Goal: Task Accomplishment & Management: Complete application form

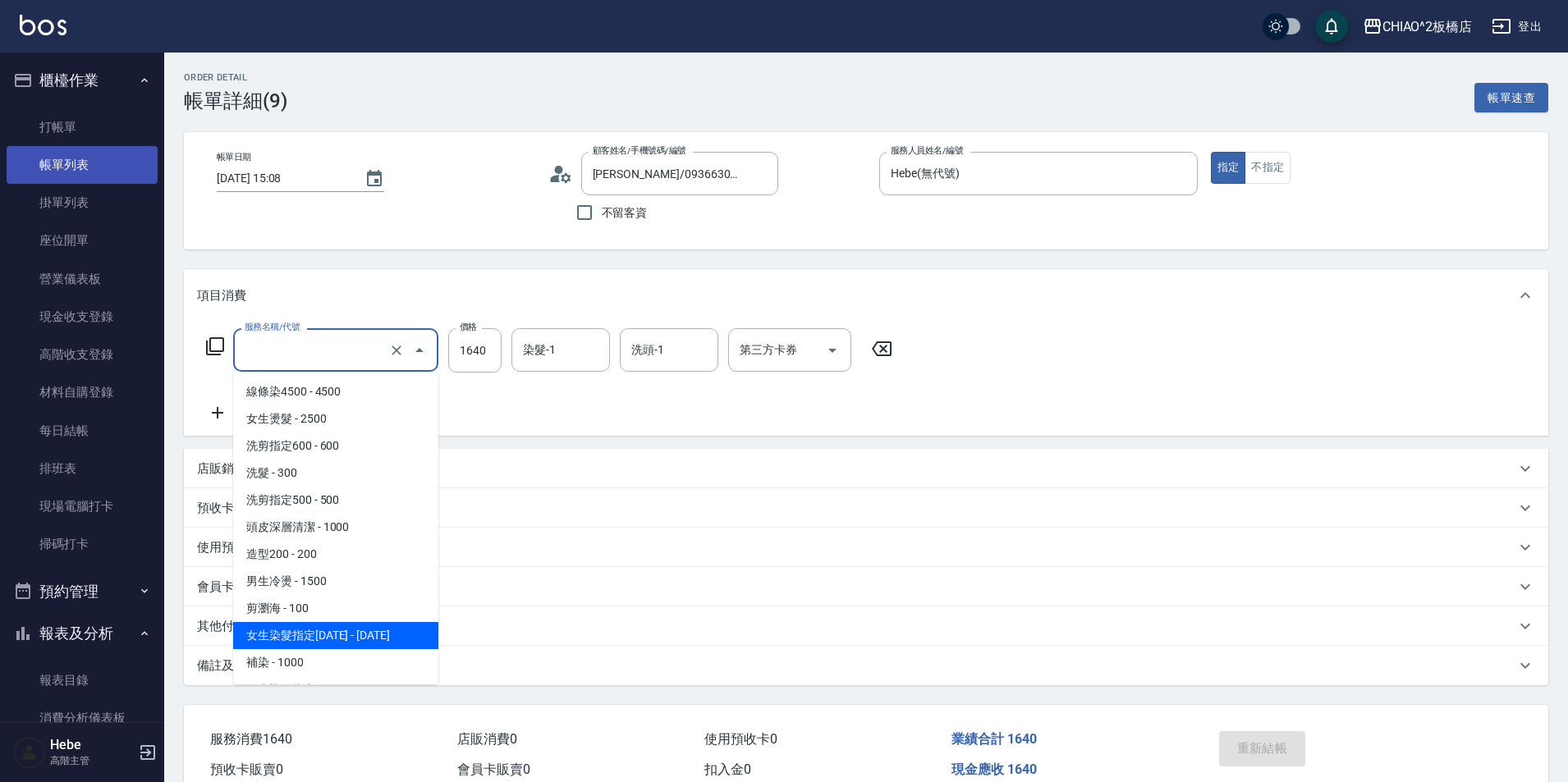
click at [87, 168] on link "帳單列表" at bounding box center [82, 165] width 151 height 38
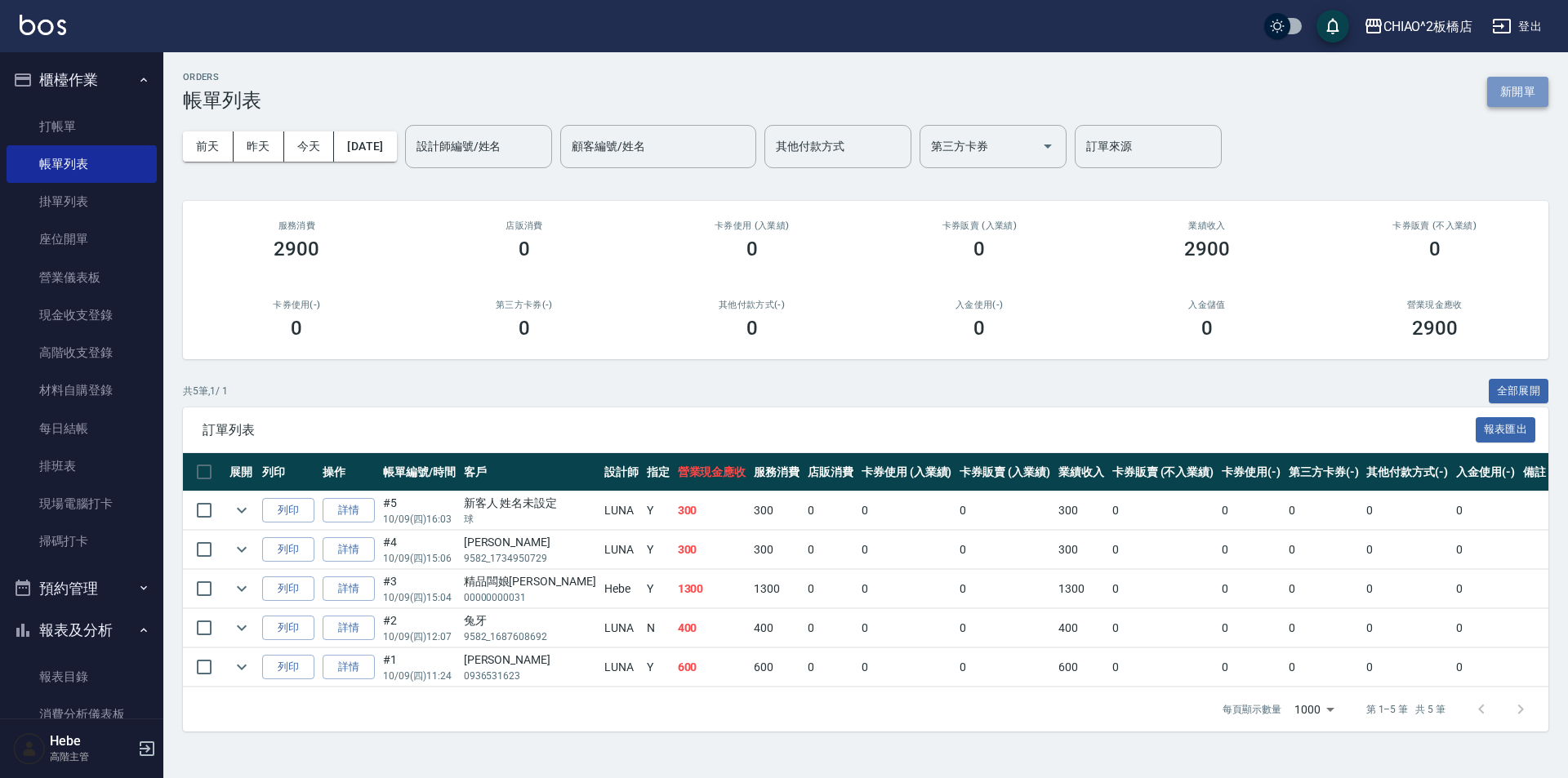
click at [1510, 87] on button "新開單" at bounding box center [1518, 91] width 62 height 30
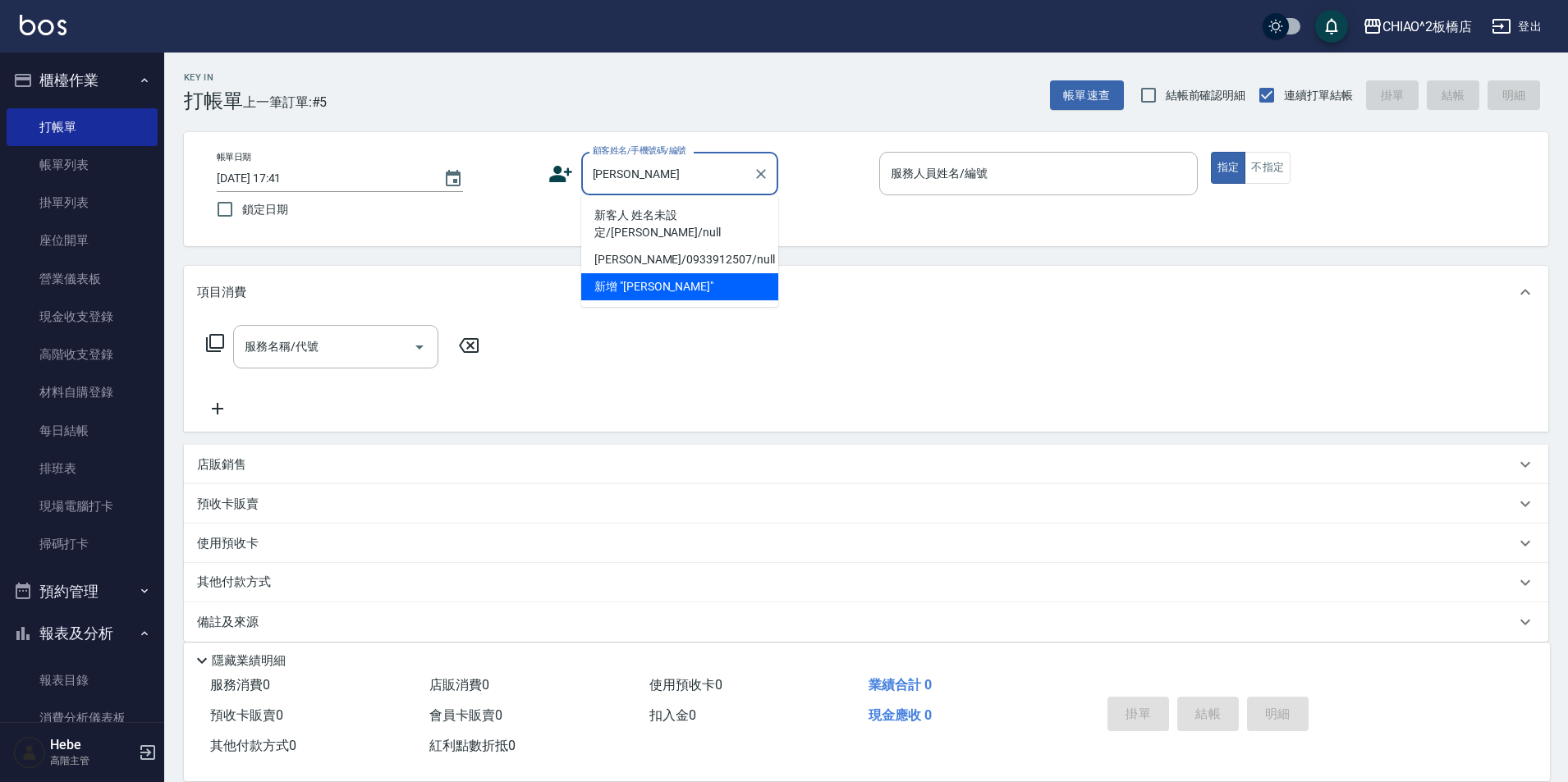
click at [646, 214] on li "新客人 姓名未設定/[PERSON_NAME]/null" at bounding box center [679, 224] width 197 height 44
type input "新客人 姓名未設定/[PERSON_NAME]/null"
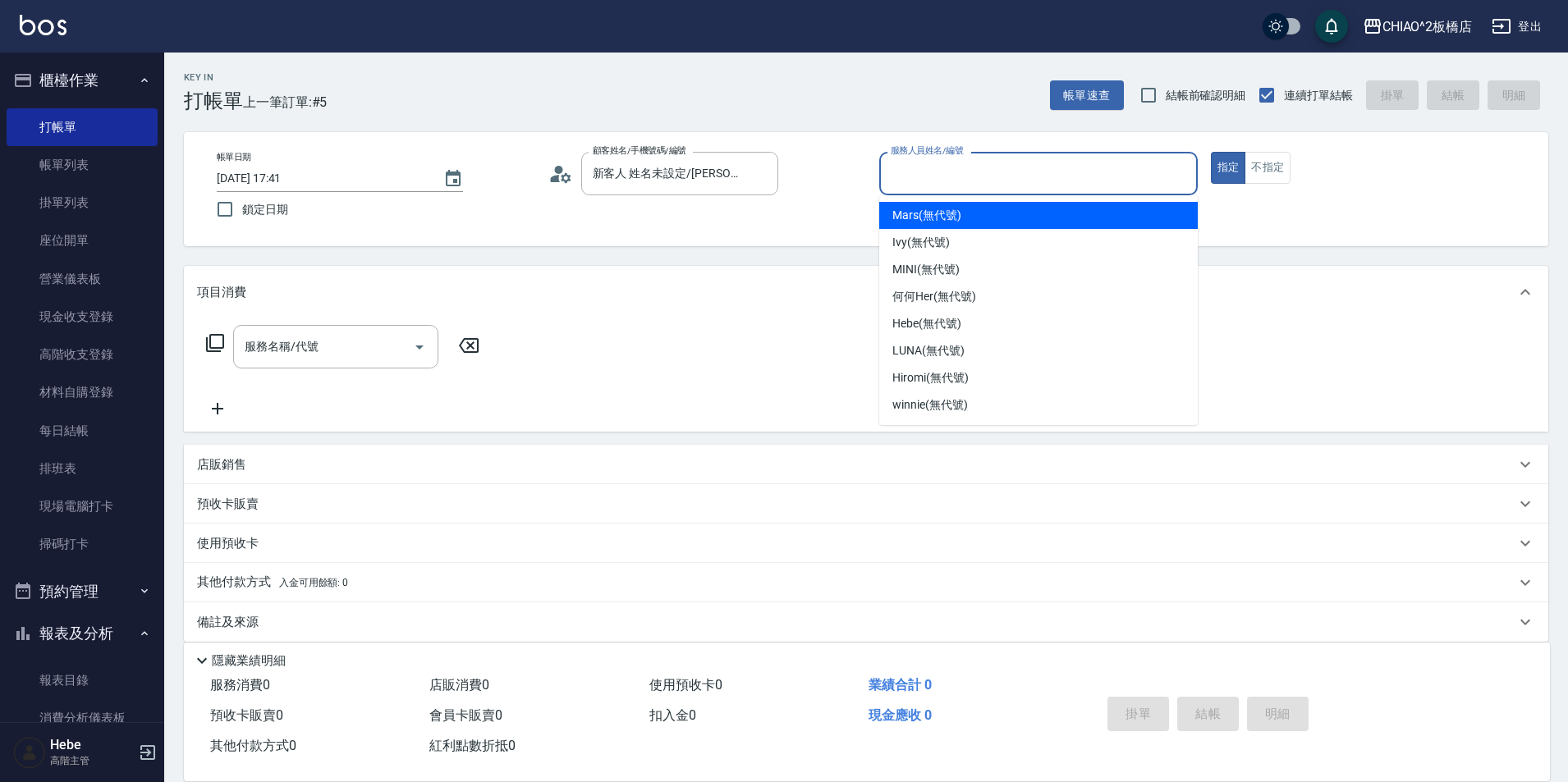
click at [901, 166] on input "服務人員姓名/編號" at bounding box center [1039, 173] width 304 height 29
click at [914, 221] on span "Mars (無代號)" at bounding box center [926, 215] width 69 height 17
type input "Mars(無代號)"
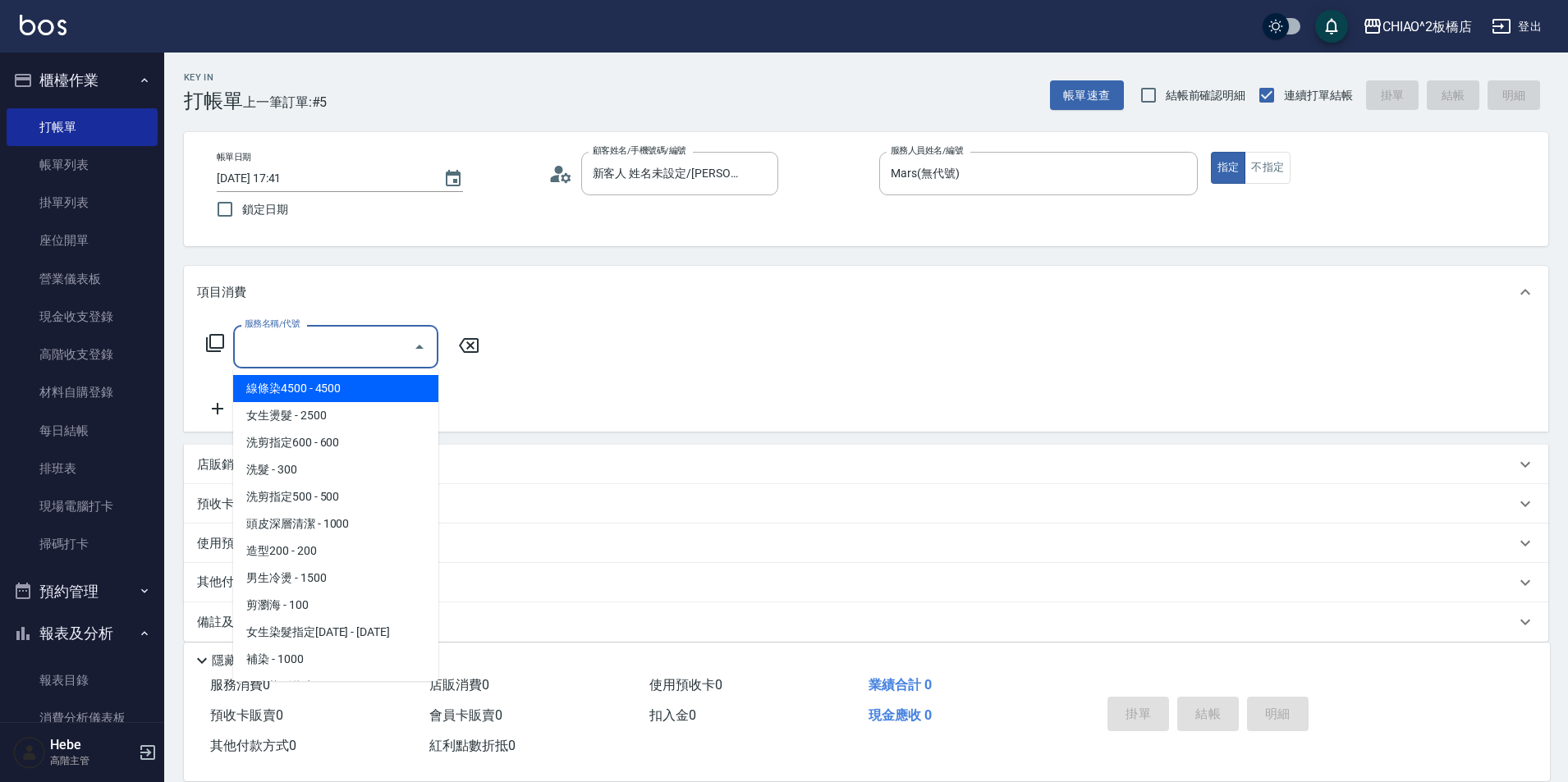
click at [297, 358] on input "服務名稱/代號" at bounding box center [324, 347] width 166 height 29
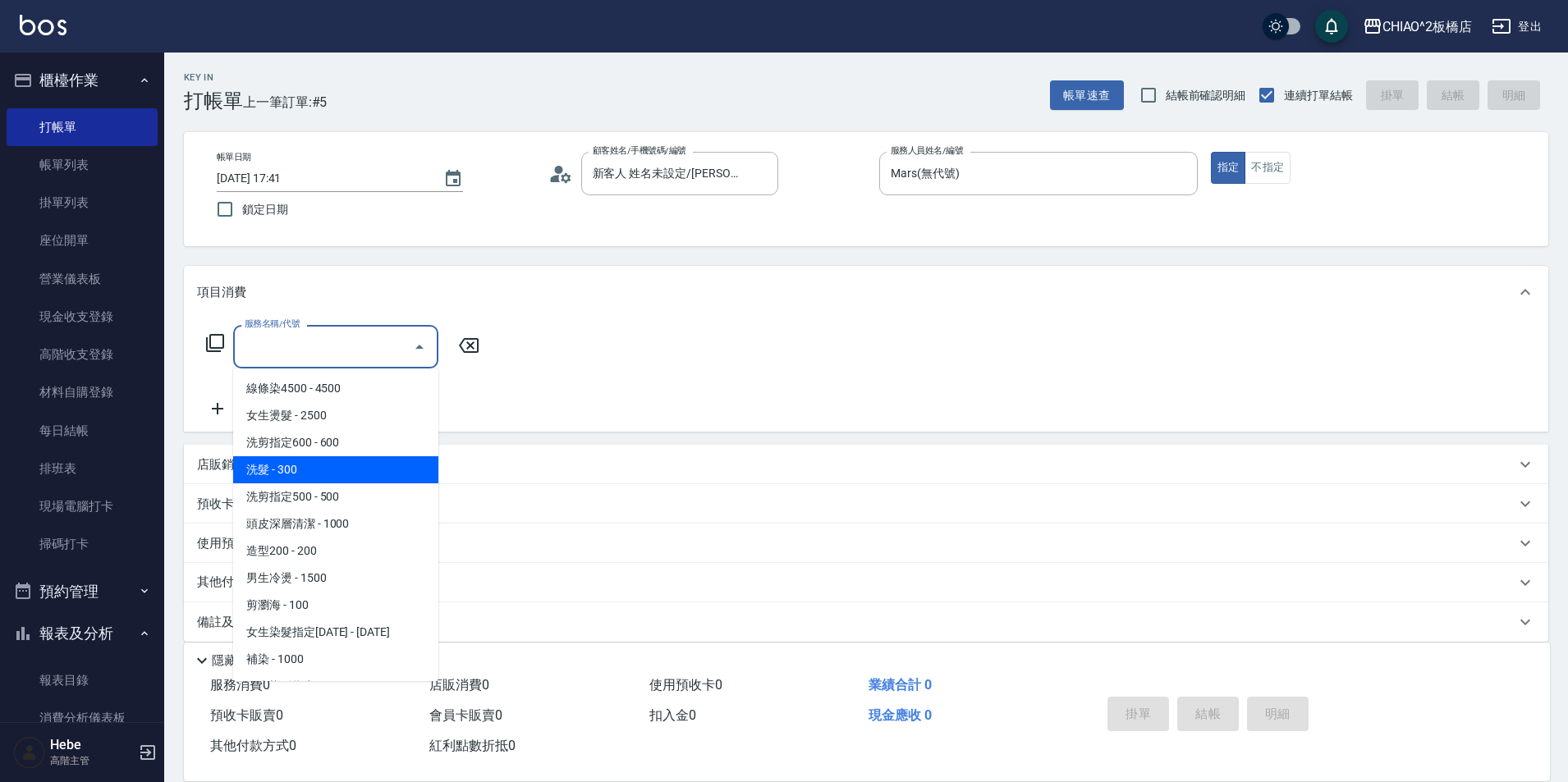
drag, startPoint x: 339, startPoint y: 456, endPoint x: 347, endPoint y: 447, distance: 12.0
click at [346, 448] on ul "線條染4500 - 4500 女生燙髮 - 2500 洗剪指定600 - 600 洗髮 - 300 洗剪指定500 - 500 頭皮深層清潔 - 1000 造…" at bounding box center [335, 524] width 205 height 313
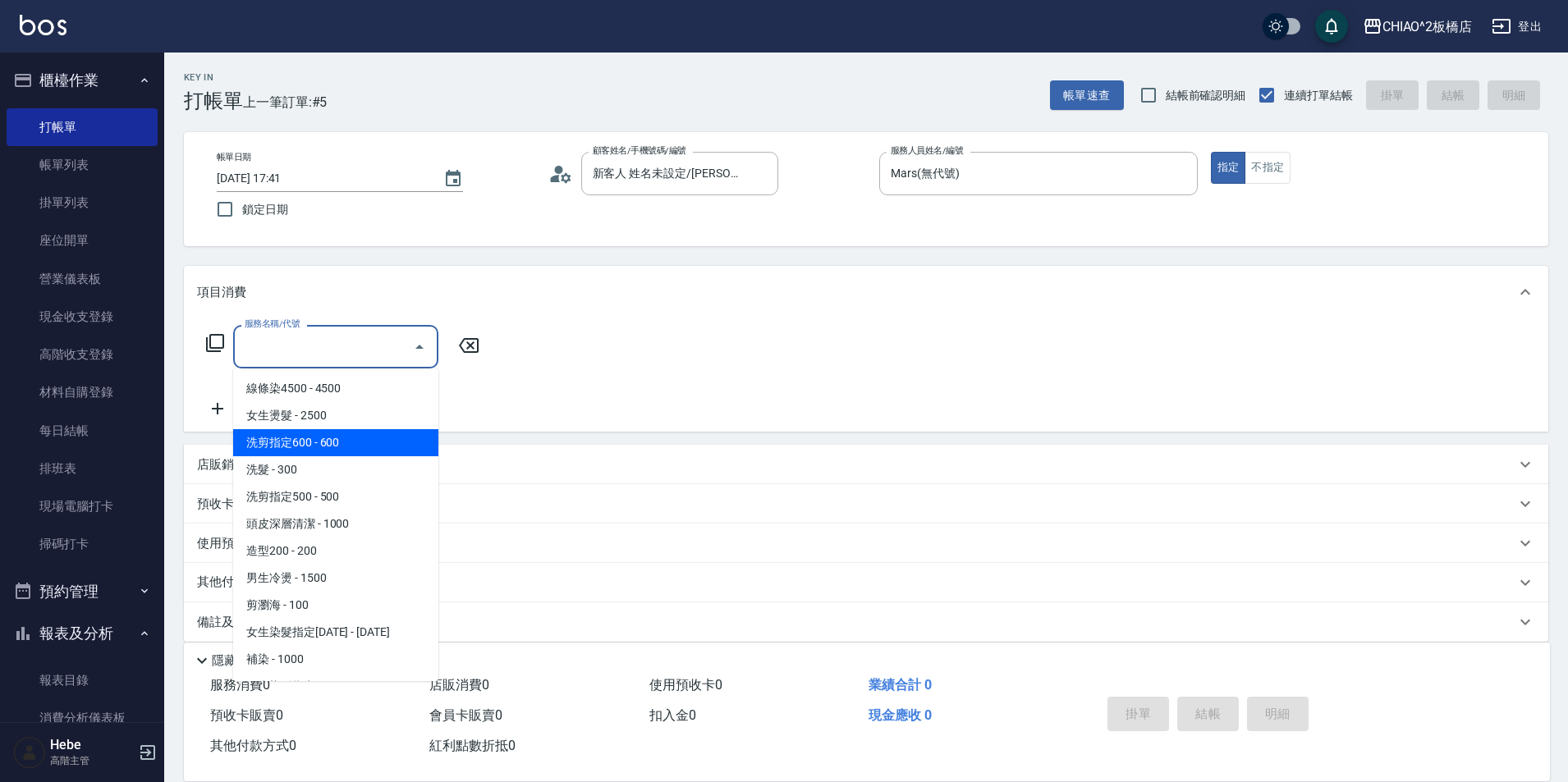
click at [350, 444] on span "洗剪指定600 - 600" at bounding box center [335, 442] width 205 height 27
type input "洗剪指定600(96678)"
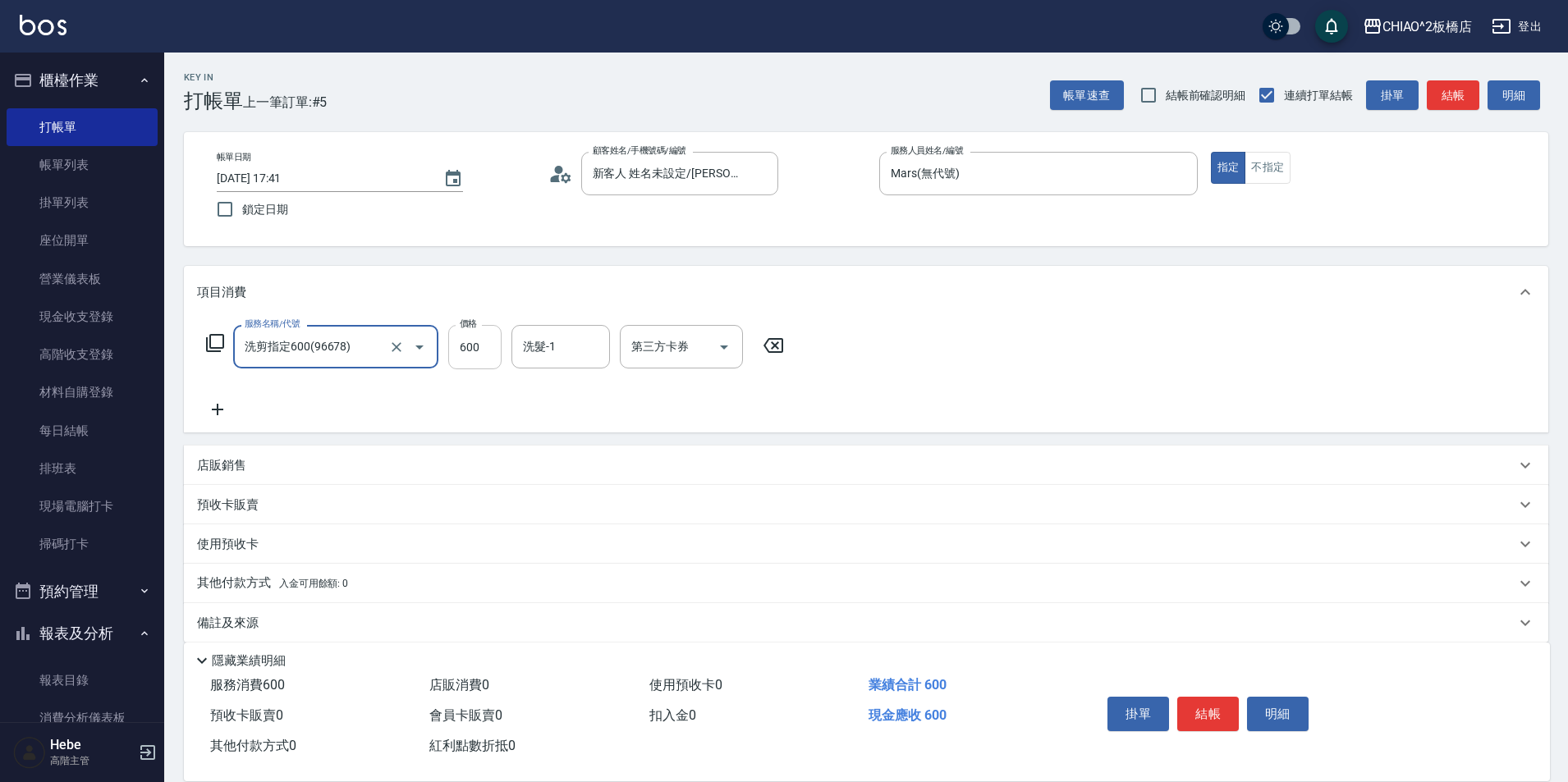
click at [490, 348] on input "600" at bounding box center [474, 347] width 53 height 44
type input "700"
click at [1187, 703] on button "結帳" at bounding box center [1208, 714] width 62 height 35
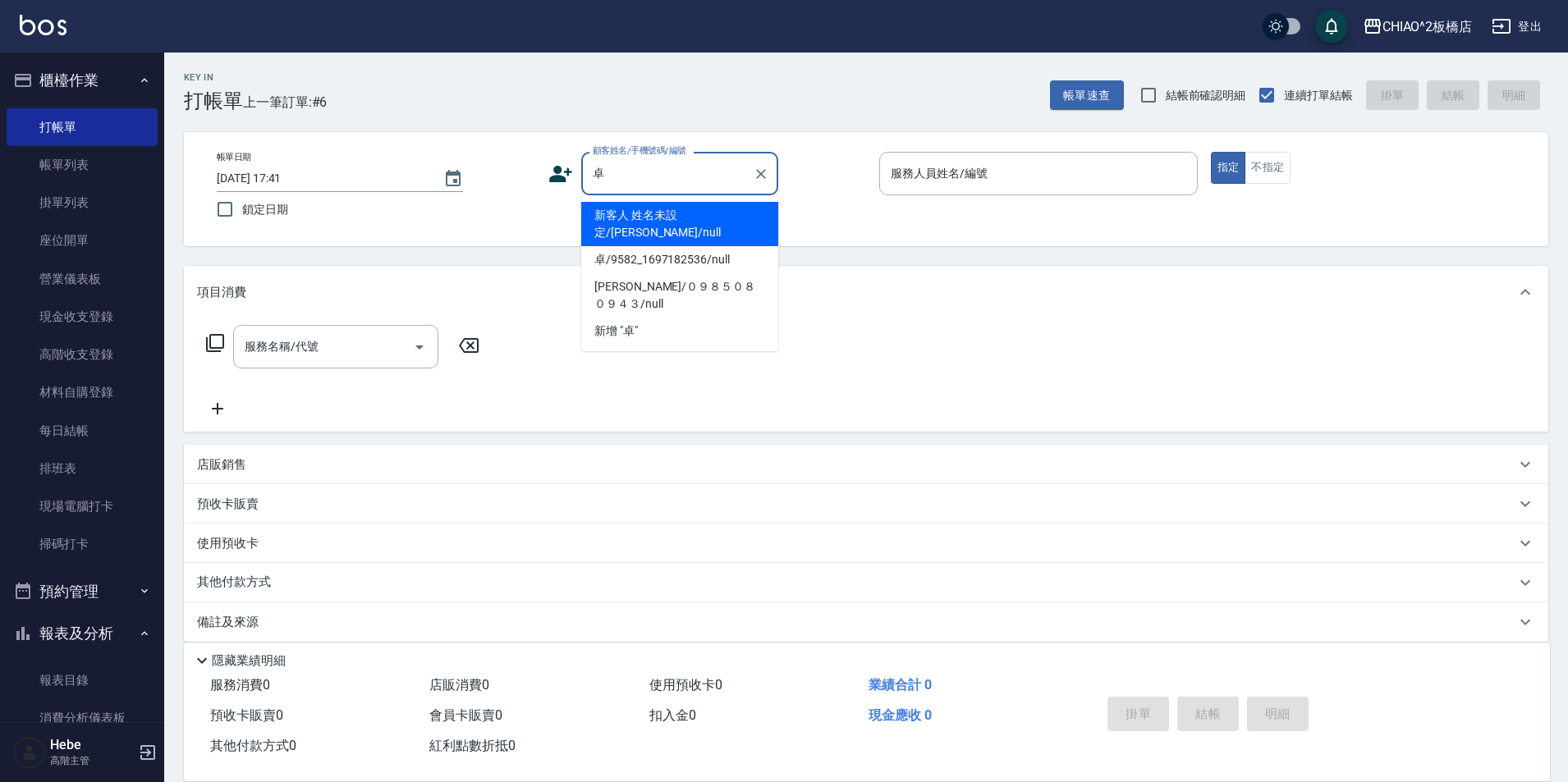
click at [679, 207] on li "新客人 姓名未設定/[PERSON_NAME]/null" at bounding box center [679, 224] width 197 height 44
type input "新客人 姓名未設定/[PERSON_NAME]/null"
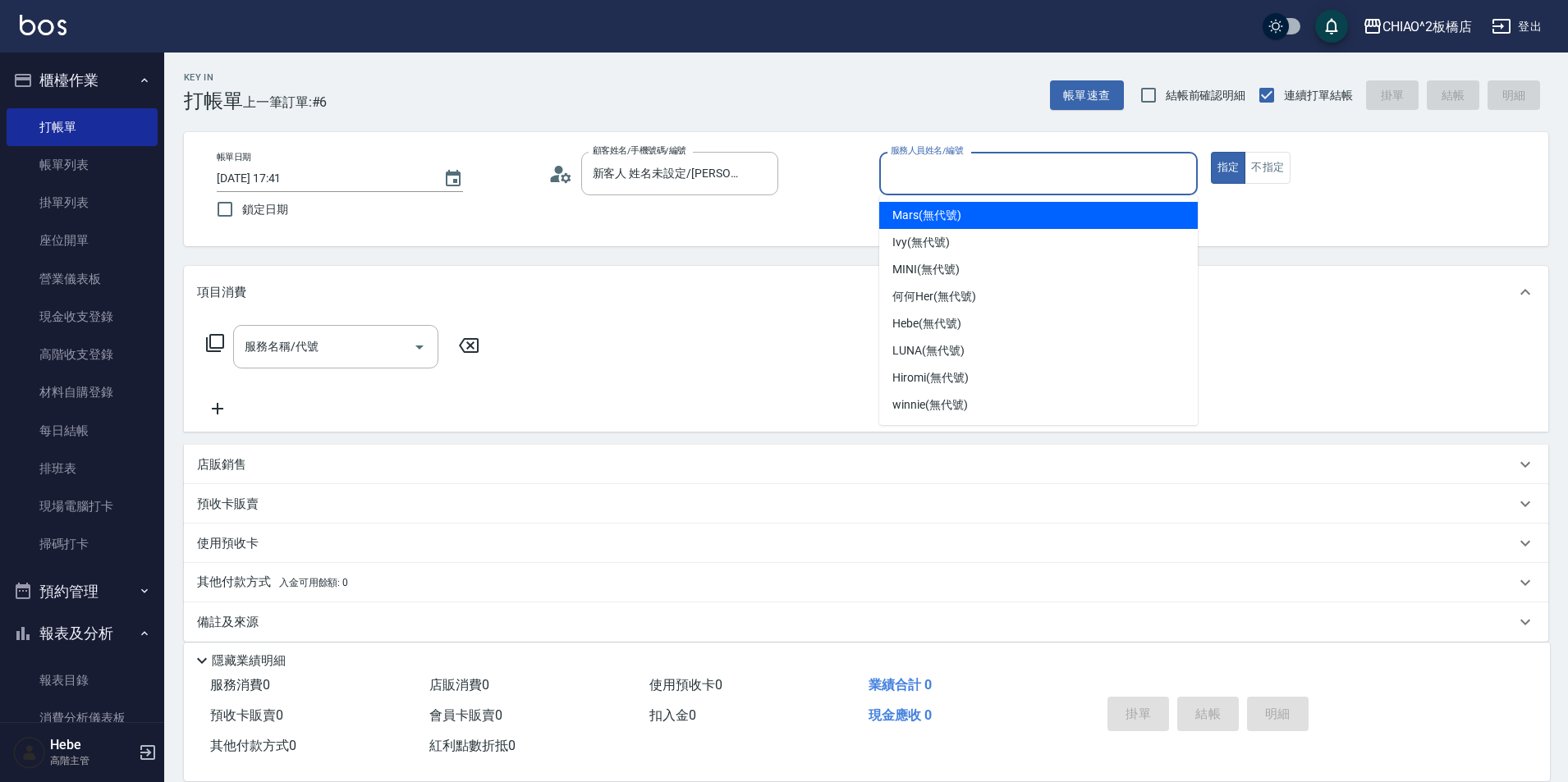
click at [917, 175] on input "服務人員姓名/編號" at bounding box center [1039, 173] width 304 height 29
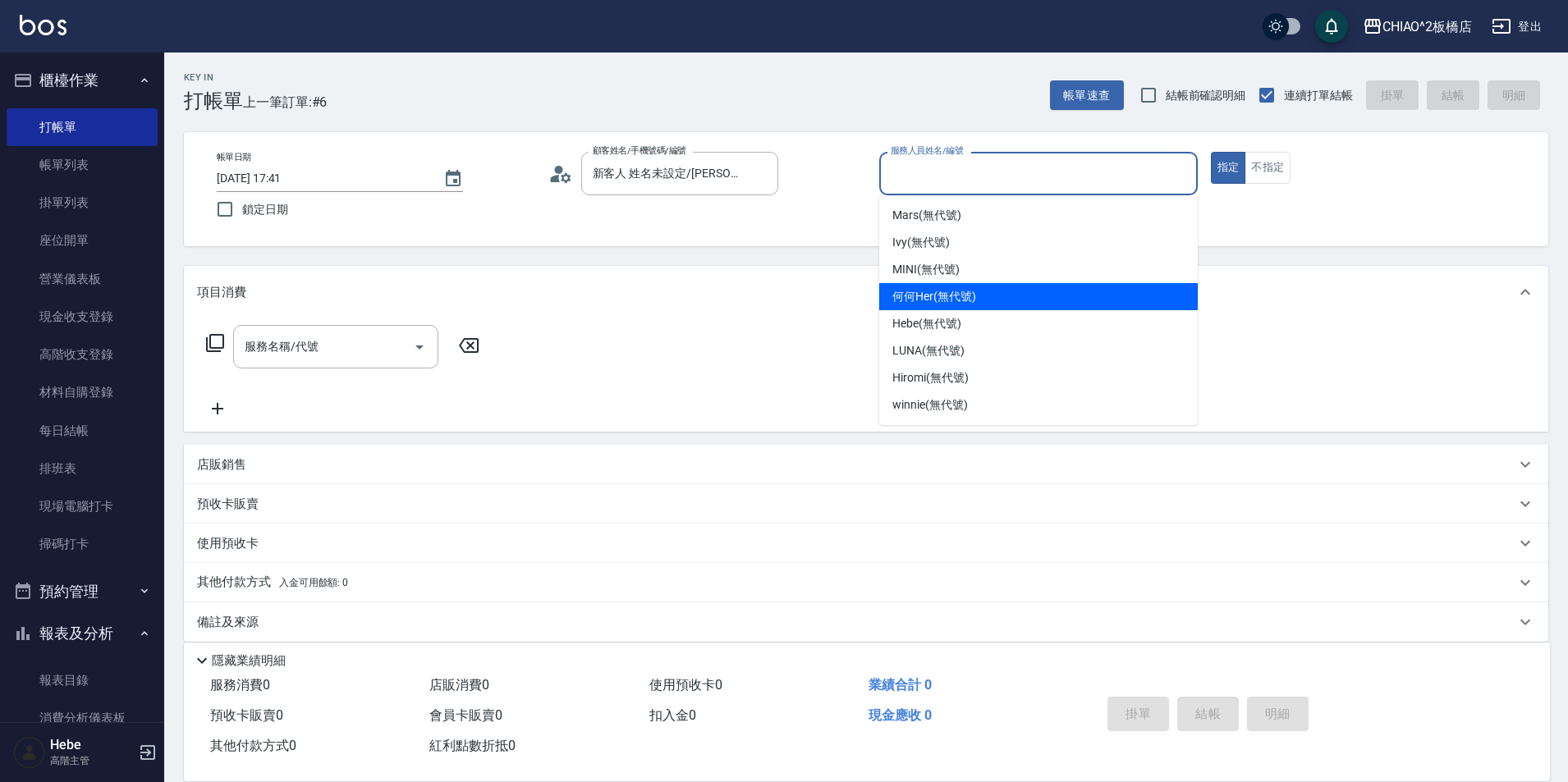
click at [943, 299] on span "何何Her (無代號)" at bounding box center [934, 296] width 84 height 17
type input "何何Her (無代號)"
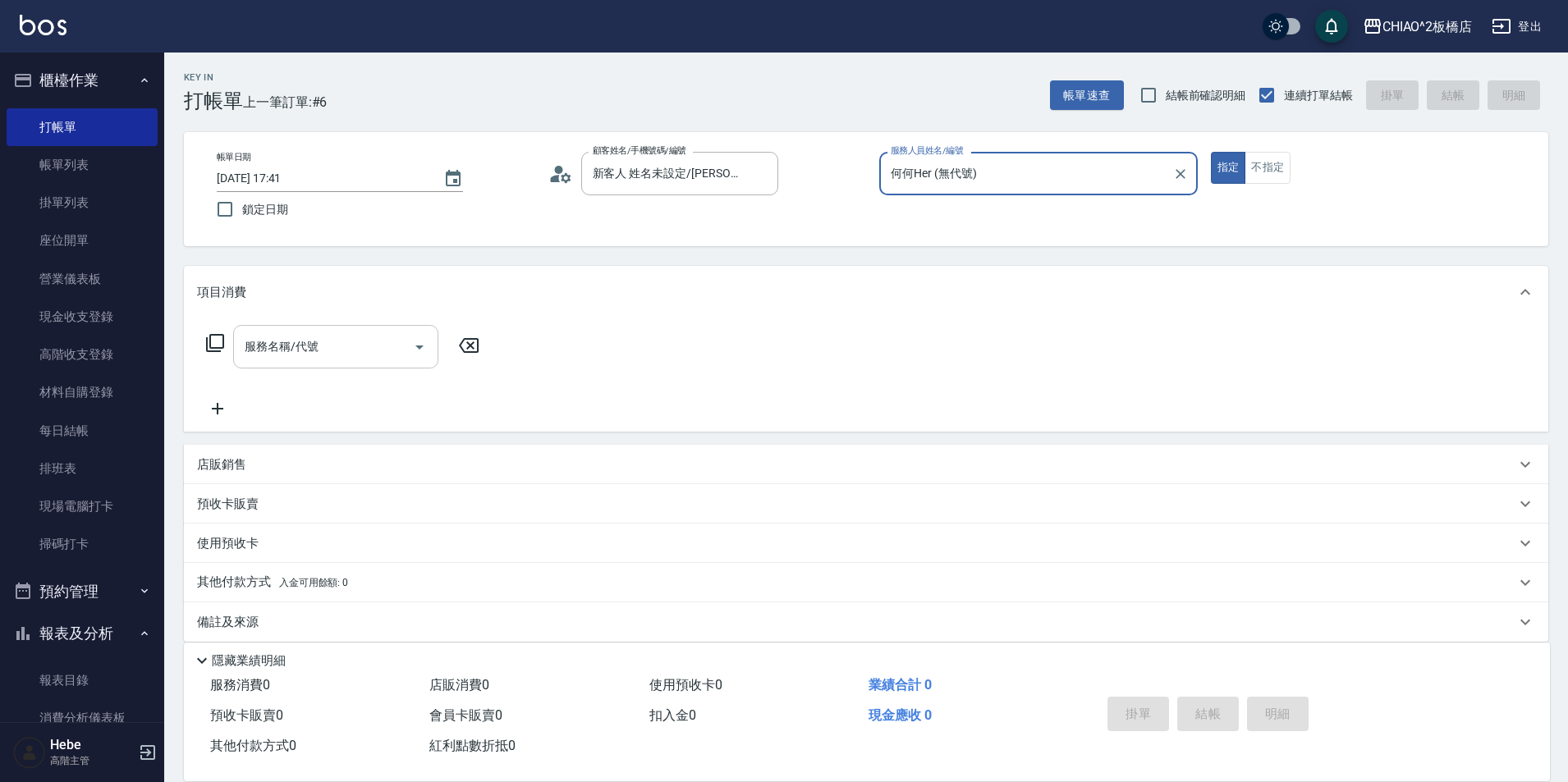
click at [362, 351] on input "服務名稱/代號" at bounding box center [324, 347] width 166 height 29
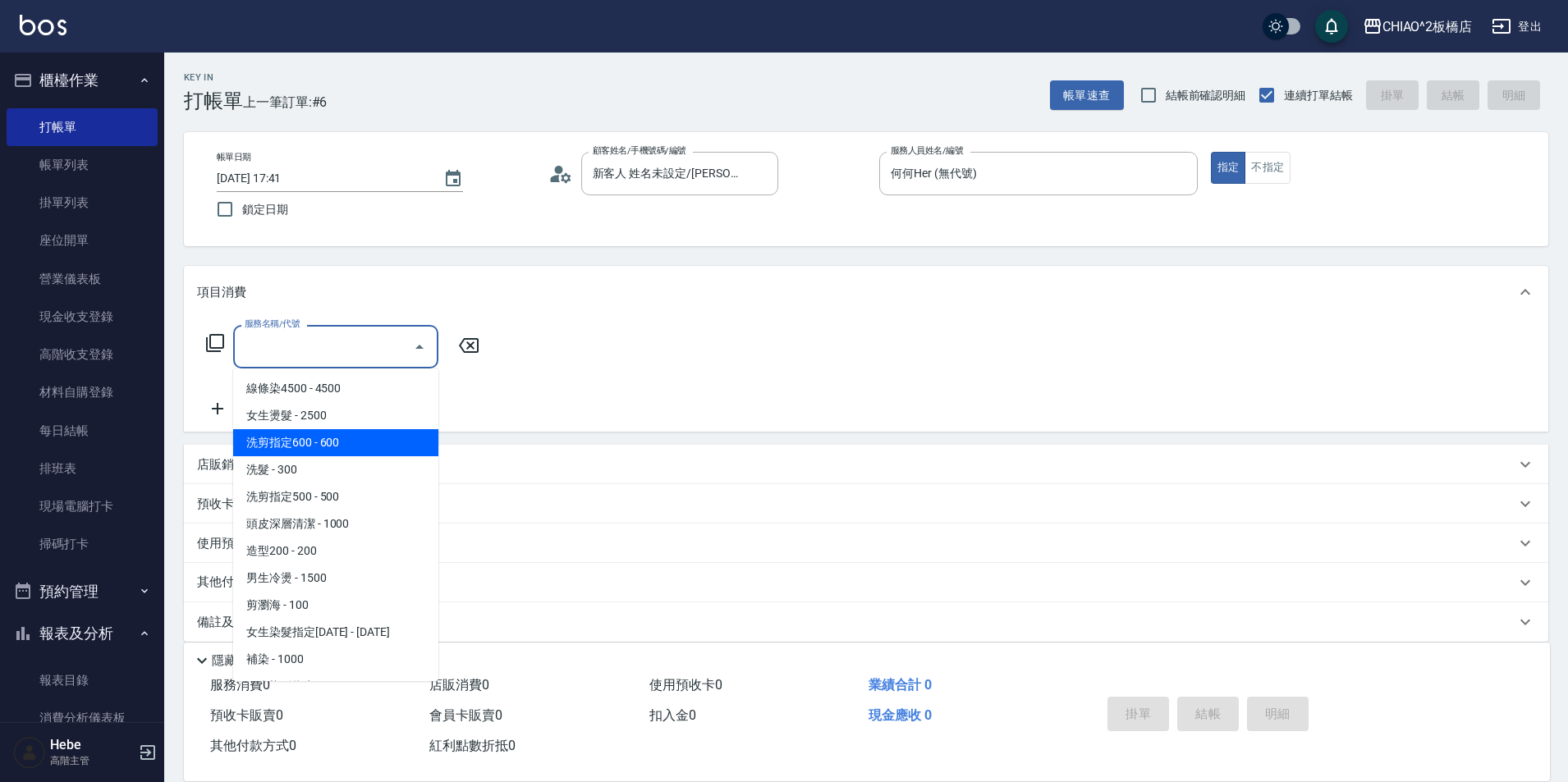
click at [387, 440] on span "洗剪指定600 - 600" at bounding box center [335, 442] width 205 height 27
type input "洗剪指定600(96678)"
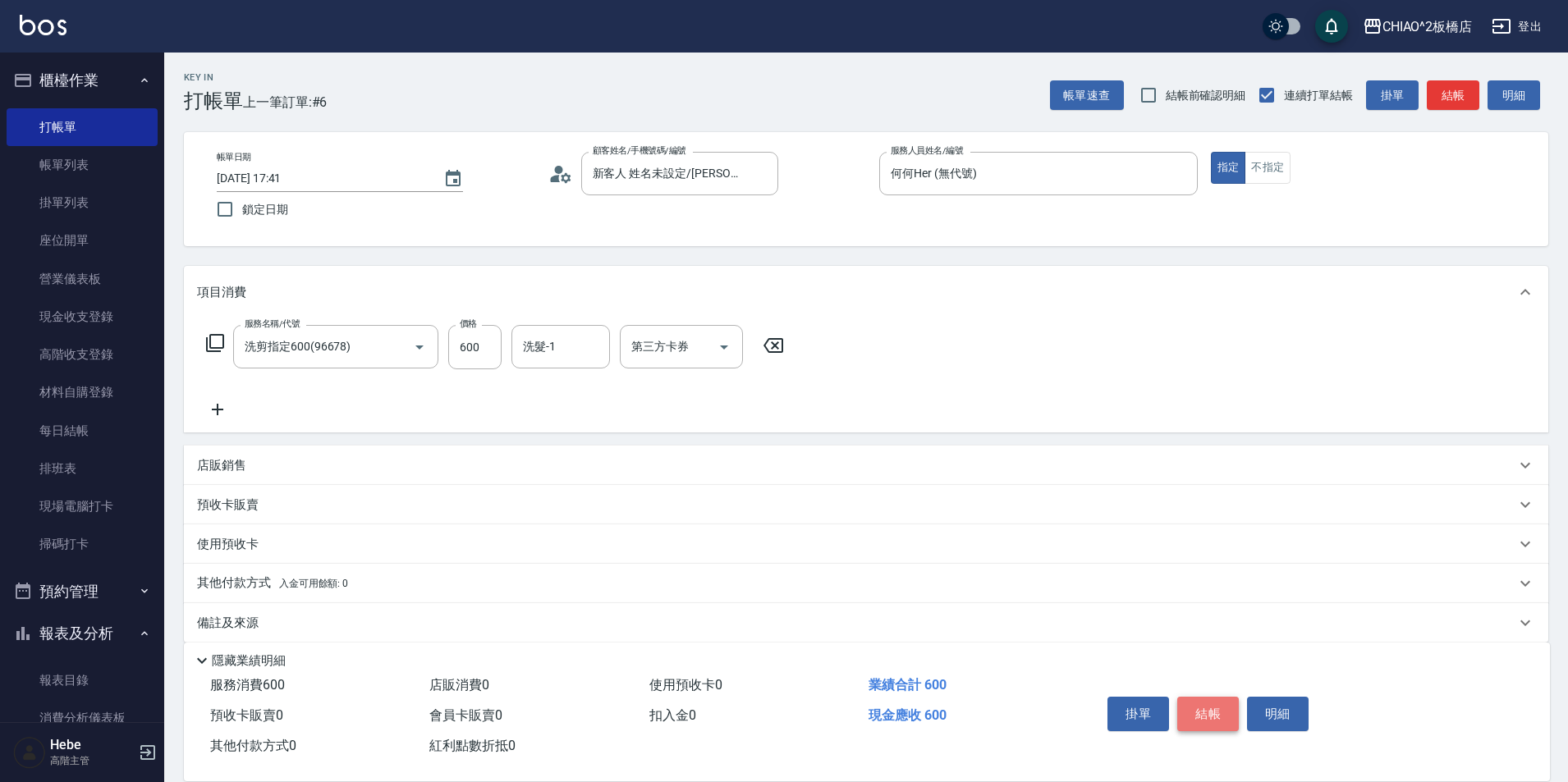
click at [1189, 698] on button "結帳" at bounding box center [1208, 714] width 62 height 35
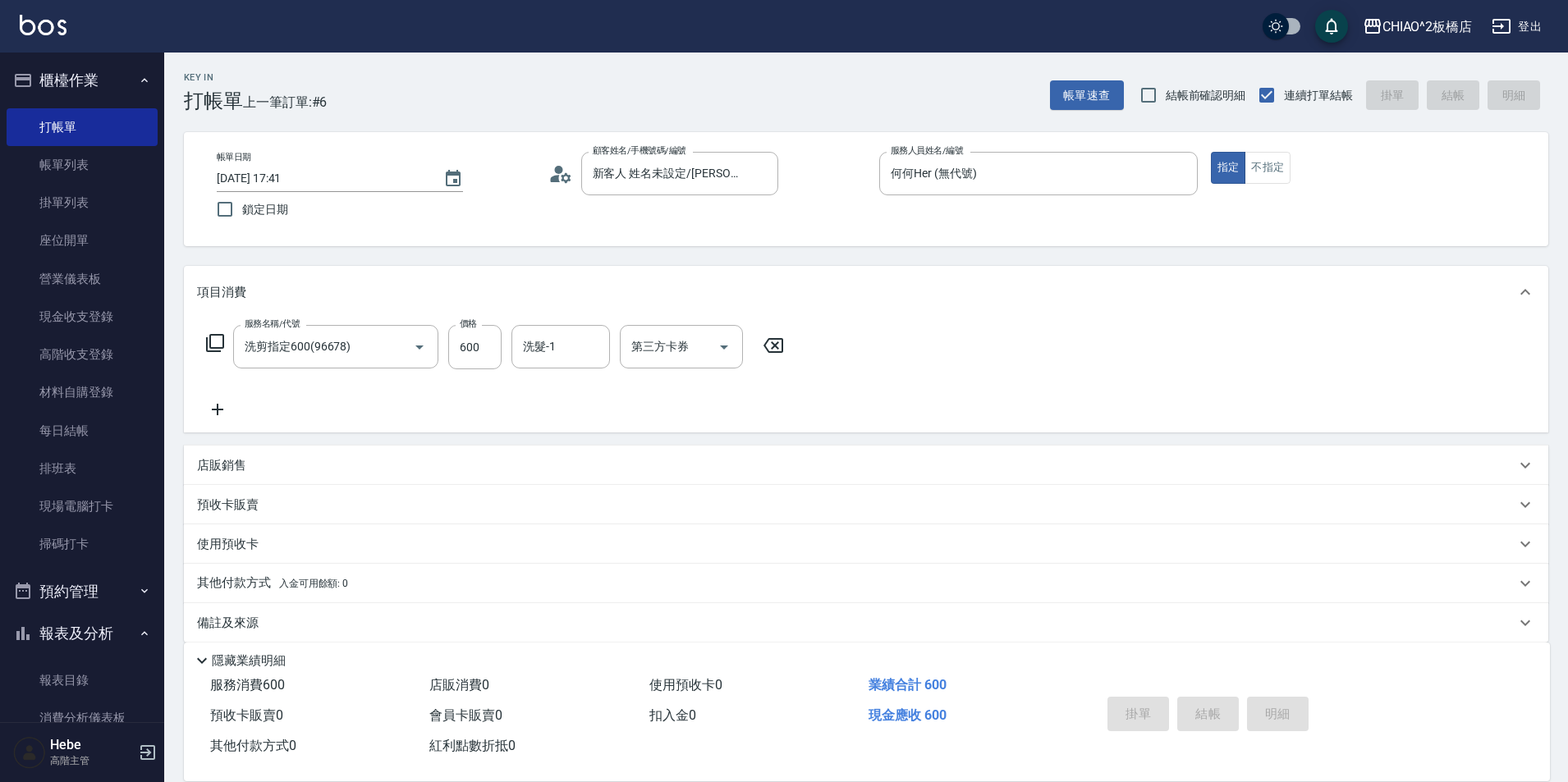
type input "[DATE] 17:42"
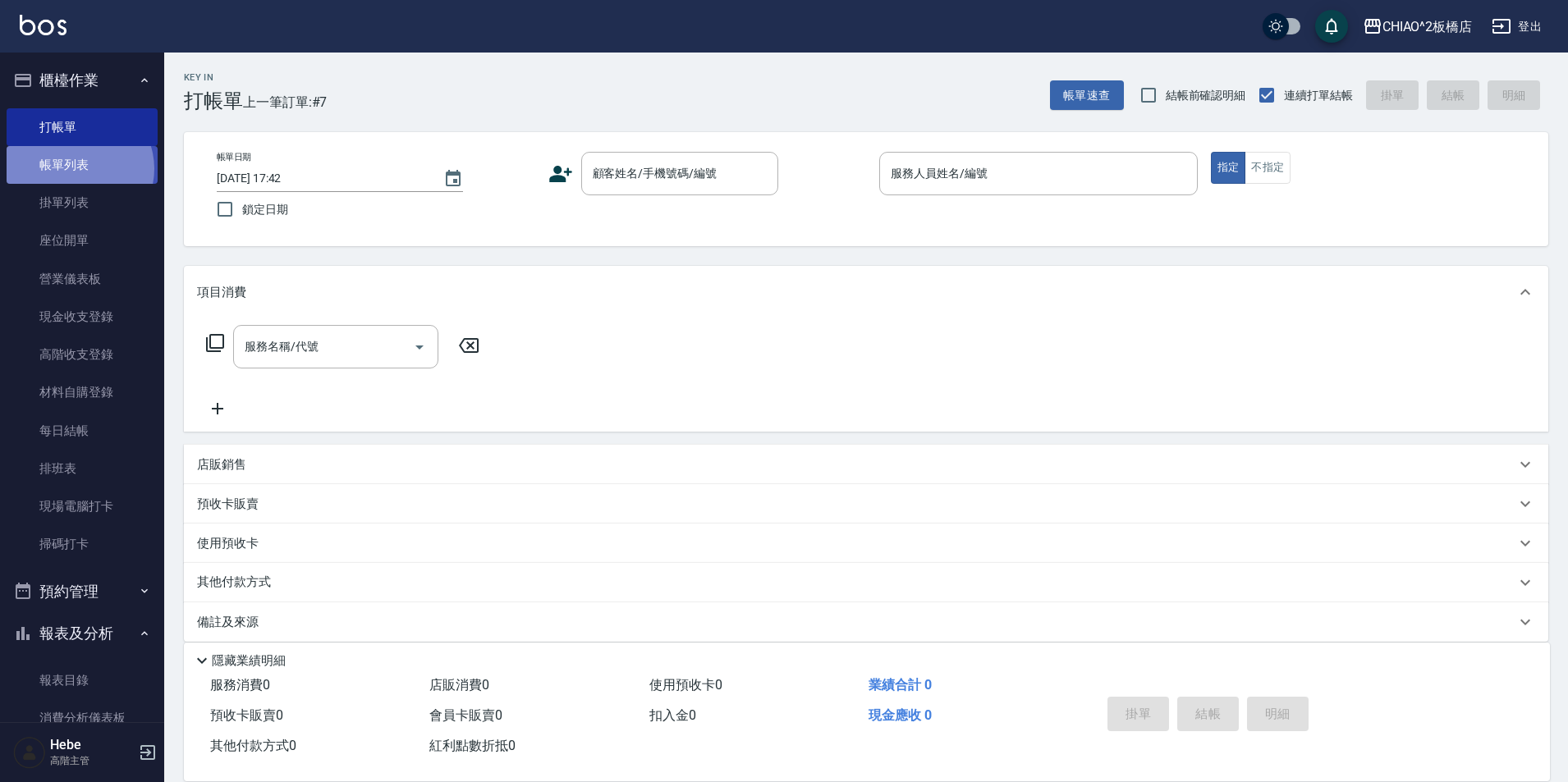
click at [78, 169] on link "帳單列表" at bounding box center [82, 165] width 151 height 38
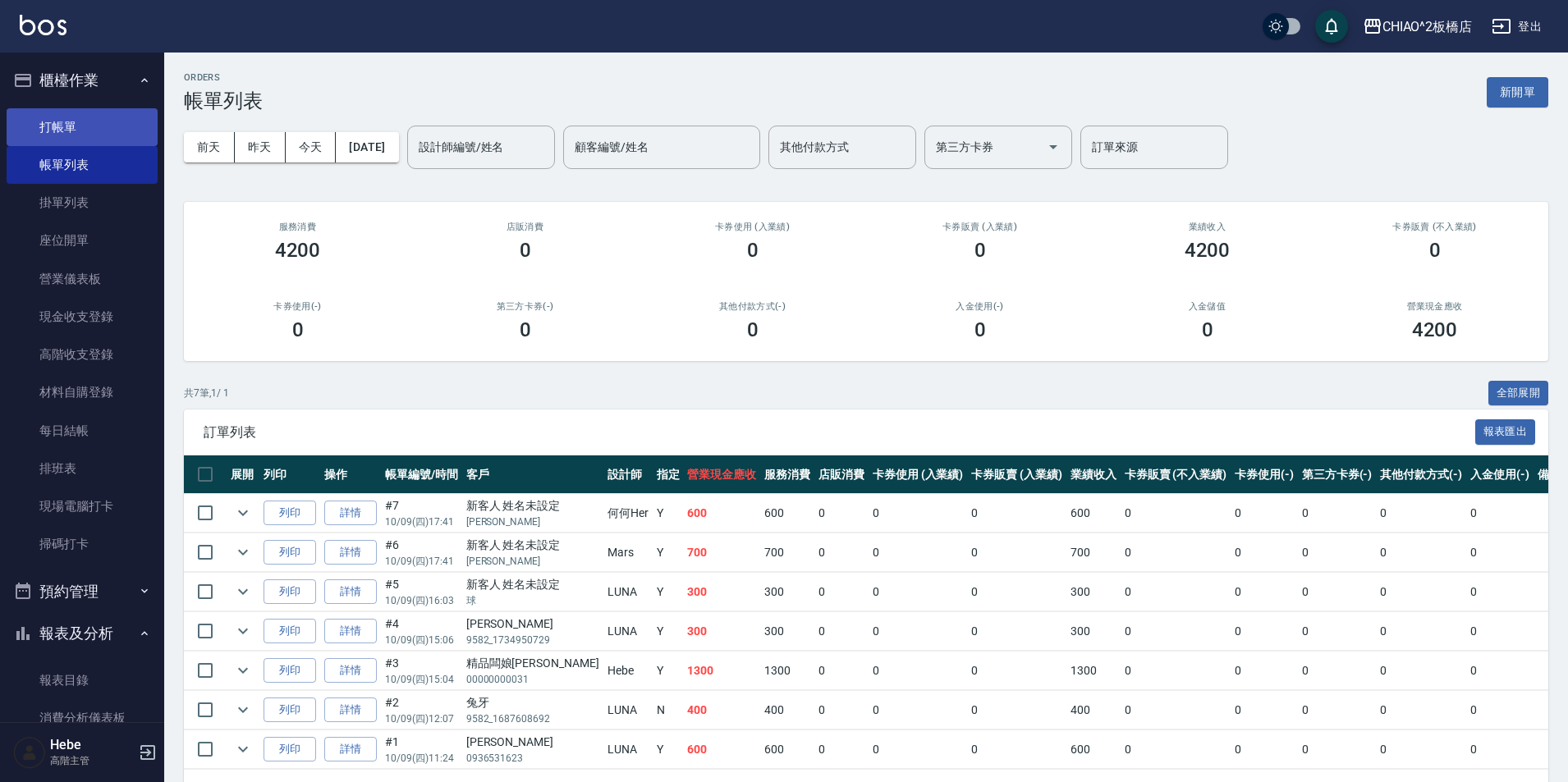
click at [91, 116] on link "打帳單" at bounding box center [82, 127] width 151 height 38
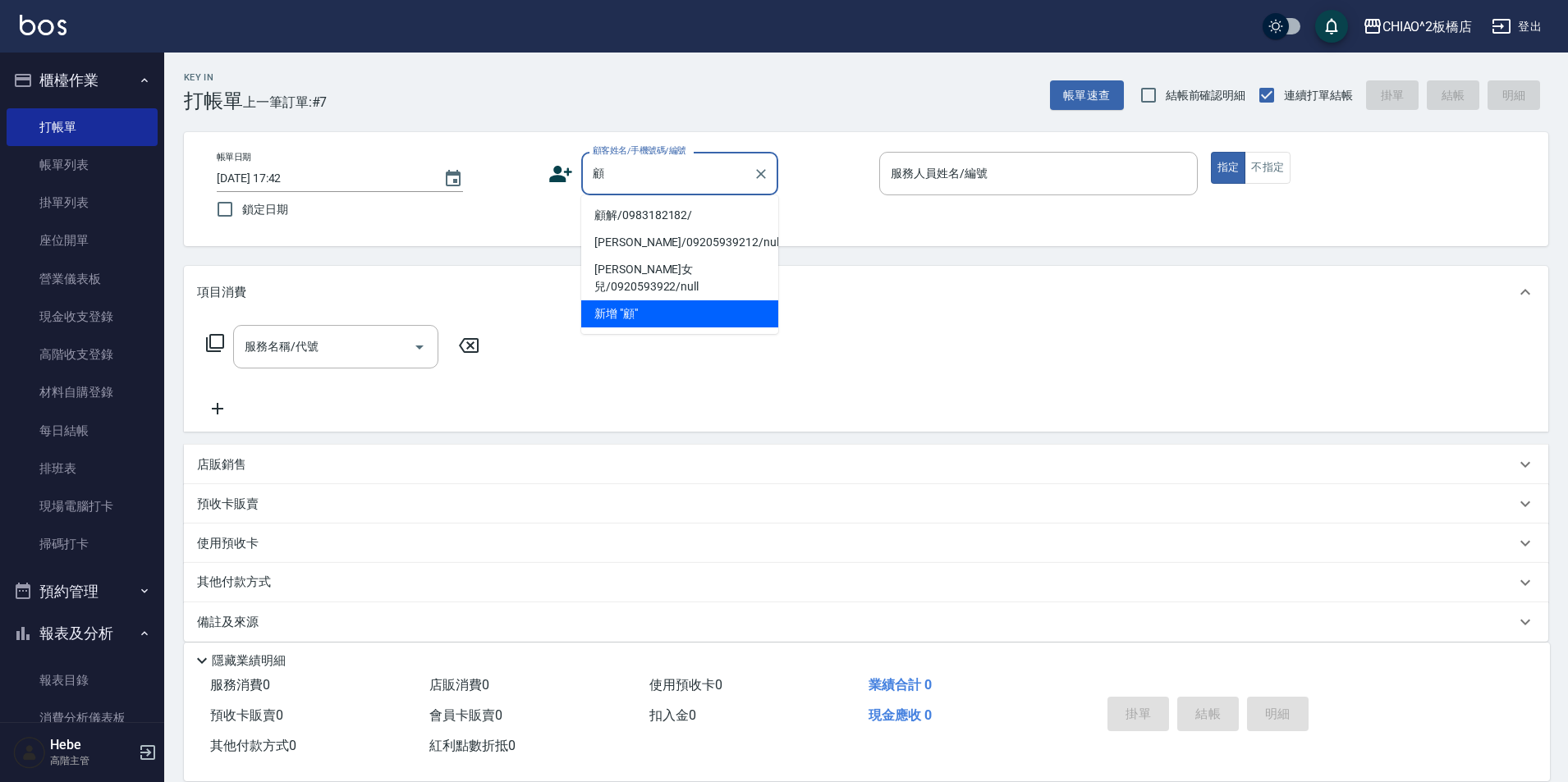
click at [661, 215] on li "顧解/0983182182/" at bounding box center [679, 215] width 197 height 27
type input "顧解/0983182182/"
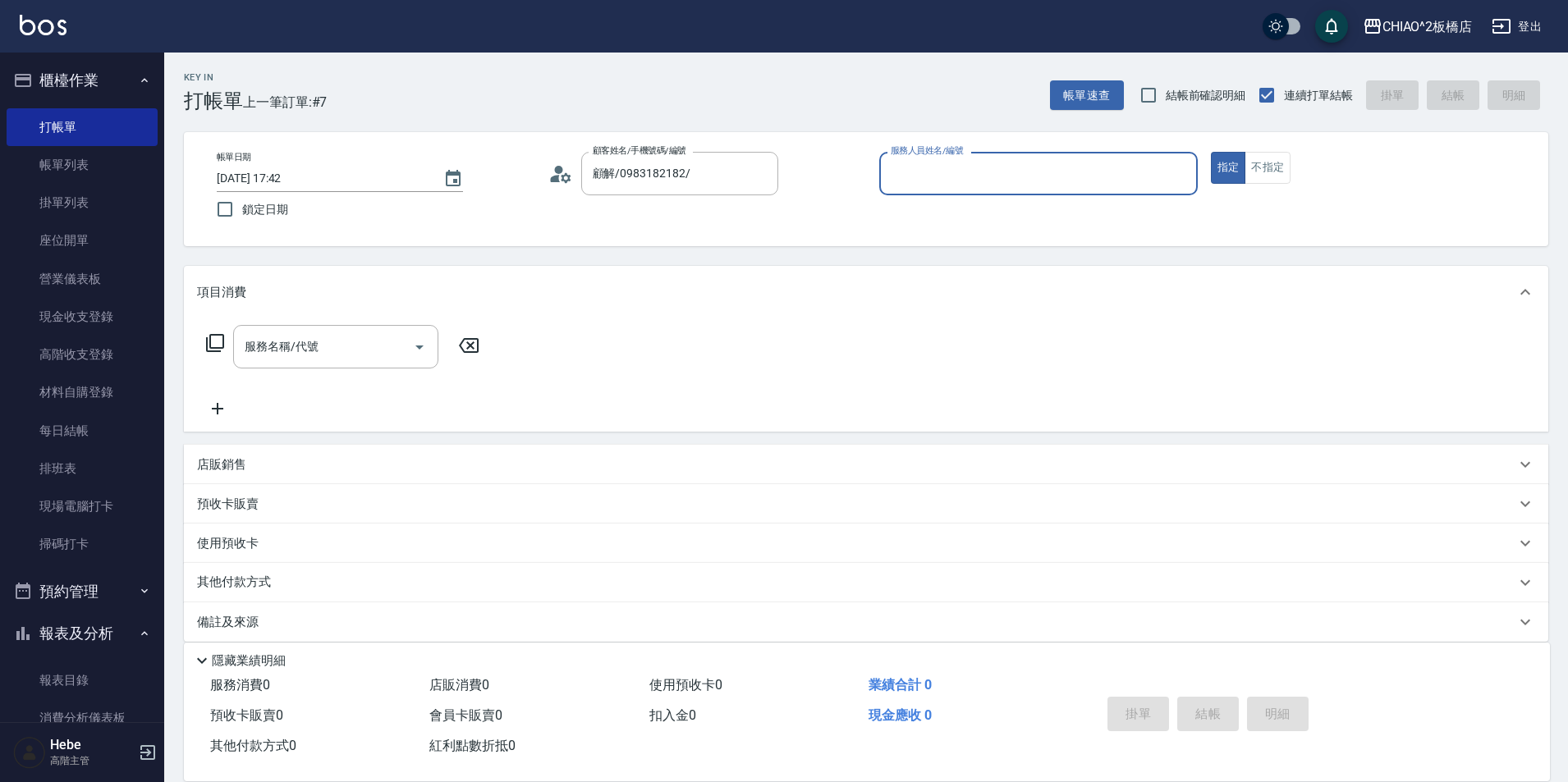
type input "Hebe(無代號)"
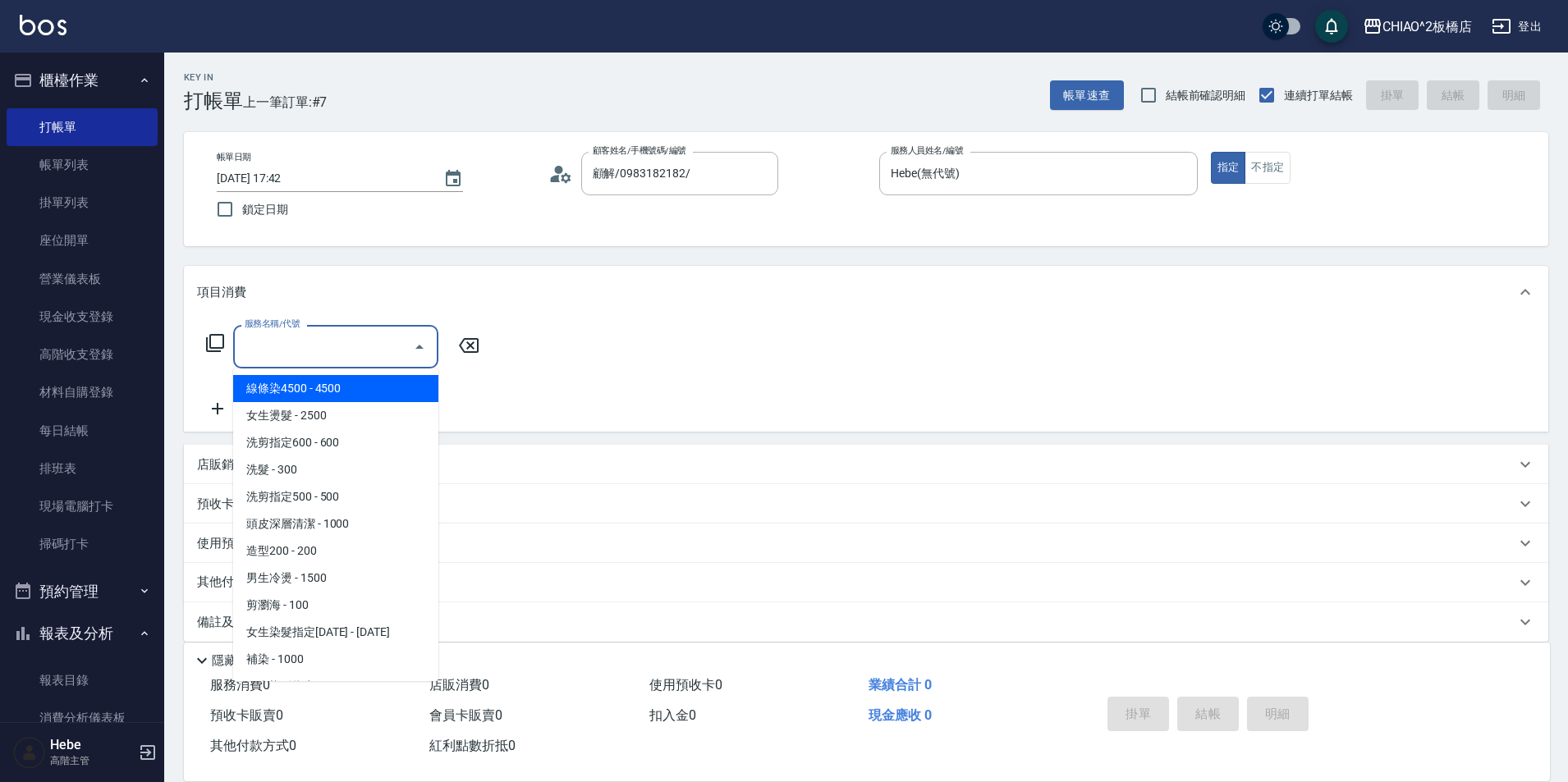
click at [330, 360] on input "服務名稱/代號" at bounding box center [324, 347] width 166 height 29
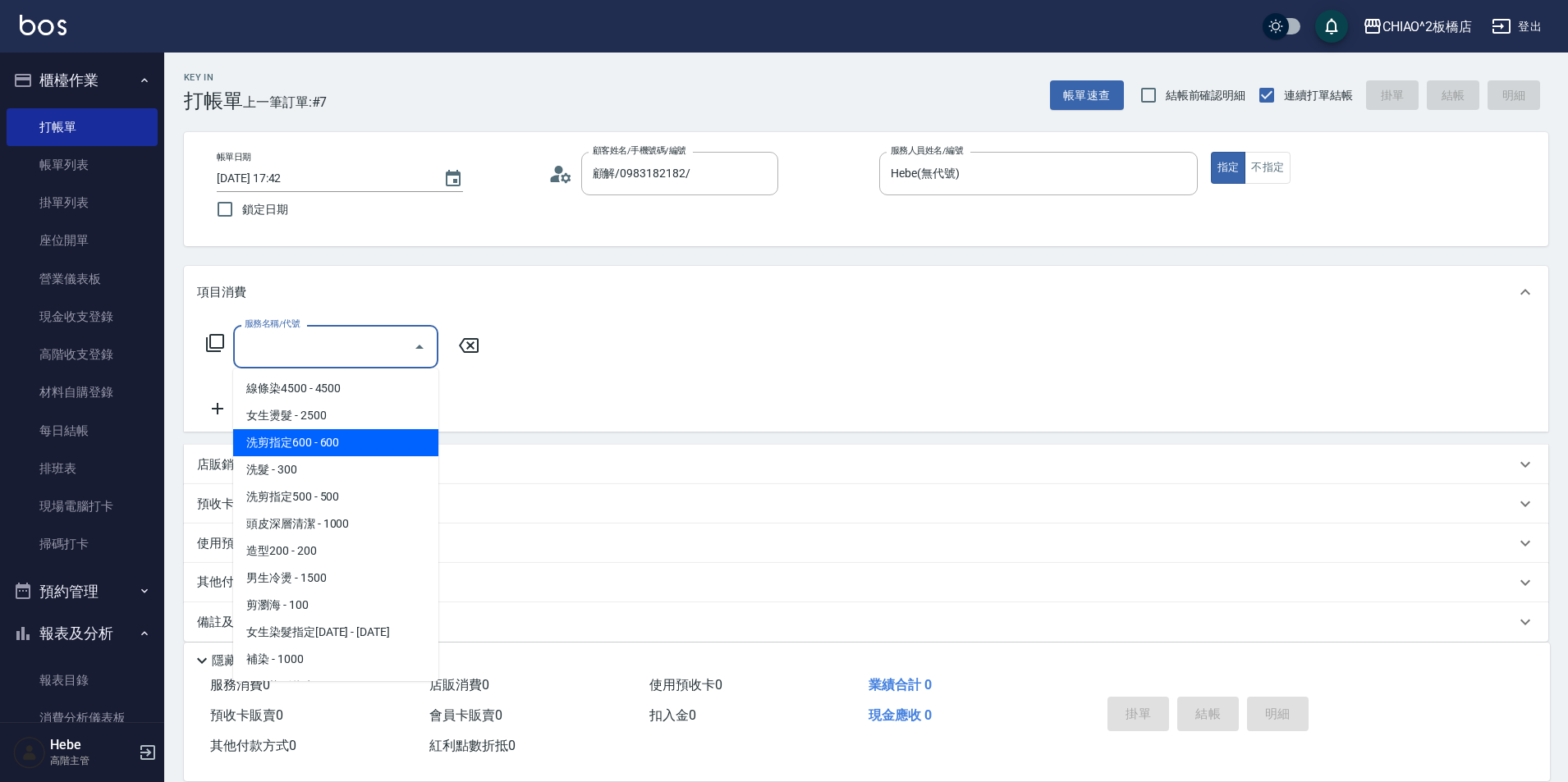
click at [336, 452] on span "洗剪指定600 - 600" at bounding box center [335, 442] width 205 height 27
type input "洗剪指定600(96678)"
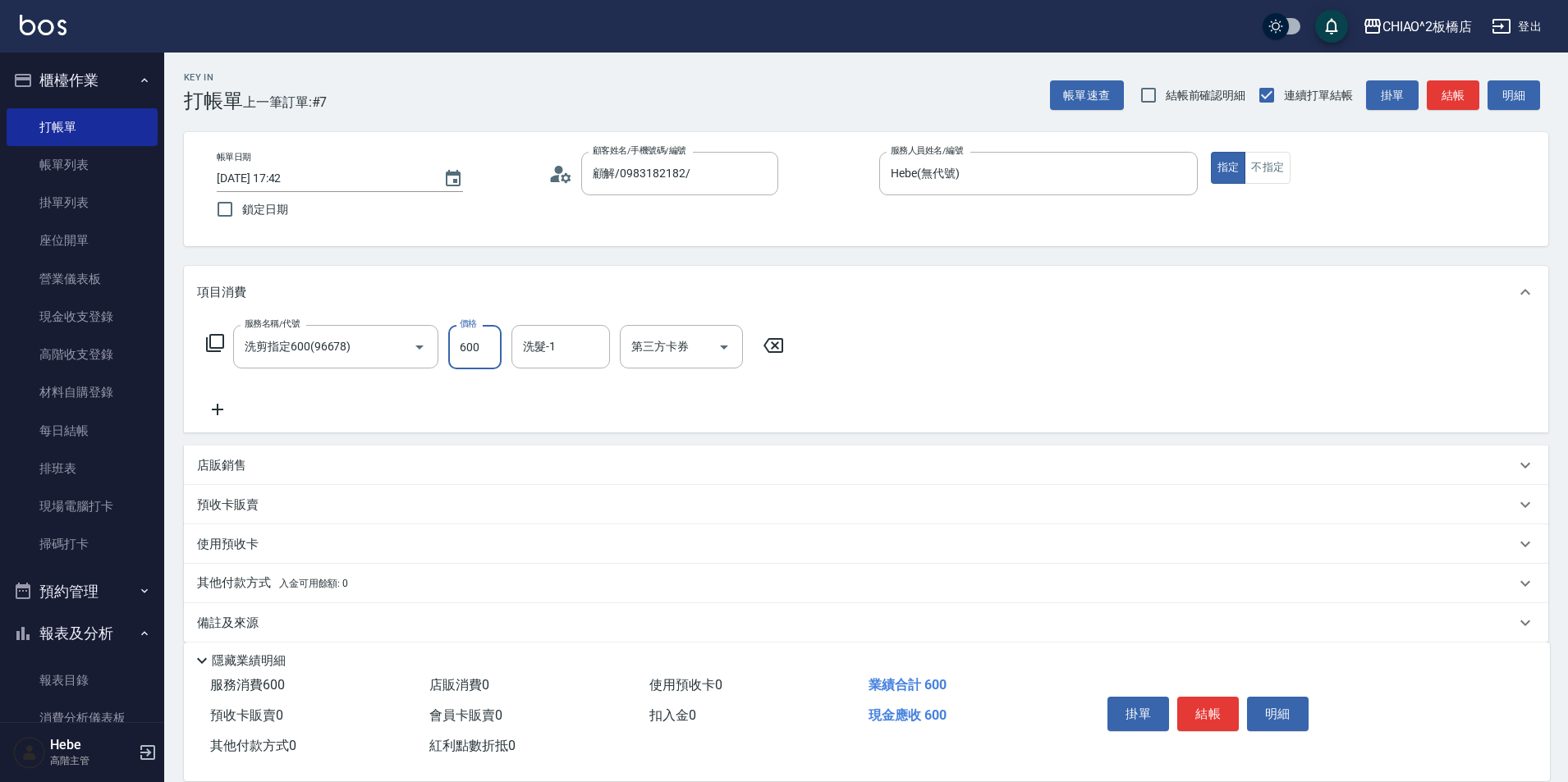
click at [476, 348] on input "600" at bounding box center [474, 347] width 53 height 44
type input "999"
drag, startPoint x: 1177, startPoint y: 674, endPoint x: 1207, endPoint y: 717, distance: 52.4
click at [1205, 717] on div "掛單 結帳 明細" at bounding box center [1305, 716] width 449 height 91
click at [1209, 707] on button "結帳" at bounding box center [1208, 714] width 62 height 35
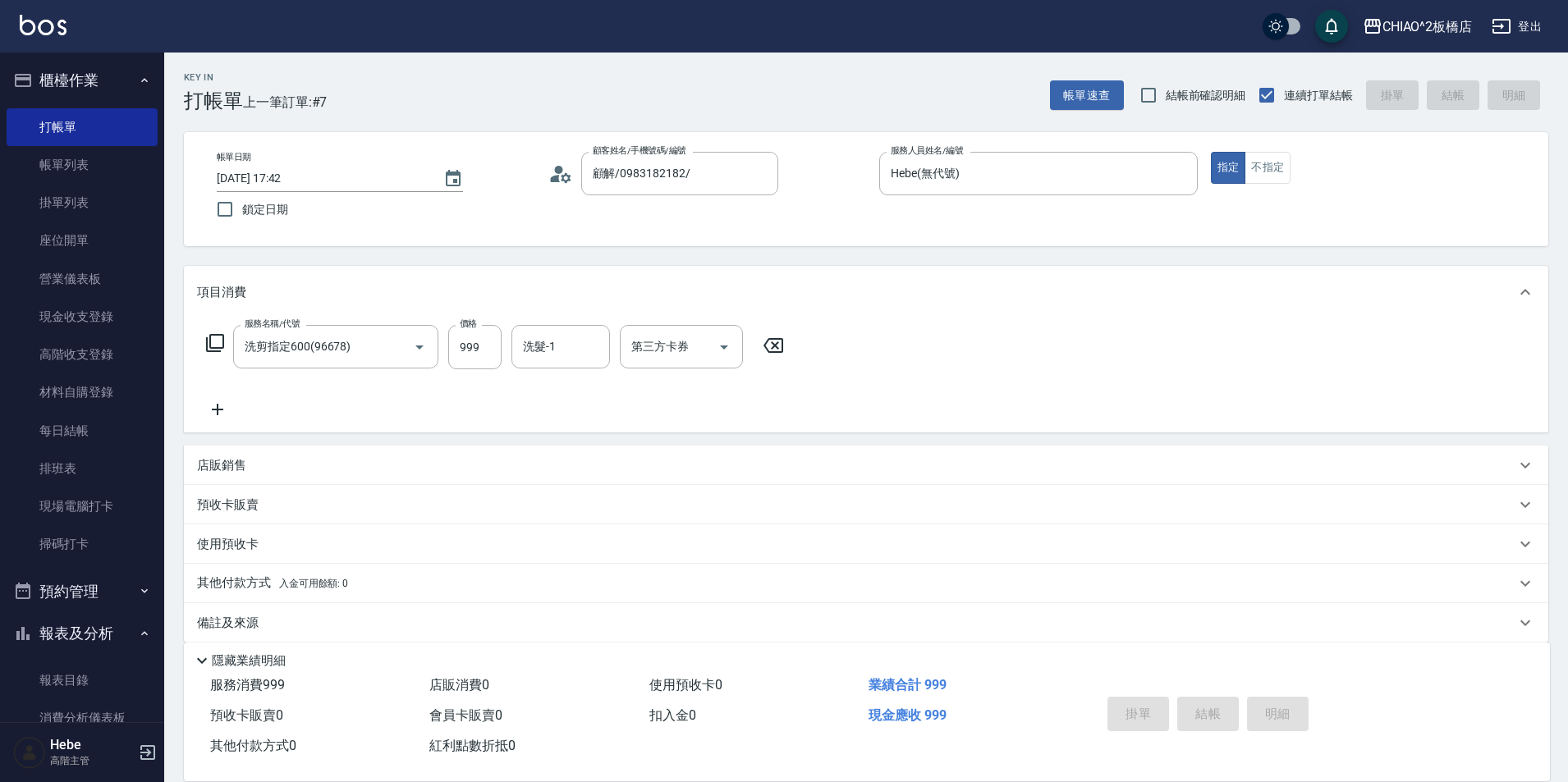
type input "[DATE] 17:43"
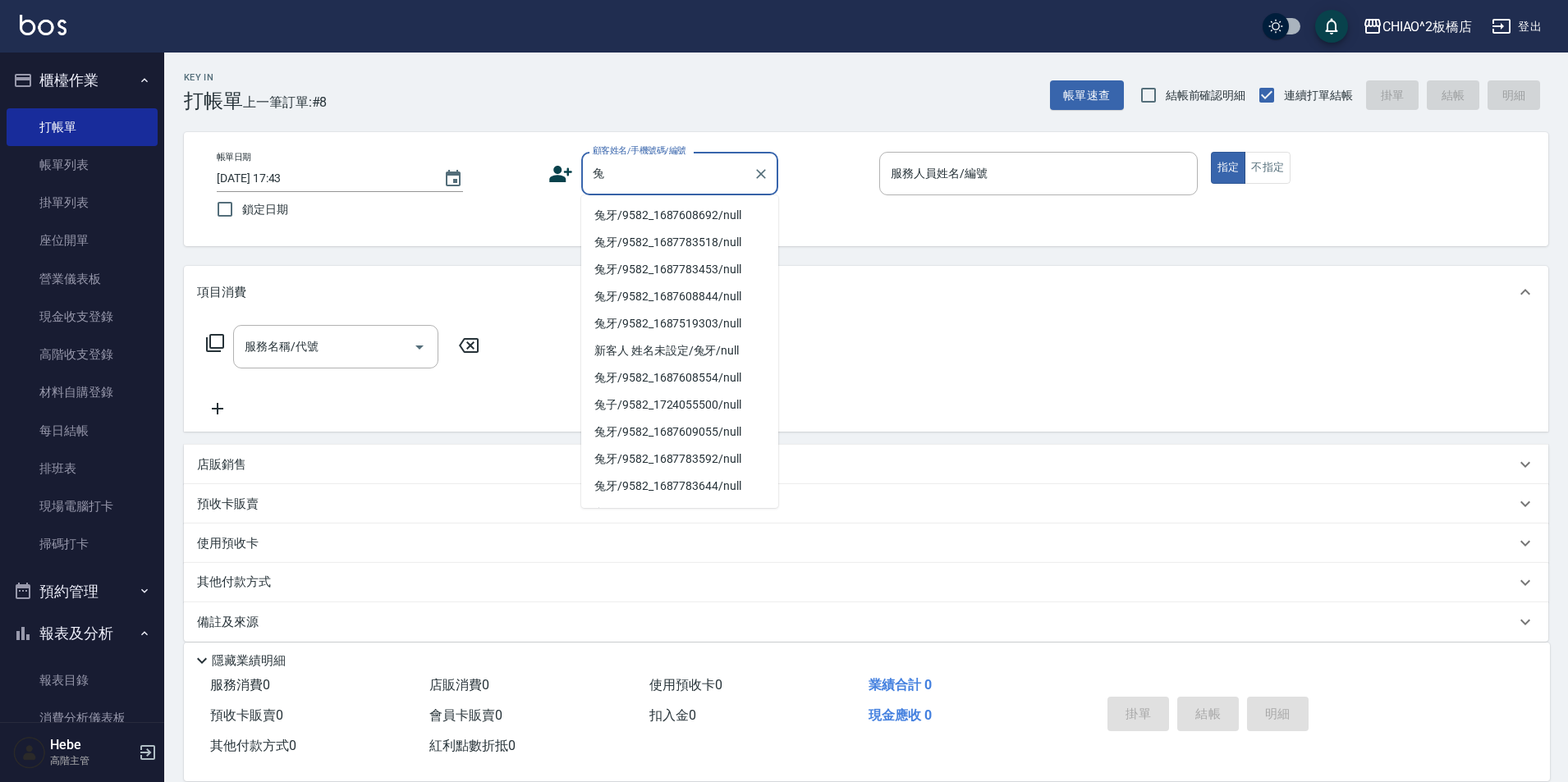
click at [618, 216] on li "兔牙/9582_1687608692/null" at bounding box center [679, 215] width 197 height 27
type input "兔牙/9582_1687608692/null"
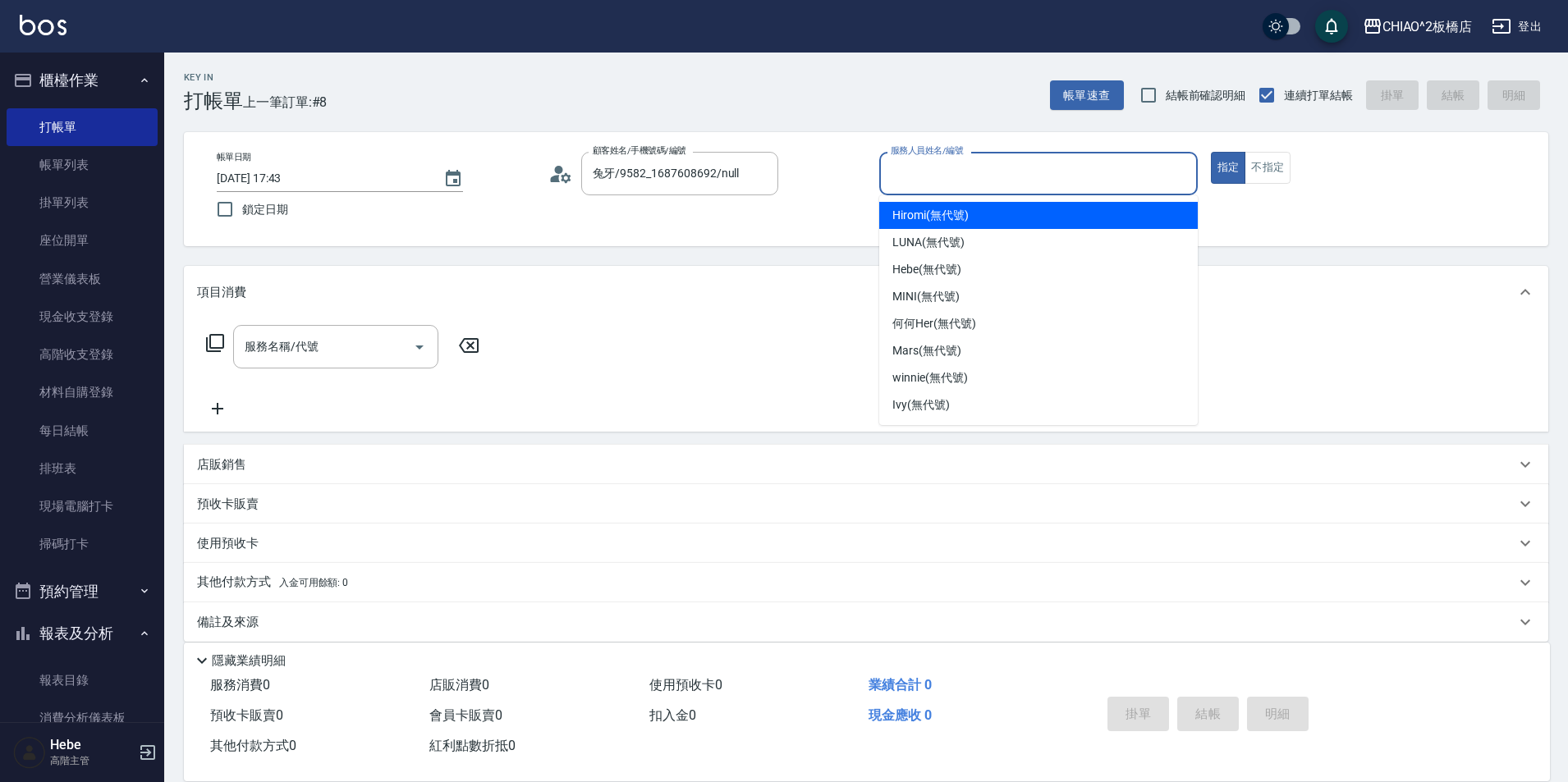
click at [989, 177] on input "服務人員姓名/編號" at bounding box center [1039, 173] width 304 height 29
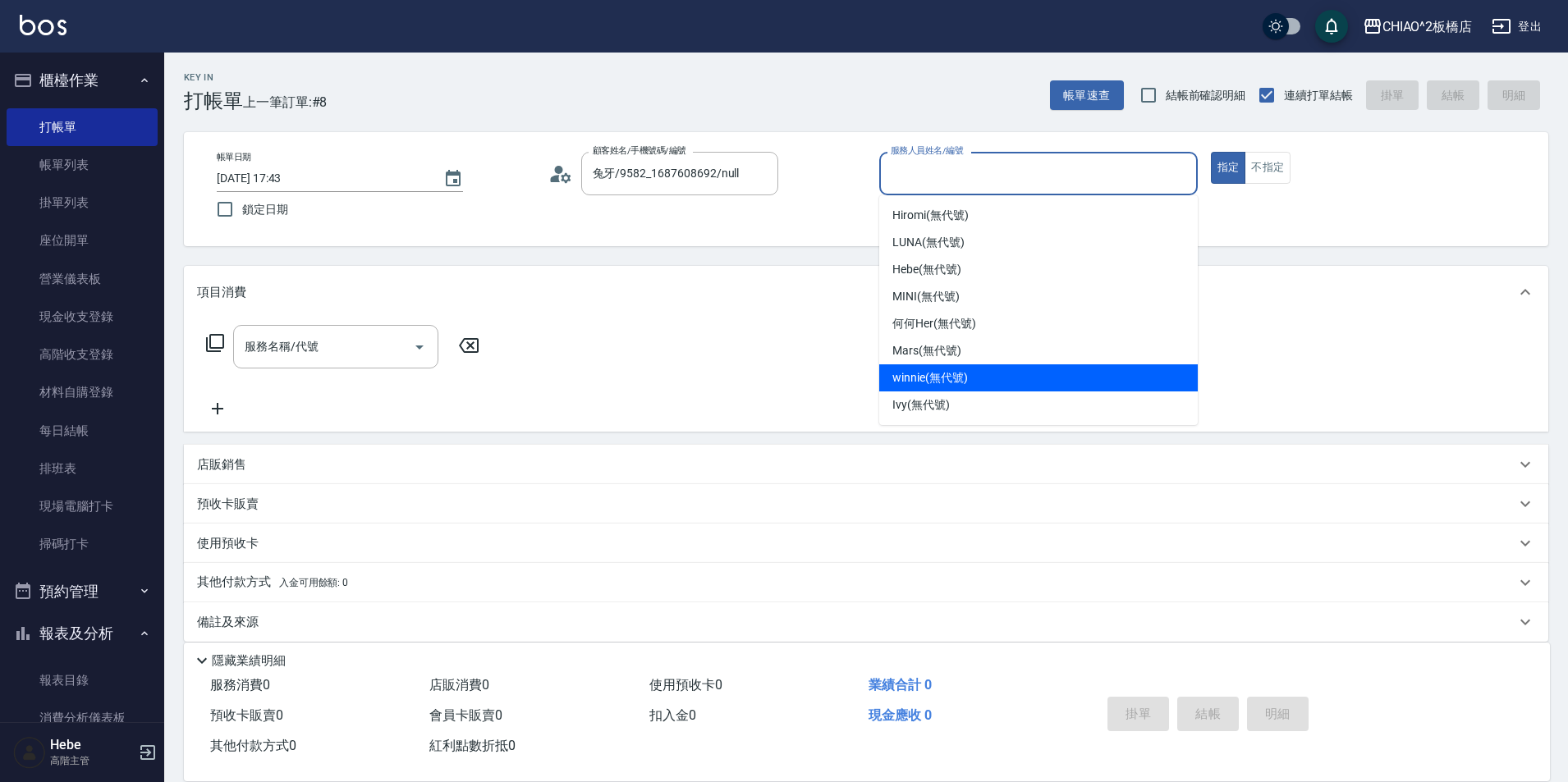
drag, startPoint x: 938, startPoint y: 386, endPoint x: 909, endPoint y: 377, distance: 30.4
click at [937, 386] on span "winnie (無代號)" at bounding box center [929, 378] width 75 height 17
type input "winnie(無代號)"
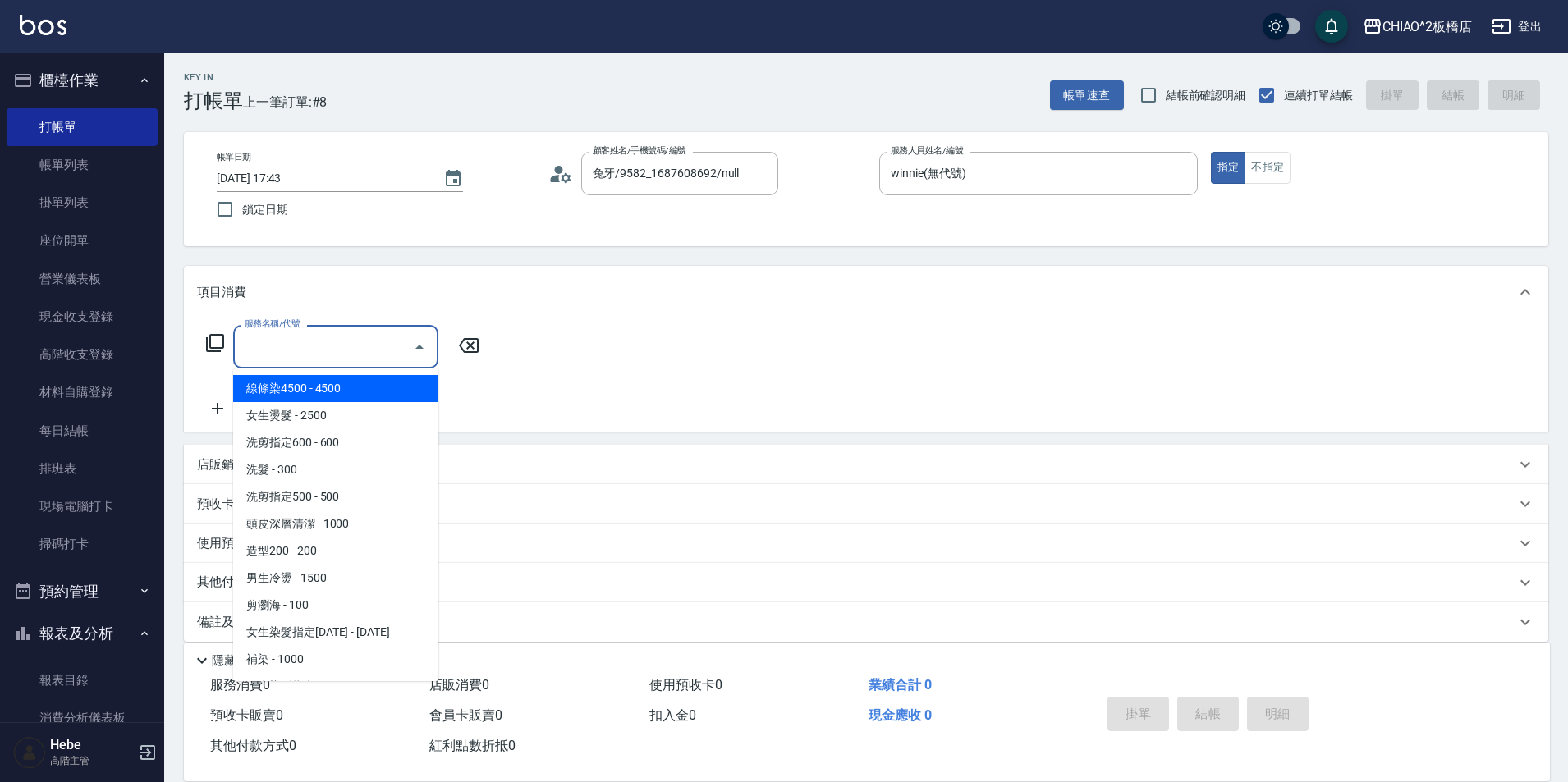
click at [391, 342] on input "服務名稱/代號" at bounding box center [324, 347] width 166 height 29
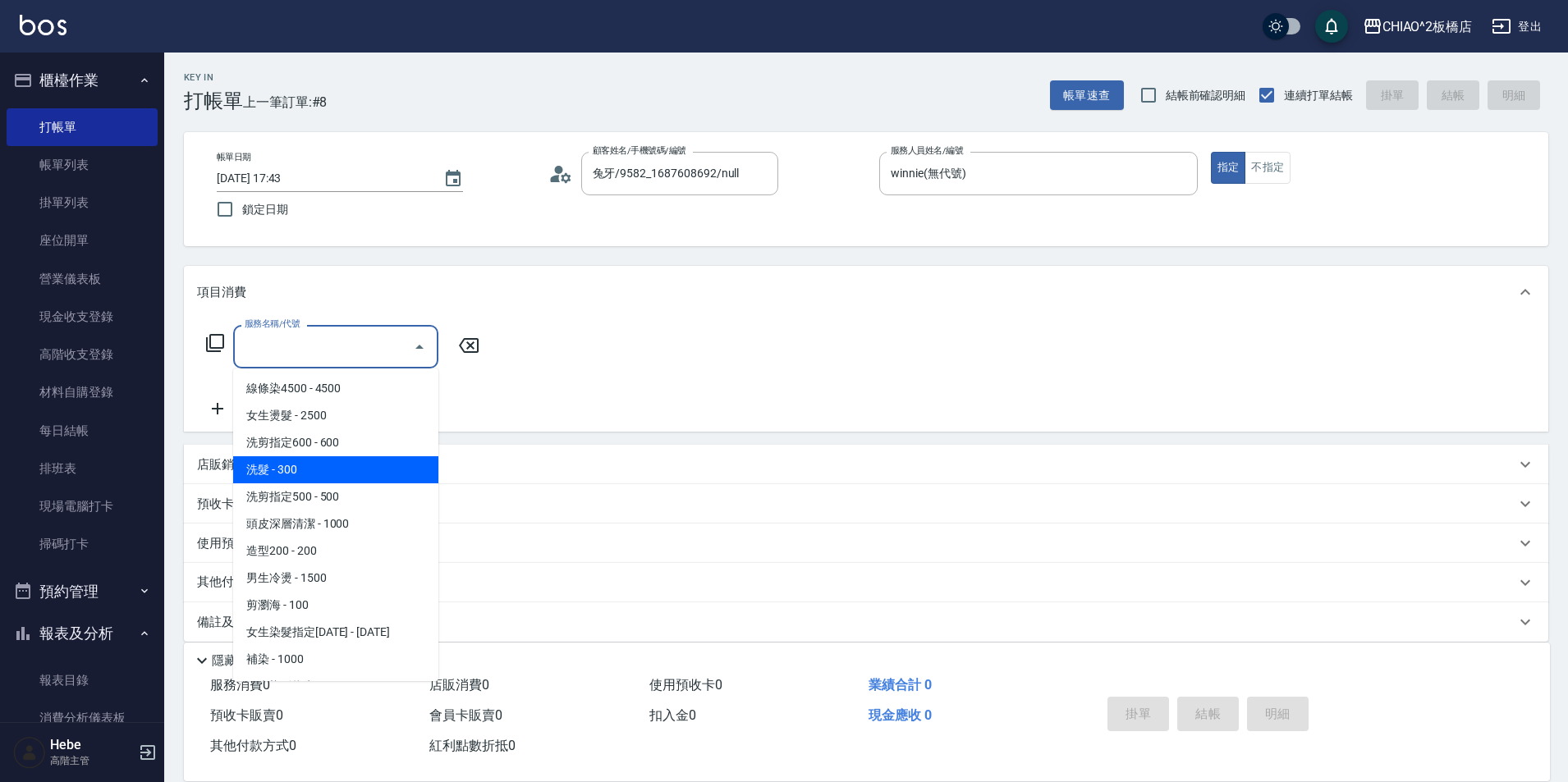
click at [353, 468] on span "洗髮 - 300" at bounding box center [335, 469] width 205 height 27
type input "洗髮(96679)"
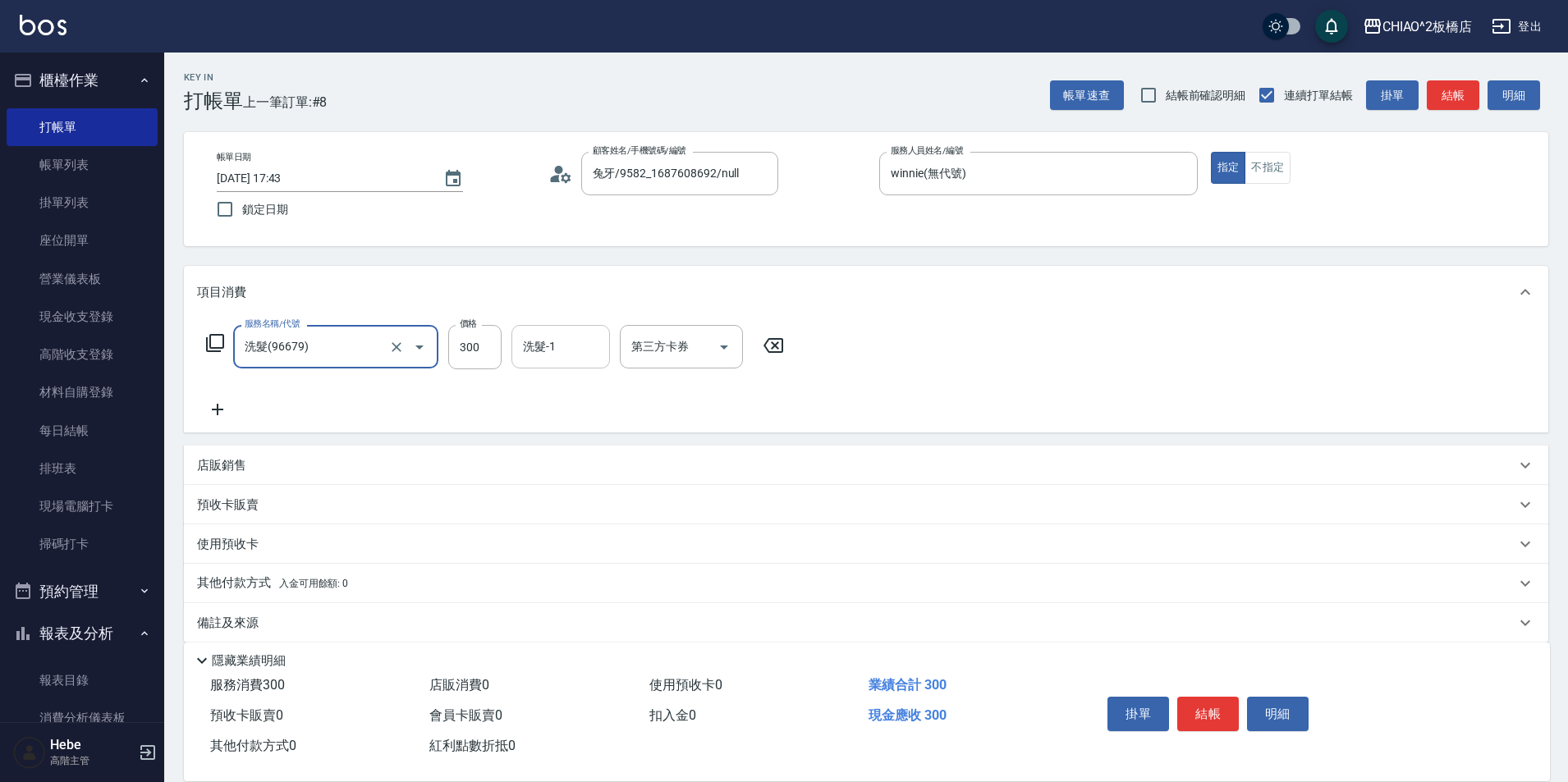
click at [542, 342] on input "洗髮-1" at bounding box center [560, 347] width 84 height 29
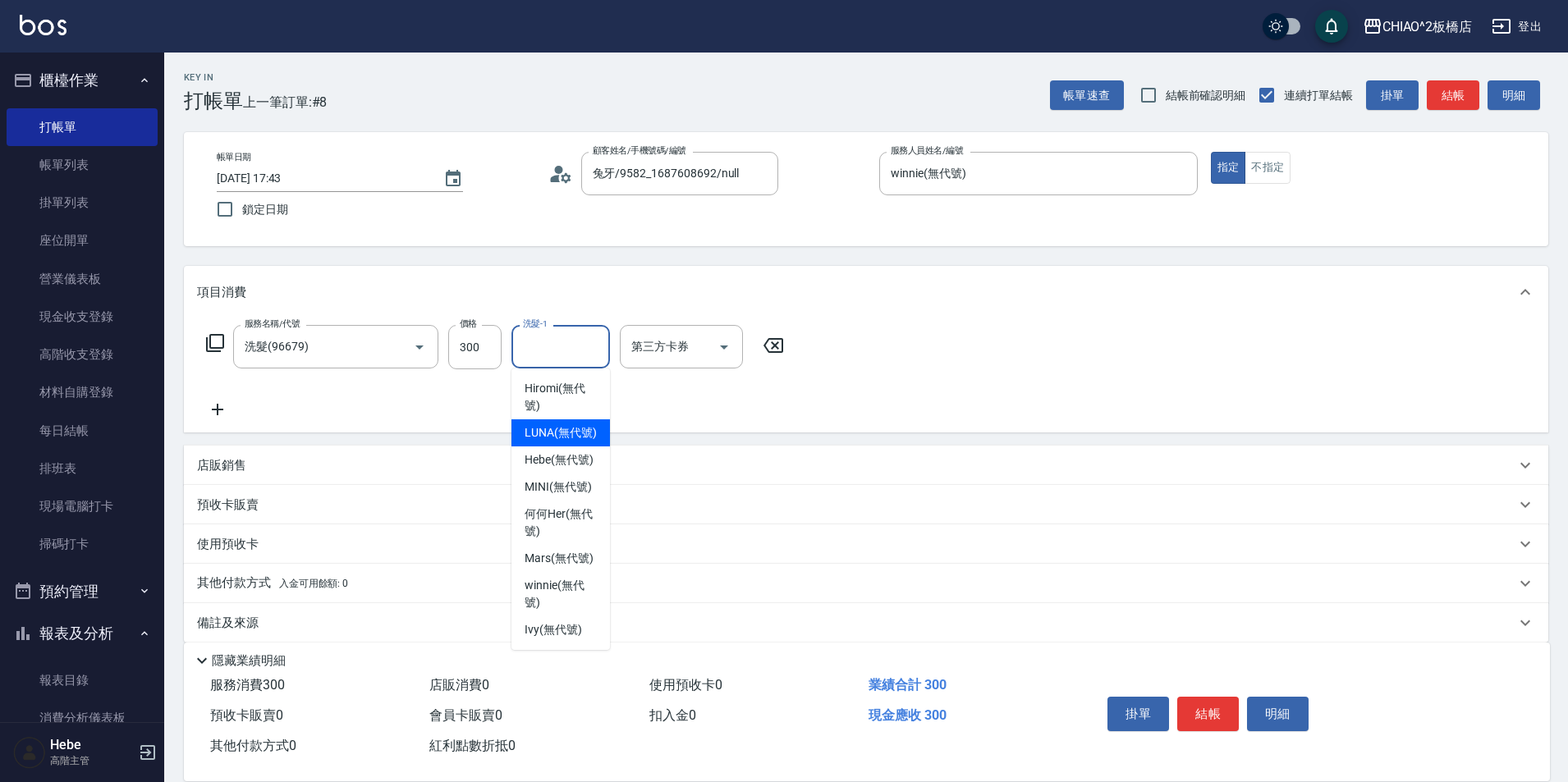
click at [578, 440] on span "LUNA (無代號)" at bounding box center [560, 432] width 72 height 17
type input "LUNA(無代號)"
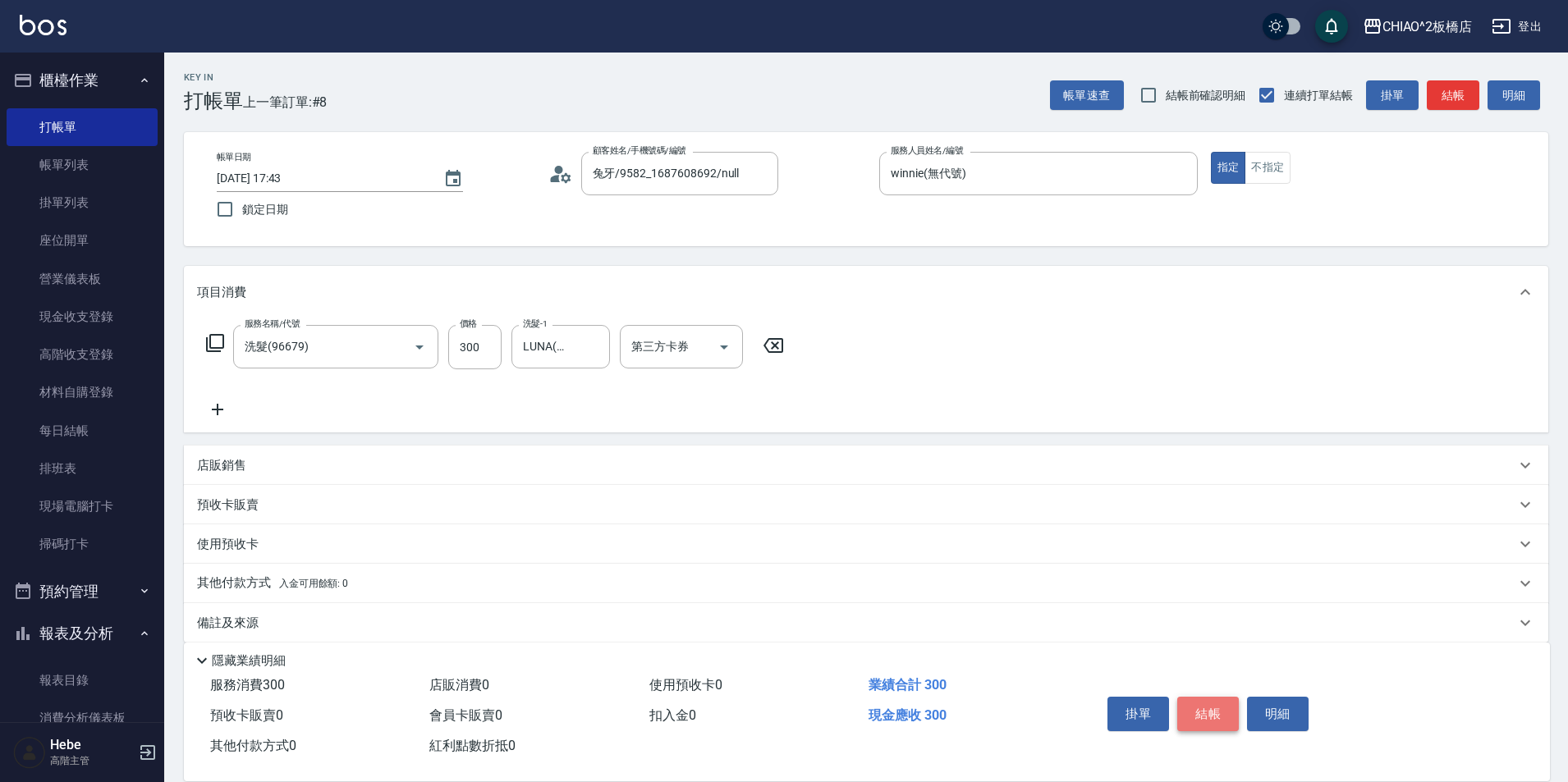
click at [1198, 704] on button "結帳" at bounding box center [1208, 714] width 62 height 35
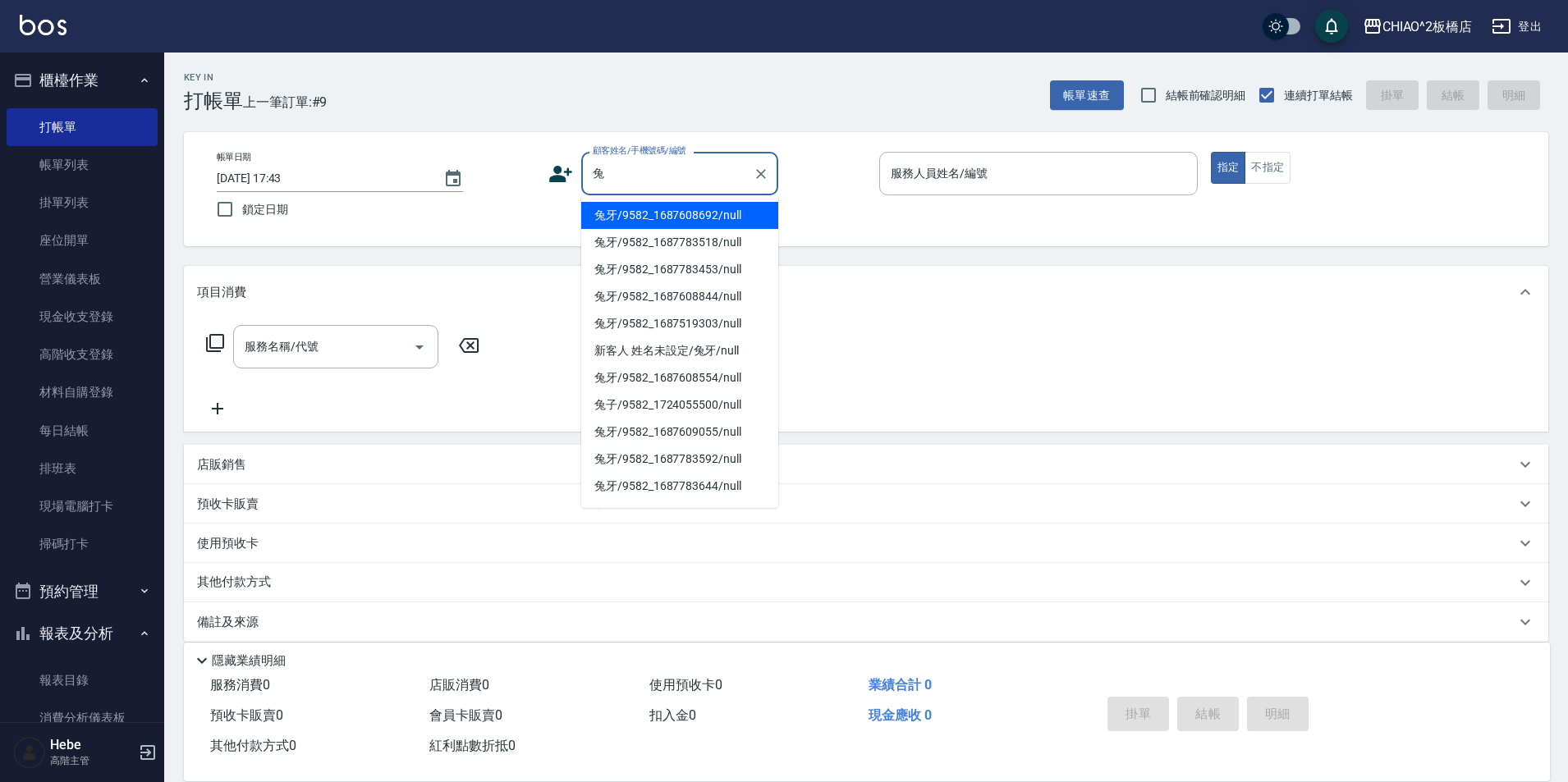
click at [665, 204] on li "兔牙/9582_1687608692/null" at bounding box center [679, 215] width 197 height 27
type input "兔牙/9582_1687608692/null"
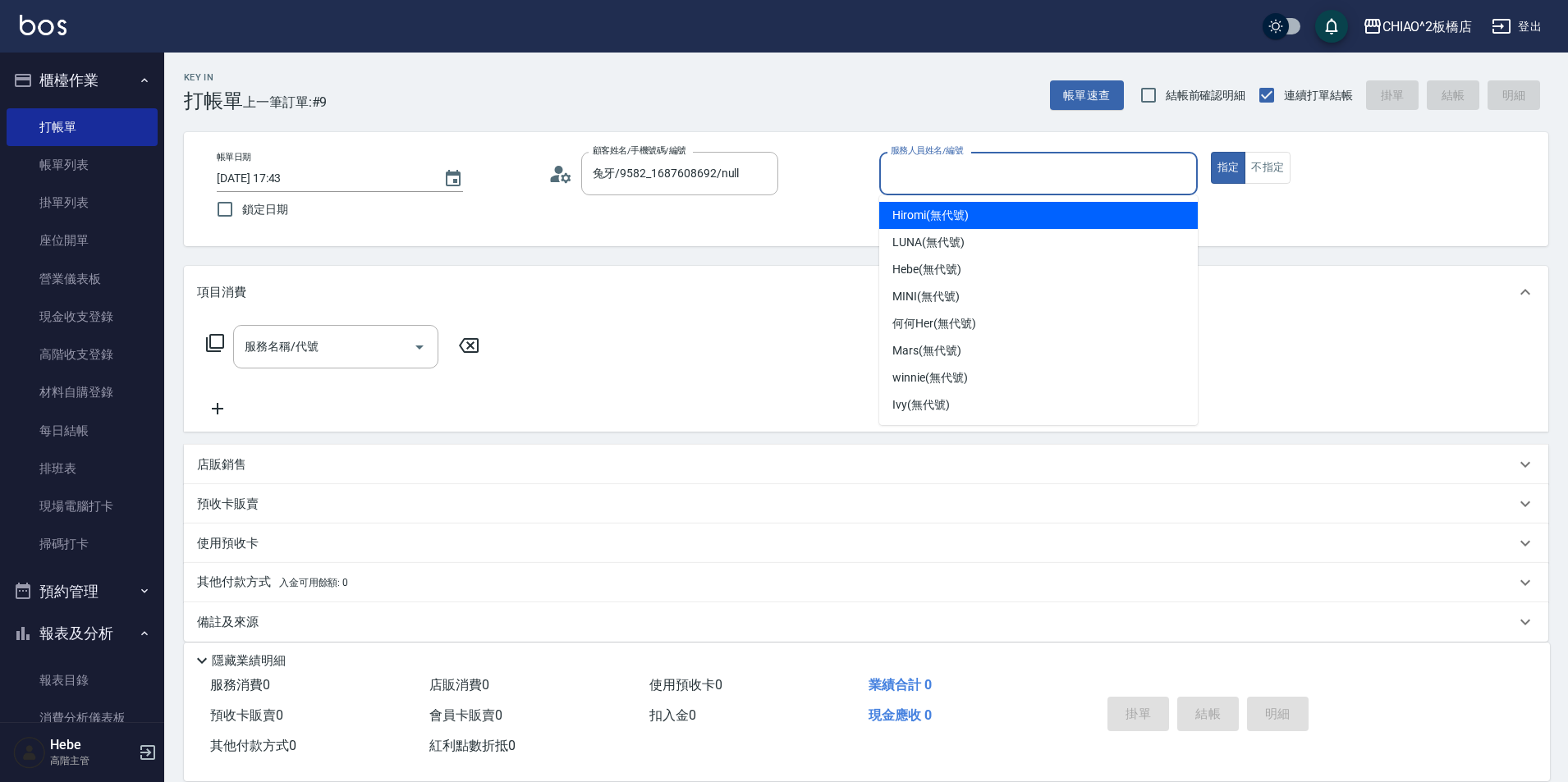
click at [957, 179] on input "服務人員姓名/編號" at bounding box center [1039, 173] width 304 height 29
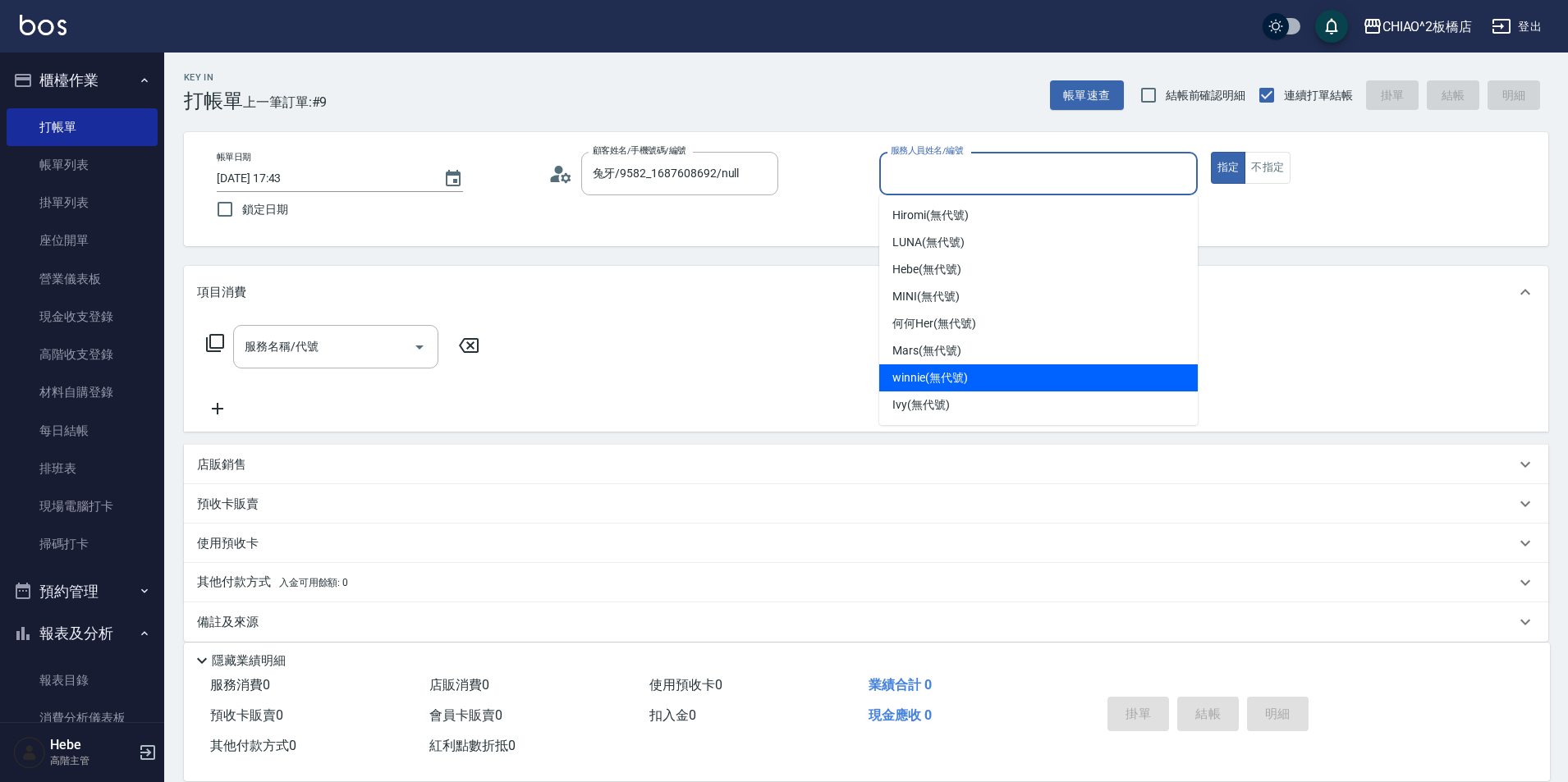
click at [941, 380] on span "winnie (無代號)" at bounding box center [929, 378] width 75 height 17
type input "winnie(無代號)"
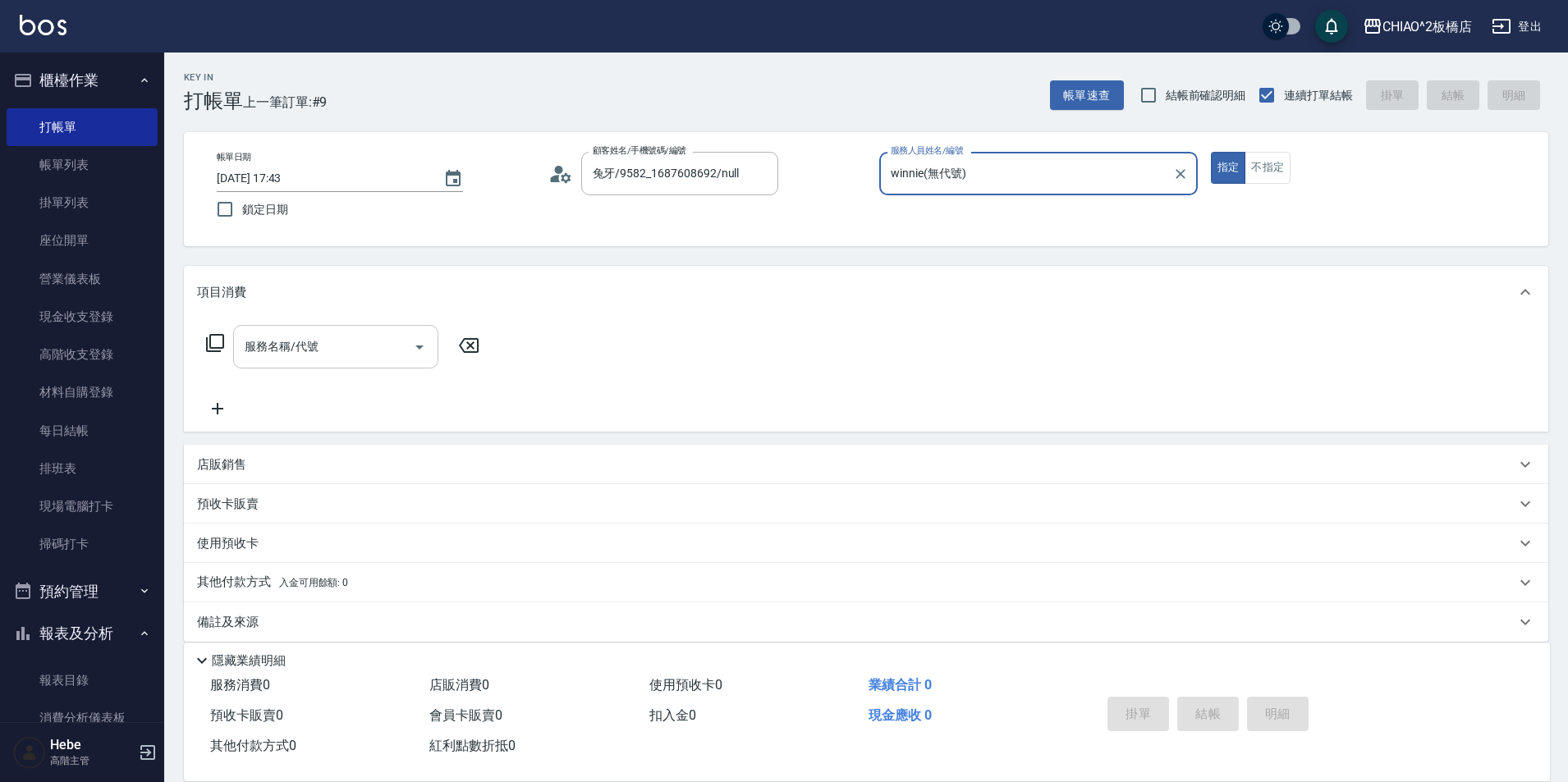
click at [386, 348] on input "服務名稱/代號" at bounding box center [324, 347] width 166 height 29
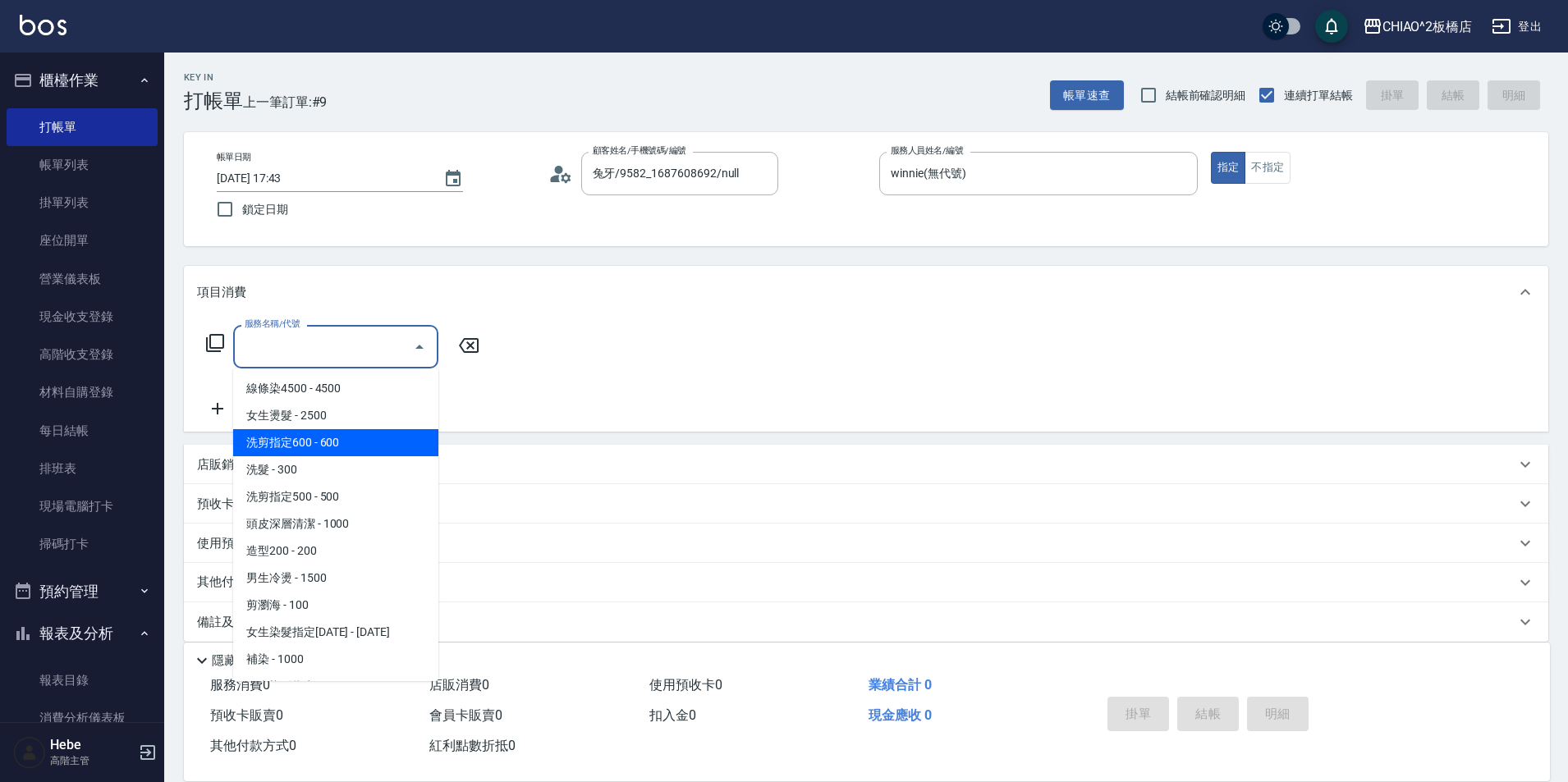
click at [370, 431] on span "洗剪指定600 - 600" at bounding box center [335, 442] width 205 height 27
type input "洗剪指定600(96678)"
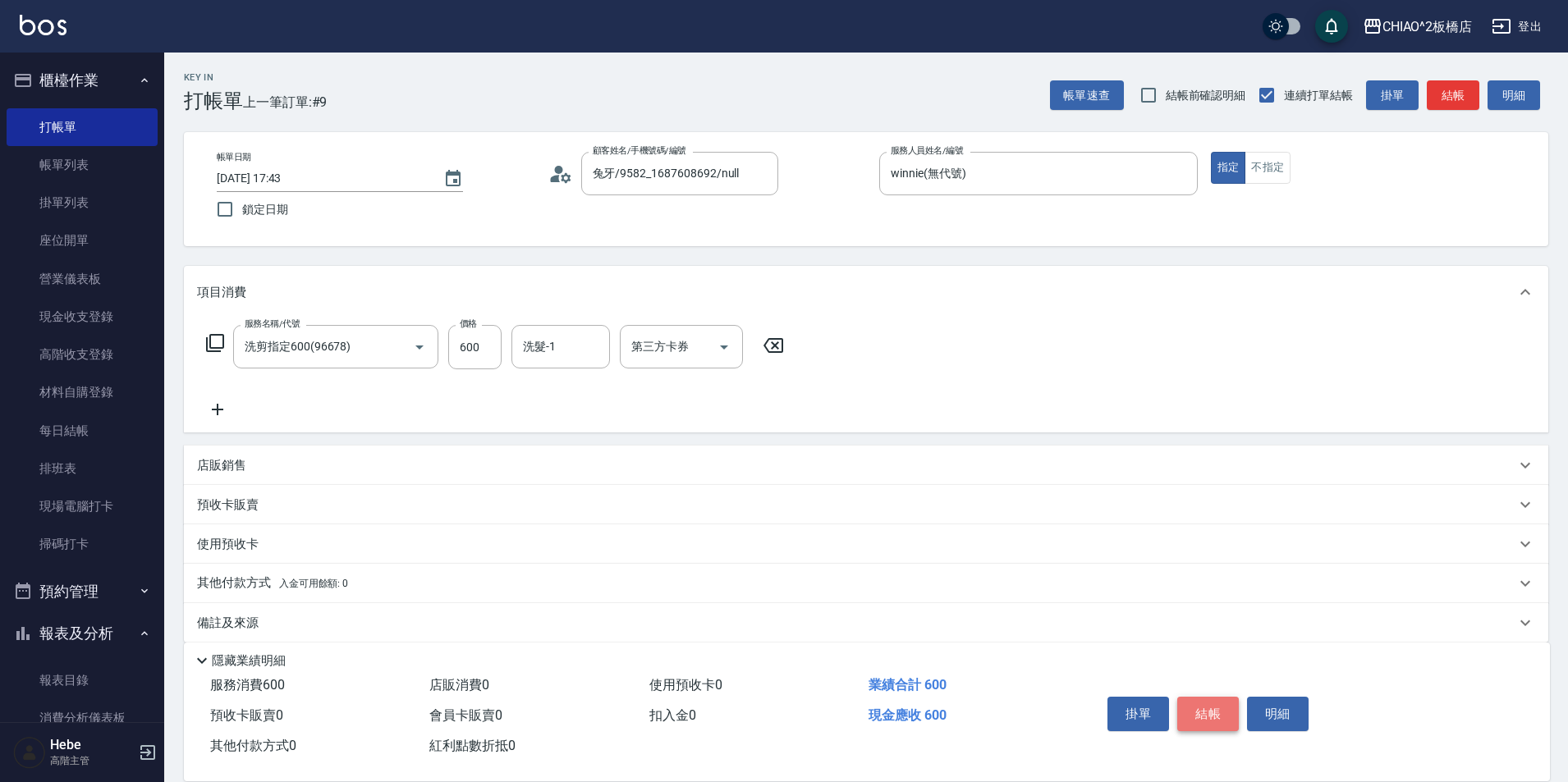
click at [1203, 707] on button "結帳" at bounding box center [1208, 714] width 62 height 35
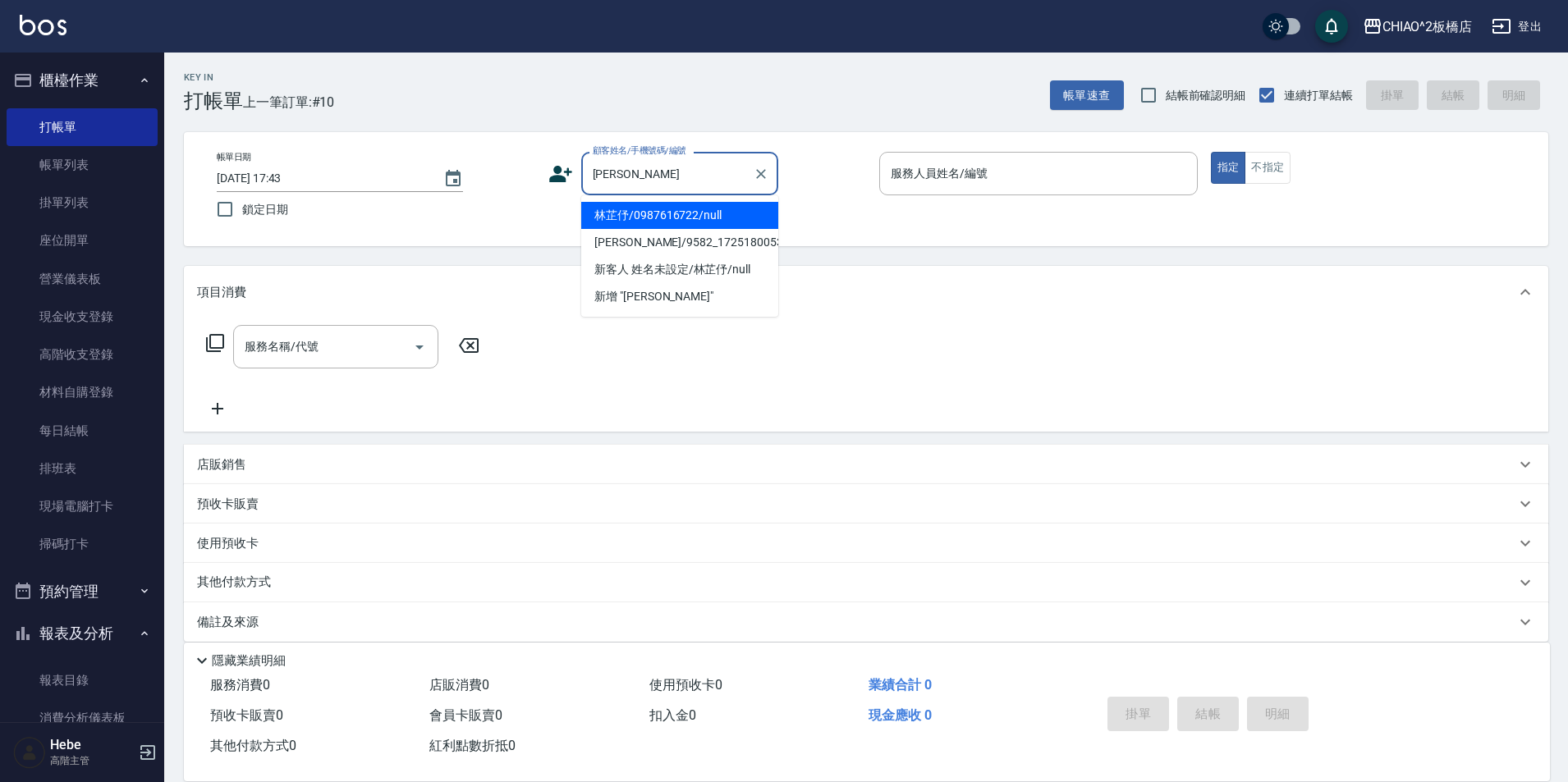
click at [628, 226] on li "林芷伃/0987616722/null" at bounding box center [679, 215] width 197 height 27
type input "林芷伃/0987616722/null"
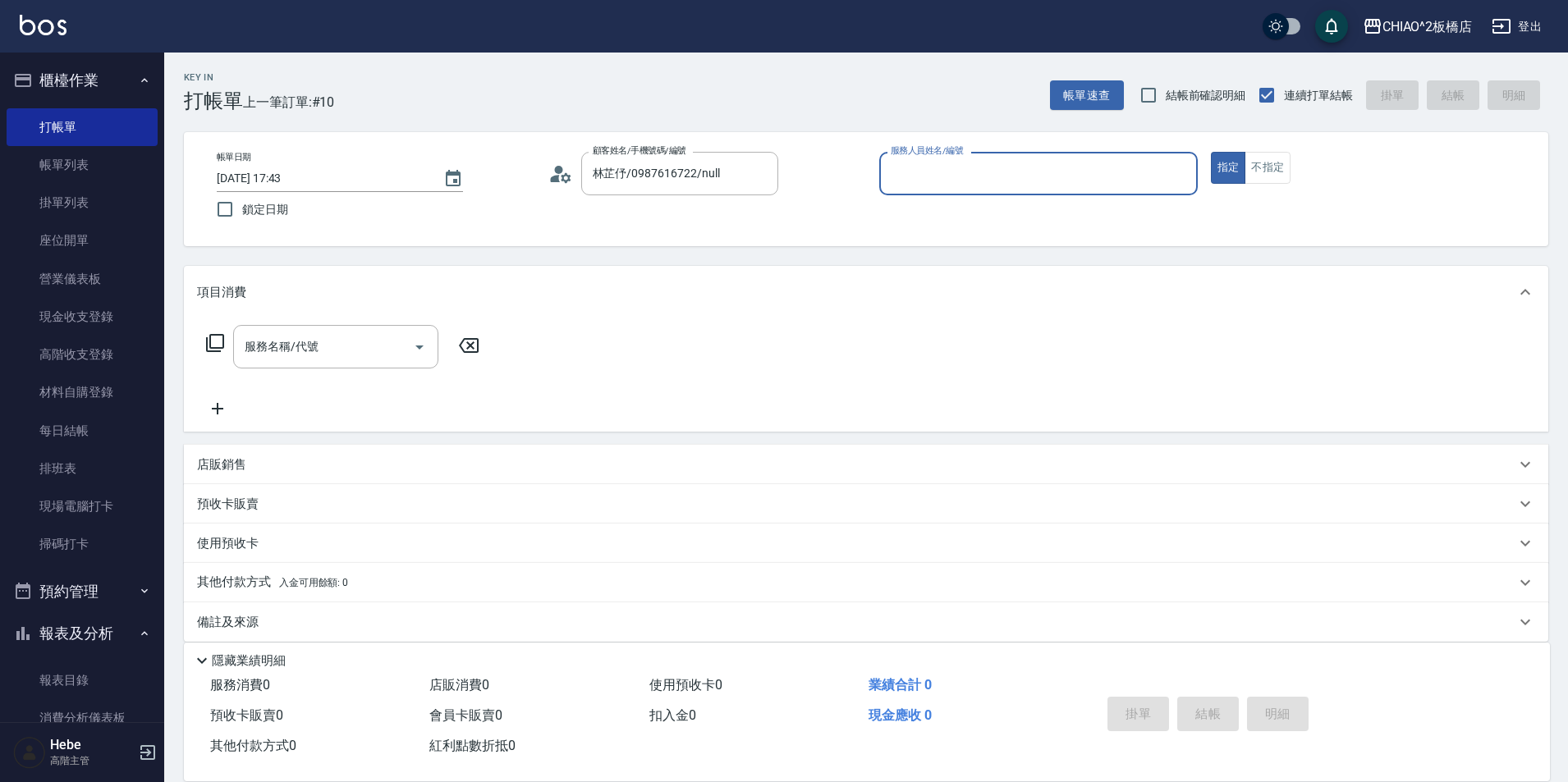
click at [924, 175] on input "服務人員姓名/編號" at bounding box center [1039, 173] width 304 height 29
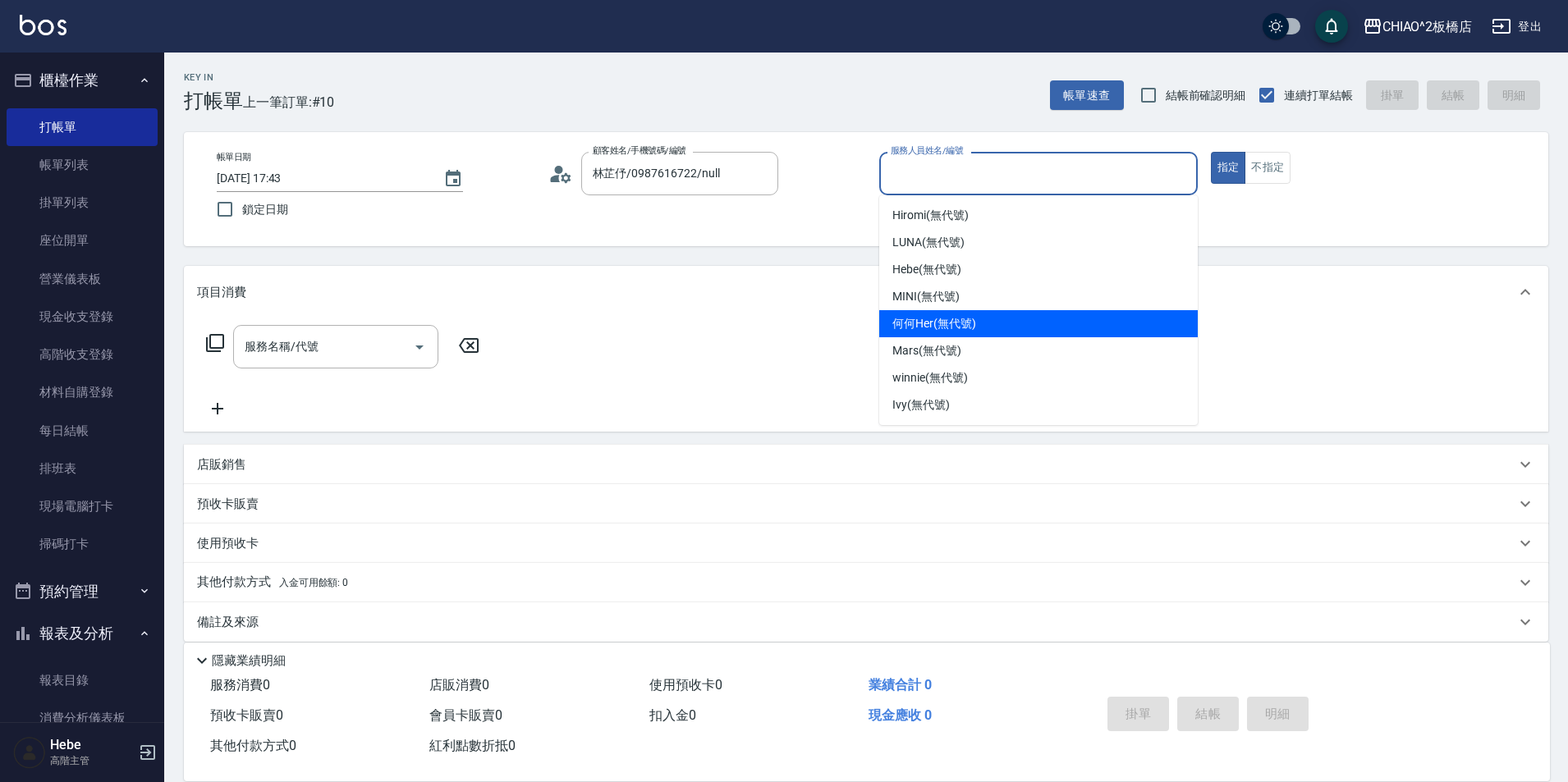
click at [913, 324] on span "何何Her (無代號)" at bounding box center [934, 324] width 84 height 17
type input "何何Her (無代號)"
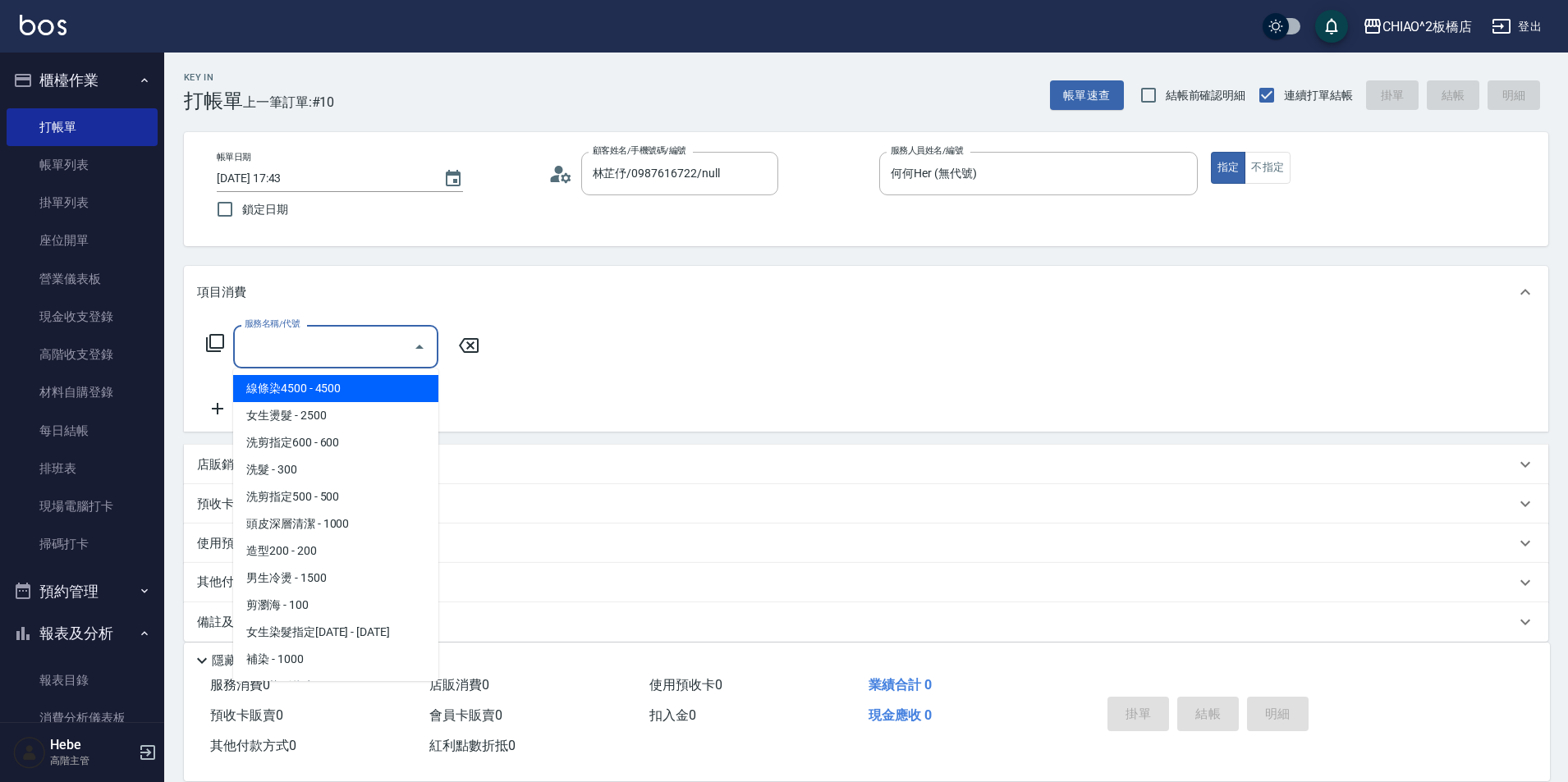
click at [370, 354] on input "服務名稱/代號" at bounding box center [324, 347] width 166 height 29
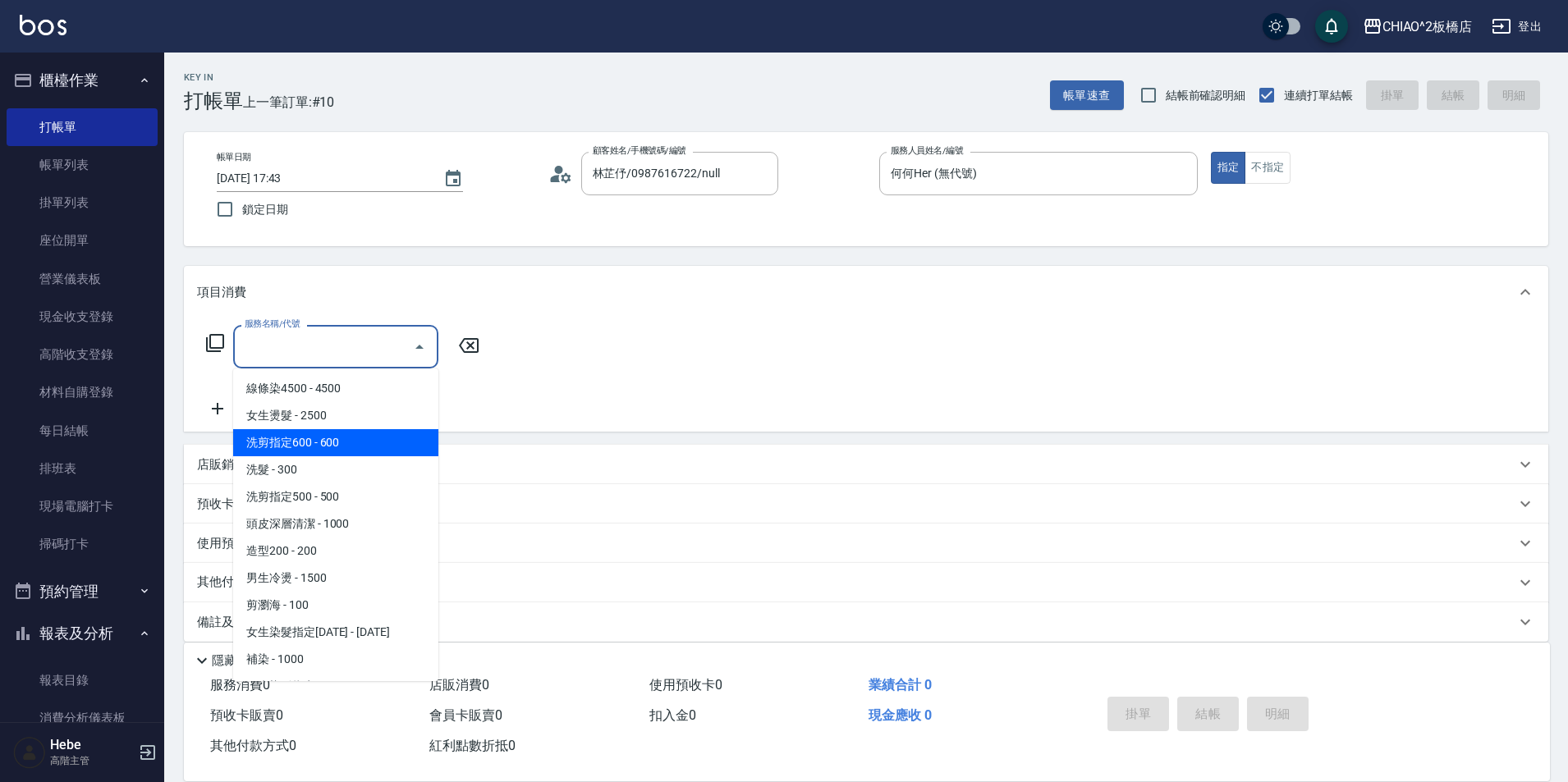
drag, startPoint x: 365, startPoint y: 459, endPoint x: 374, endPoint y: 443, distance: 18.4
click at [374, 443] on ul "線條染4500 - 4500 女生燙髮 - 2500 洗剪指定600 - 600 洗髮 - 300 洗剪指定500 - 500 頭皮深層清潔 - 1000 造…" at bounding box center [335, 524] width 205 height 313
click at [374, 443] on span "洗剪指定600 - 600" at bounding box center [335, 442] width 205 height 27
type input "洗剪指定600(96678)"
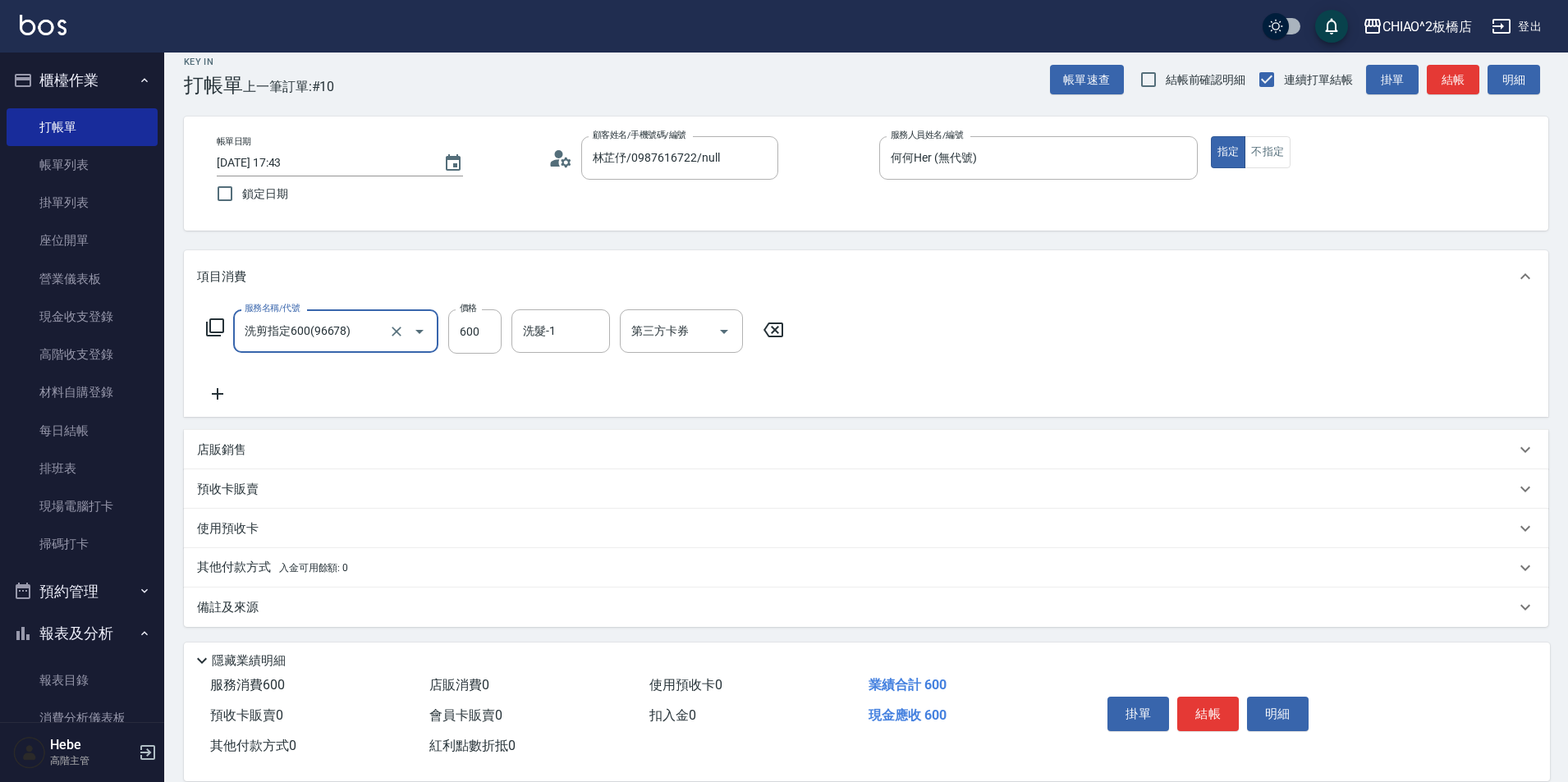
scroll to position [18, 0]
click at [237, 560] on p "其他付款方式 入金可用餘額: 0" at bounding box center [272, 565] width 151 height 18
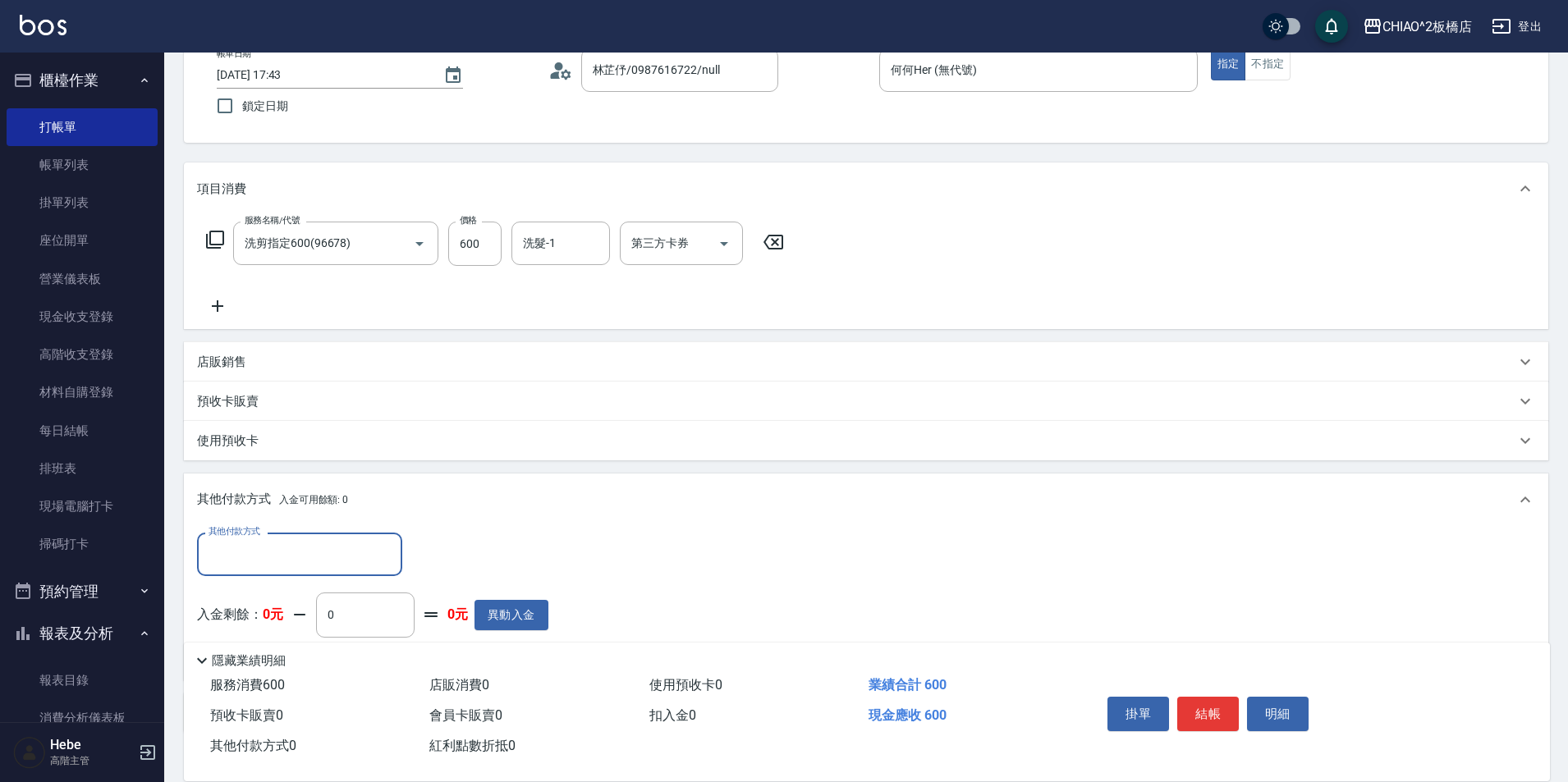
scroll to position [182, 0]
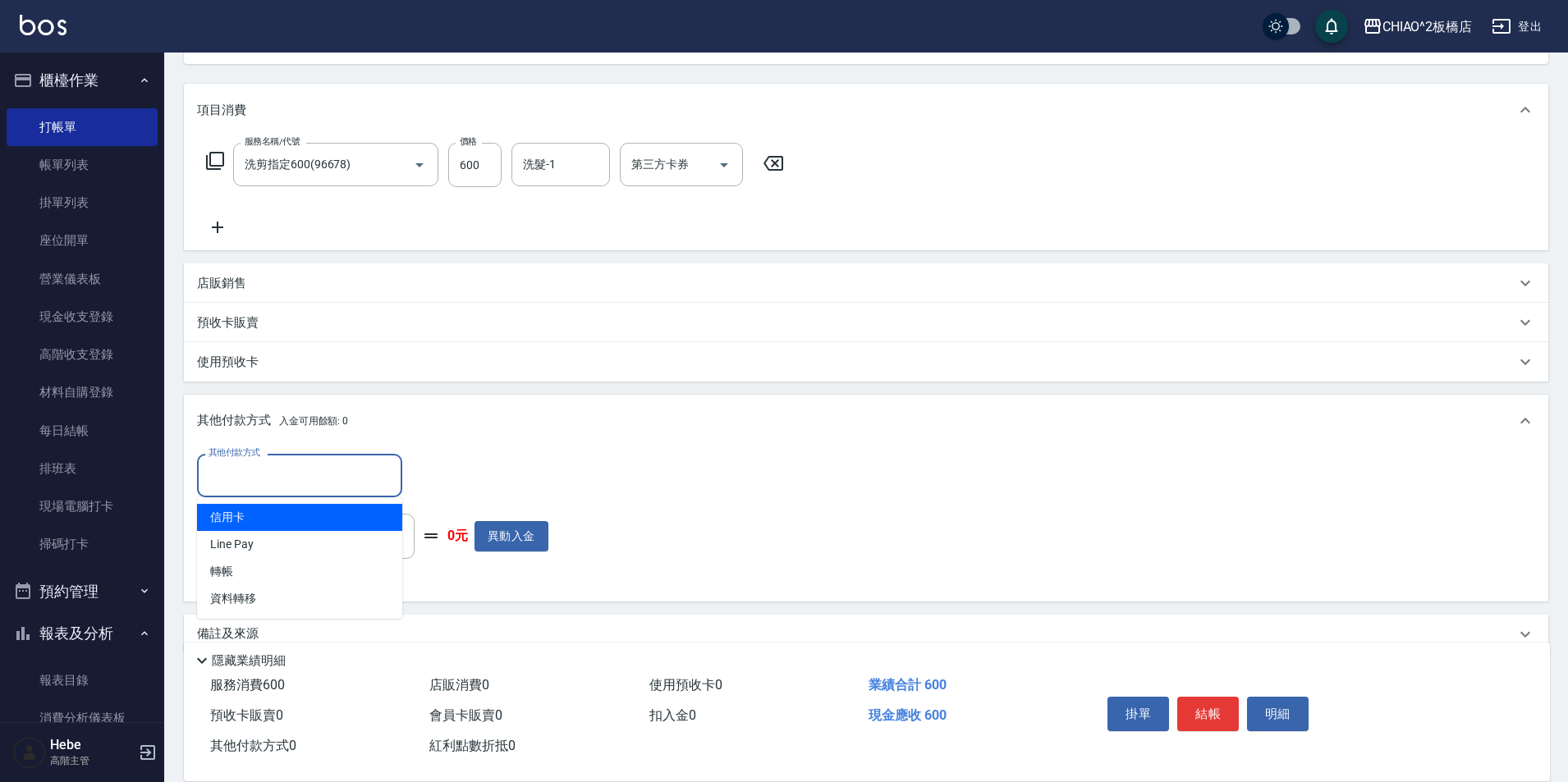
click at [236, 472] on input "其他付款方式" at bounding box center [300, 475] width 191 height 29
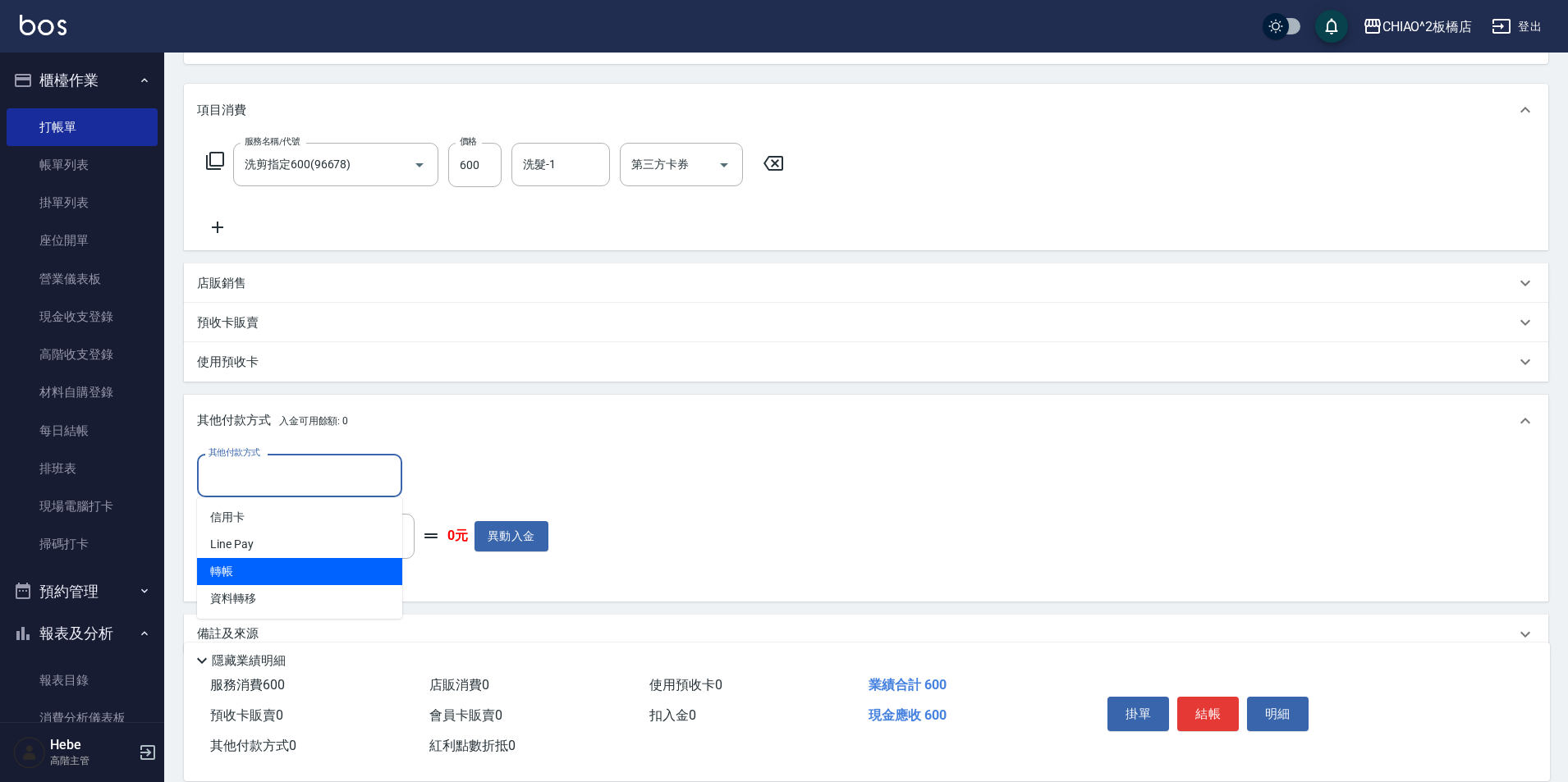
click at [225, 566] on span "轉帳" at bounding box center [299, 571] width 205 height 27
type input "轉帳"
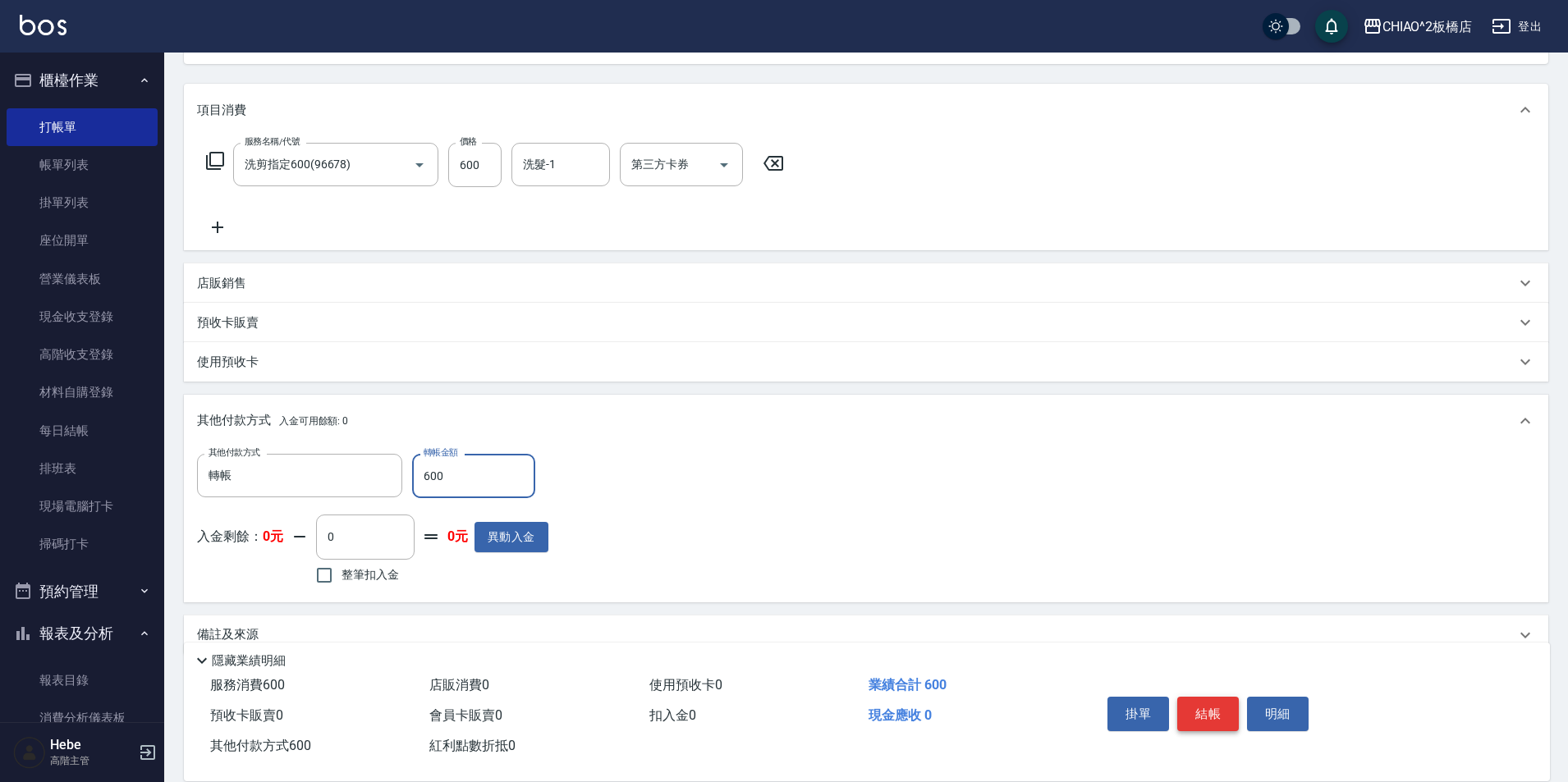
type input "600"
click at [1211, 699] on button "結帳" at bounding box center [1208, 714] width 62 height 35
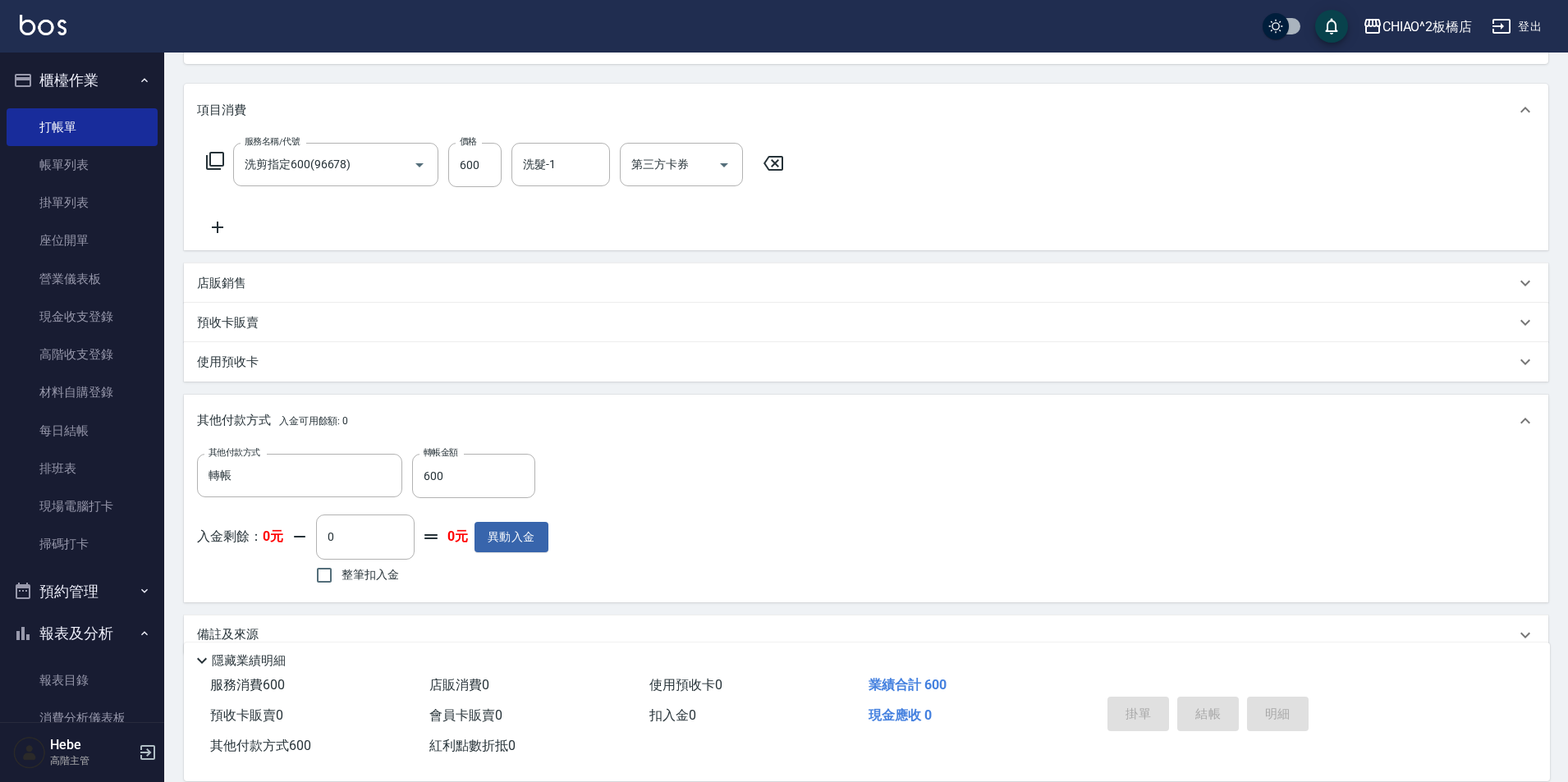
type input "[DATE] 17:44"
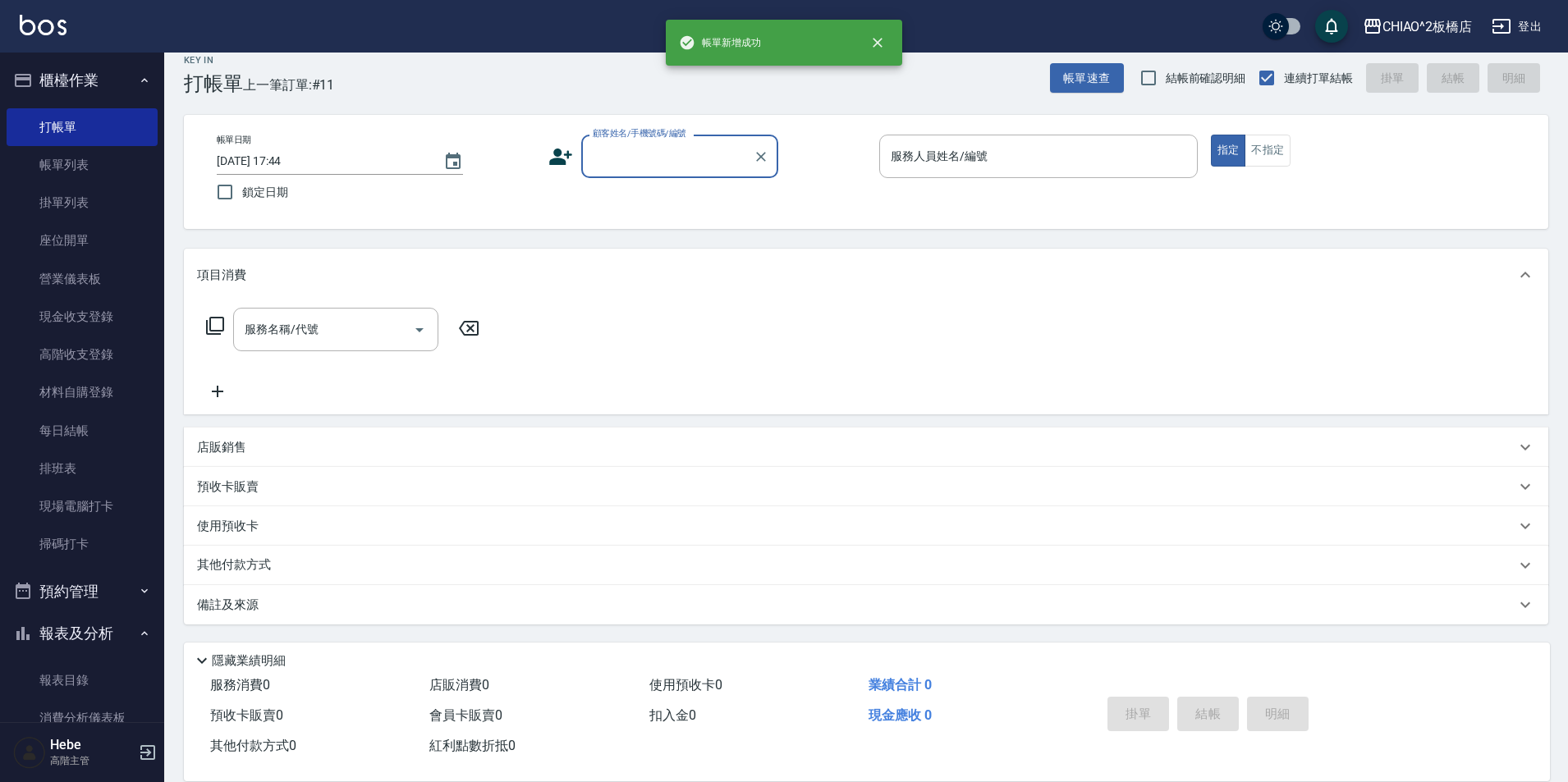
scroll to position [17, 0]
type input "W"
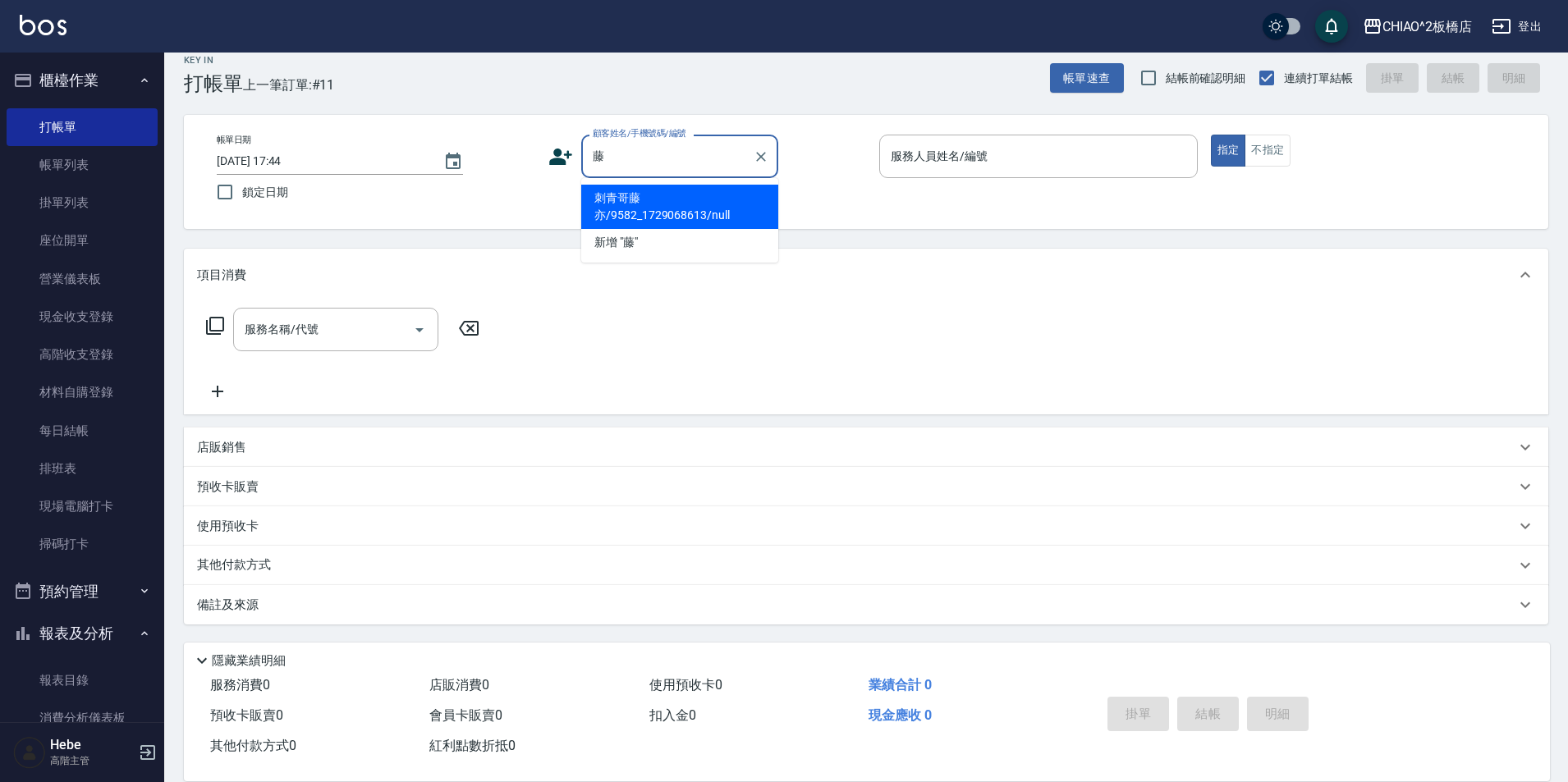
click at [659, 208] on li "刺青哥藤亦/9582_1729068613/null" at bounding box center [679, 207] width 197 height 44
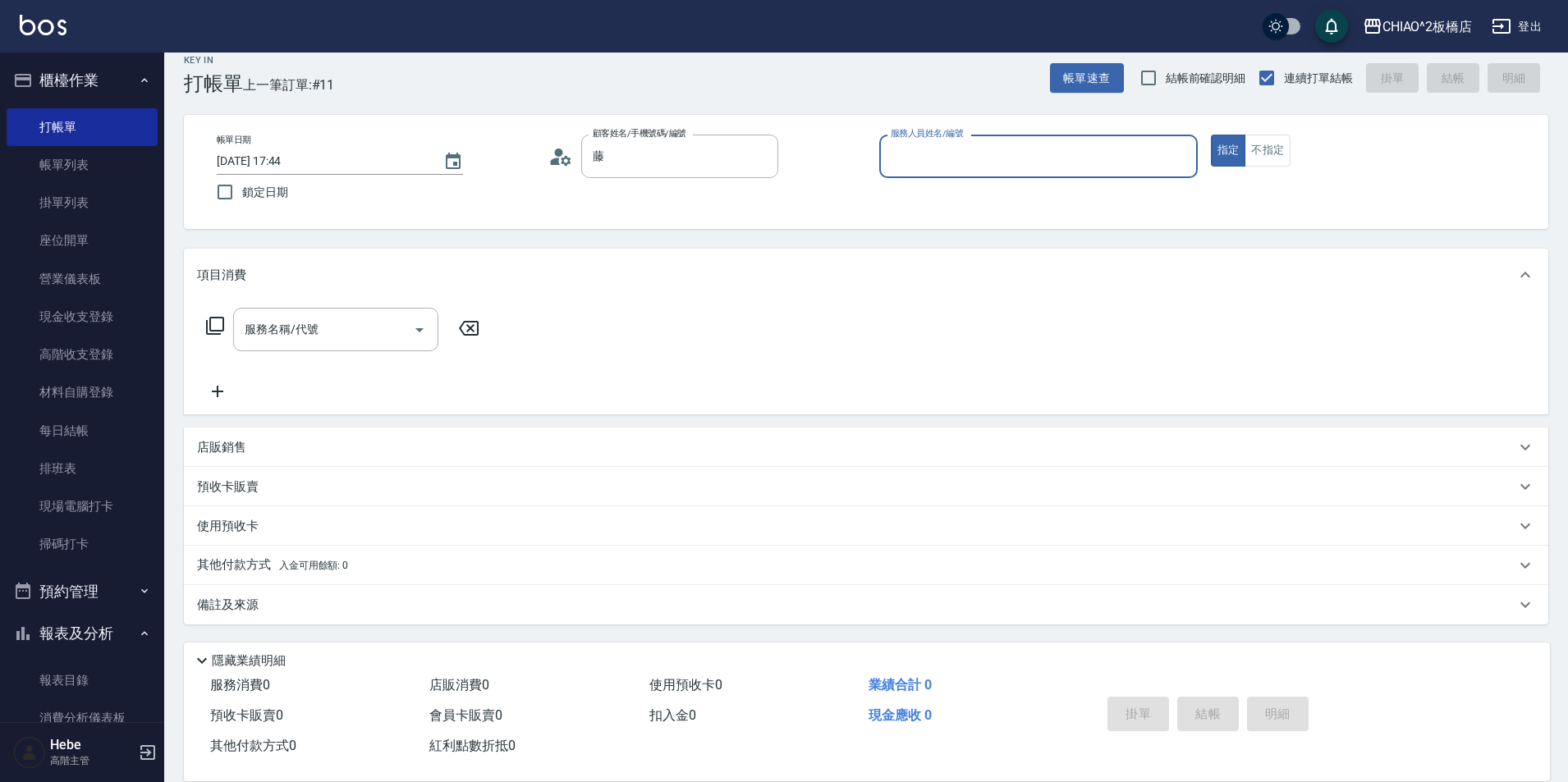
type input "刺青哥藤亦/9582_1729068613/null"
type input "Hebe(無代號)"
click at [385, 331] on input "服務名稱/代號" at bounding box center [324, 330] width 166 height 29
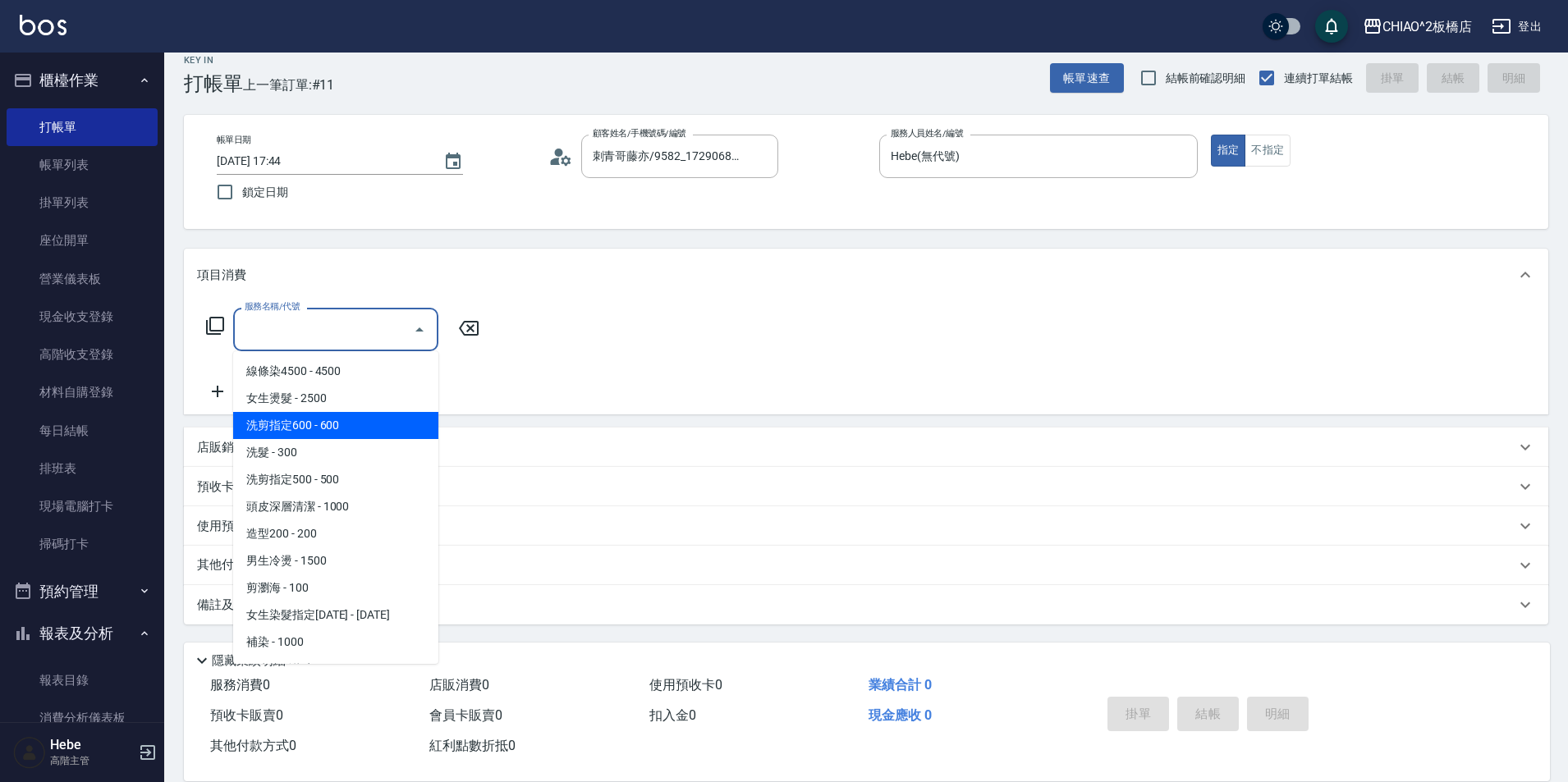
click at [330, 423] on span "洗剪指定600 - 600" at bounding box center [335, 425] width 205 height 27
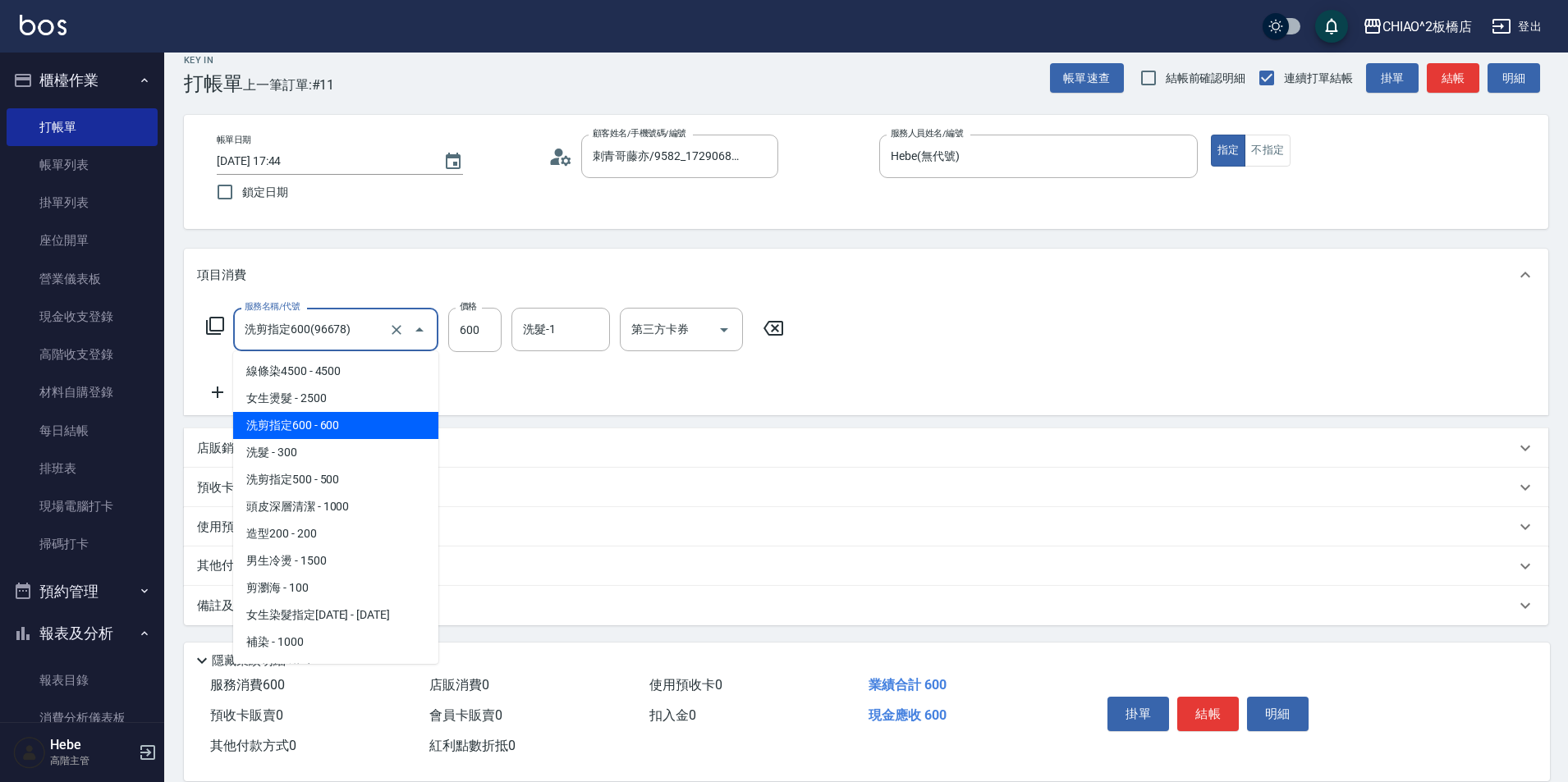
click at [332, 335] on input "洗剪指定600(96678)" at bounding box center [313, 330] width 145 height 29
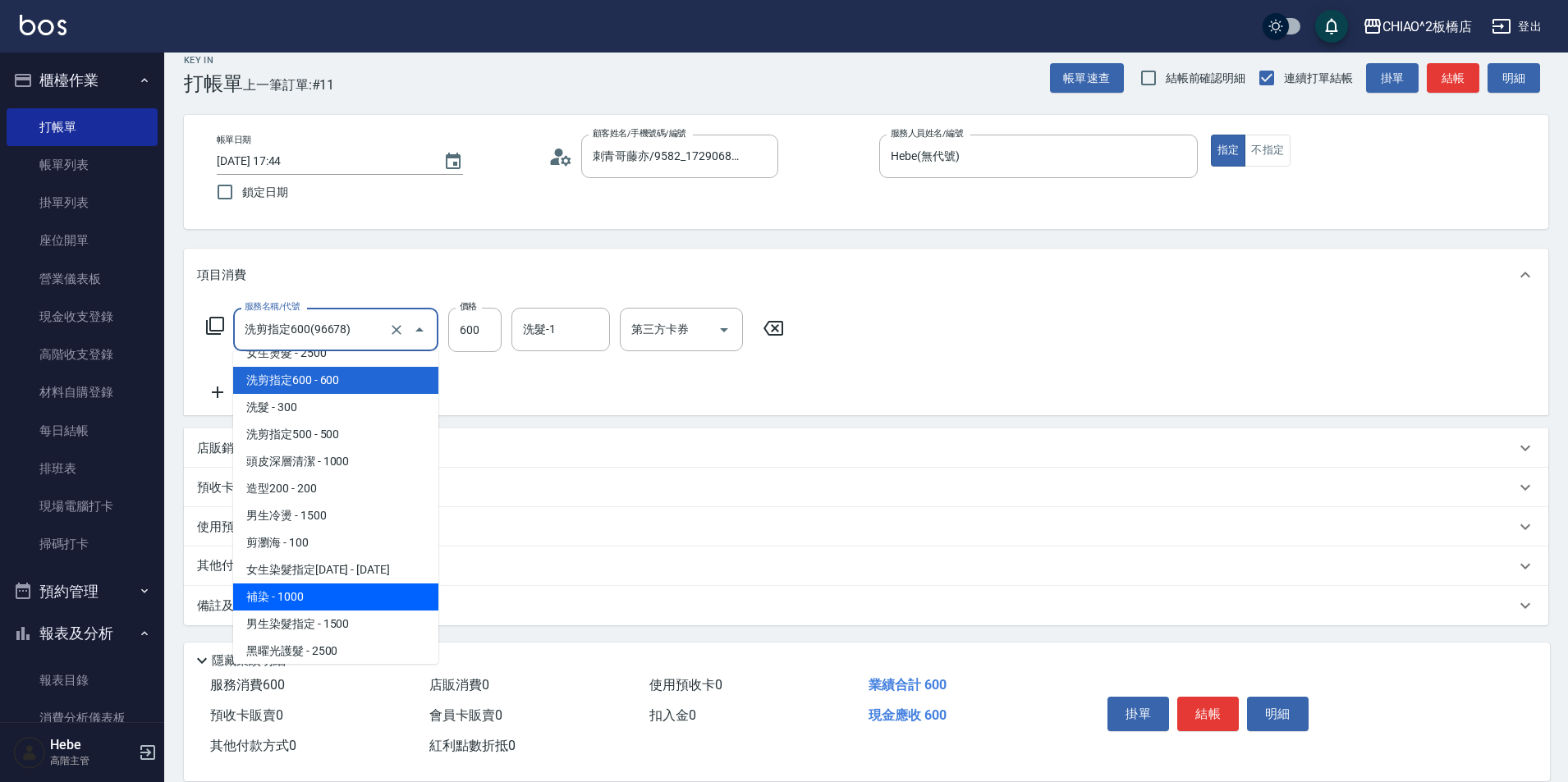
scroll to position [82, 0]
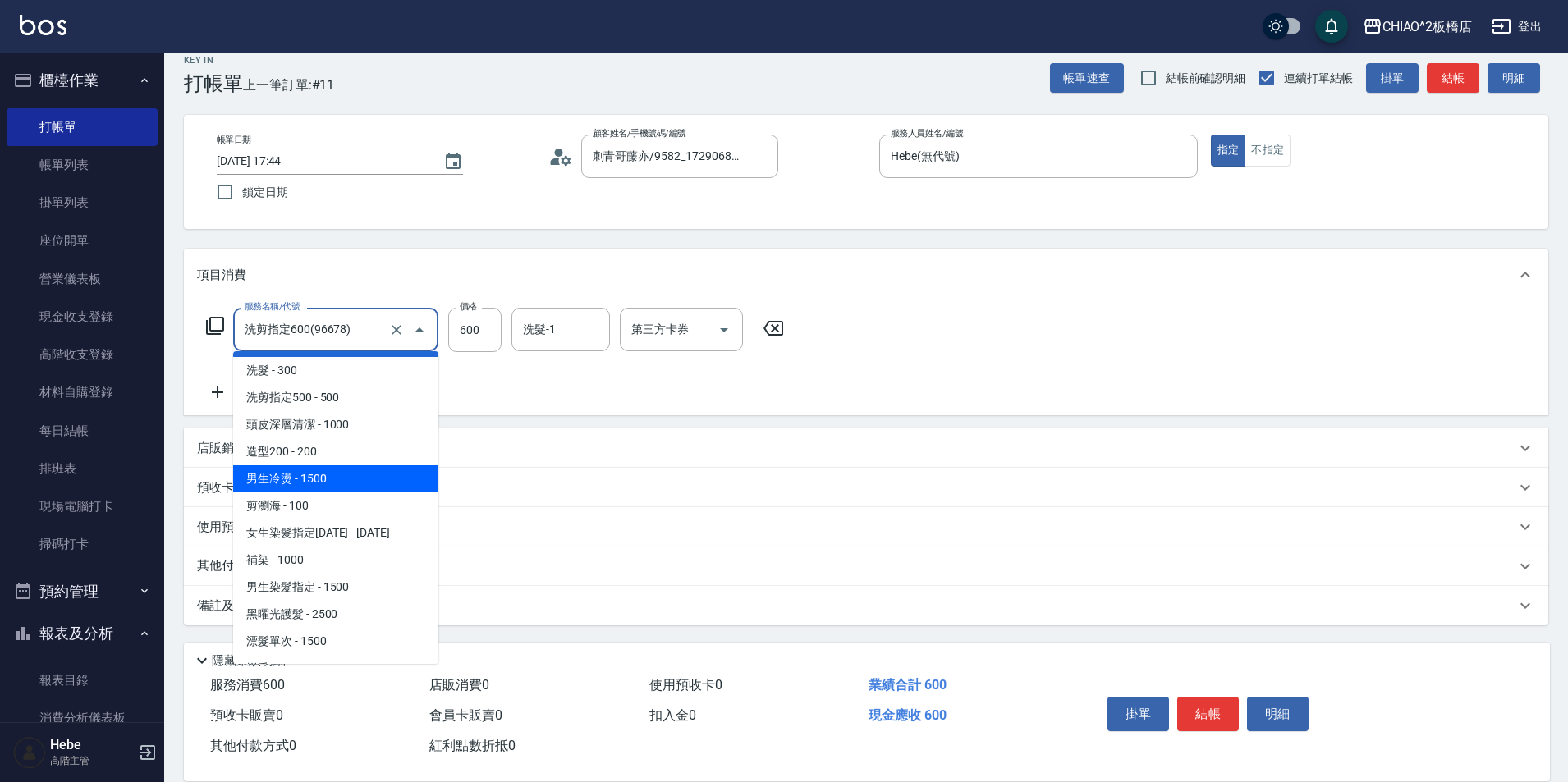
click at [331, 467] on span "男生冷燙 - 1500" at bounding box center [335, 478] width 205 height 27
type input "男生冷燙(96688)"
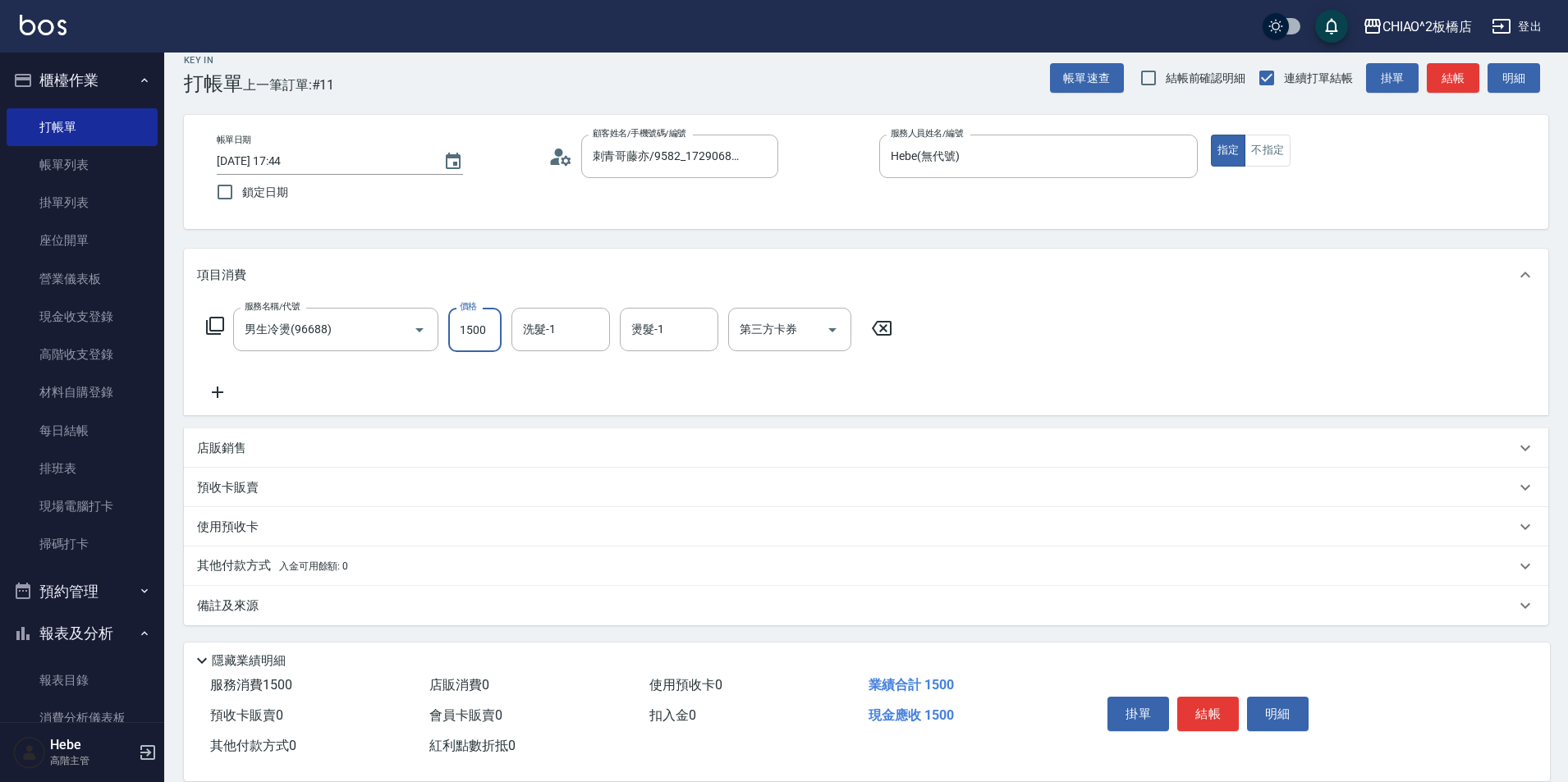
click at [484, 328] on input "1500" at bounding box center [474, 330] width 53 height 44
type input "1200"
click at [1217, 706] on button "結帳" at bounding box center [1208, 714] width 62 height 35
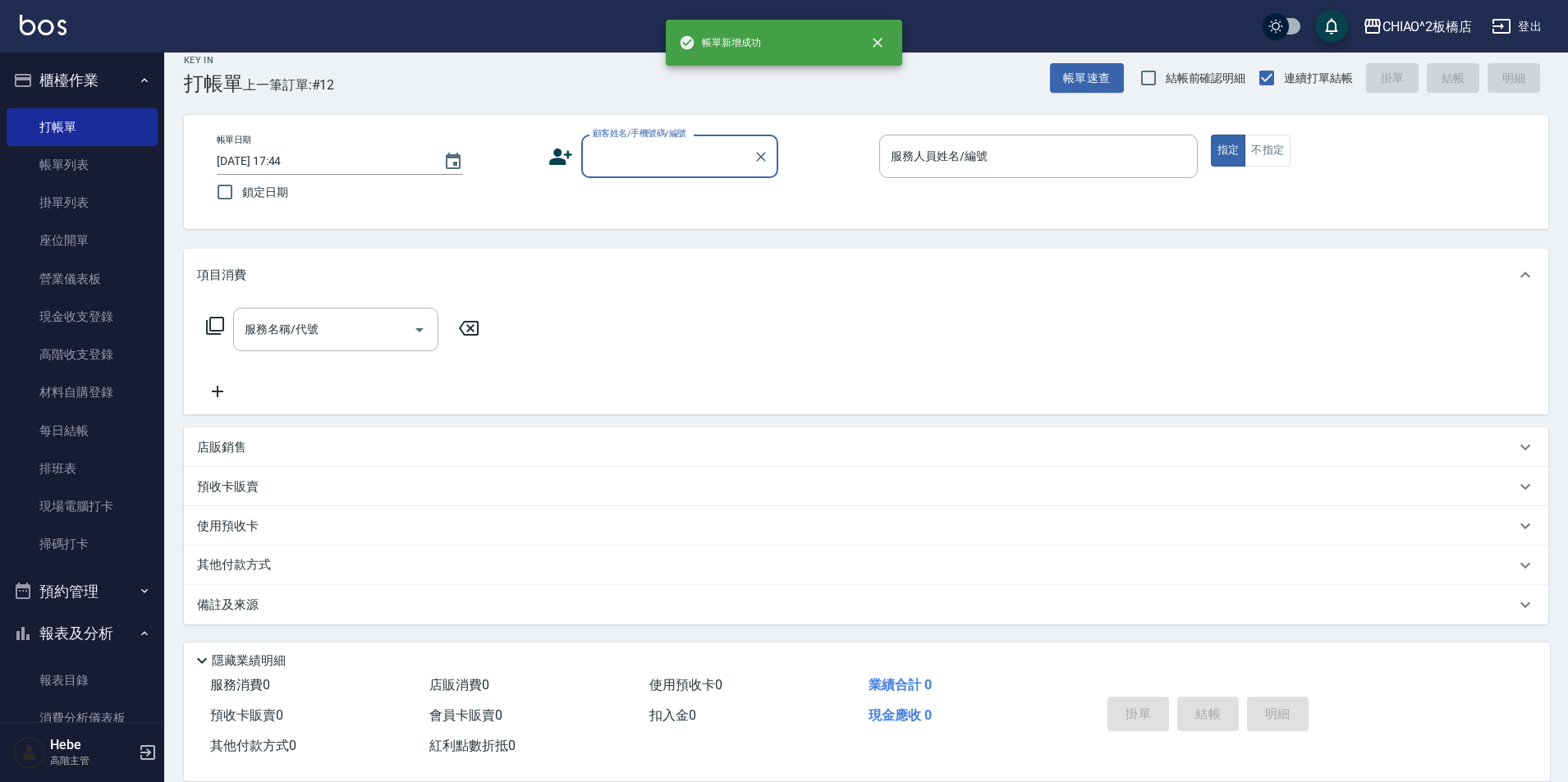
scroll to position [0, 0]
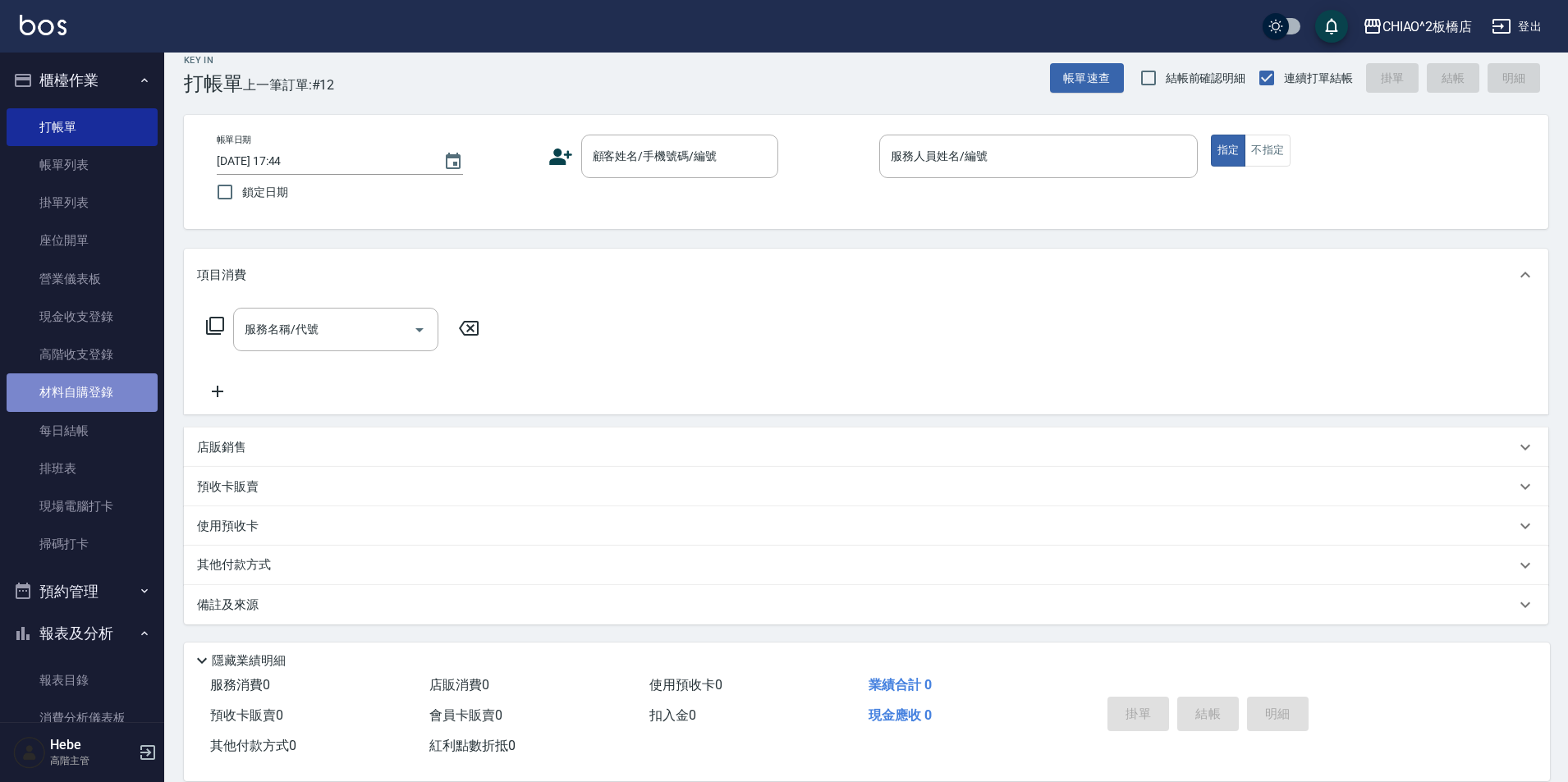
click at [93, 388] on link "材料自購登錄" at bounding box center [82, 392] width 151 height 38
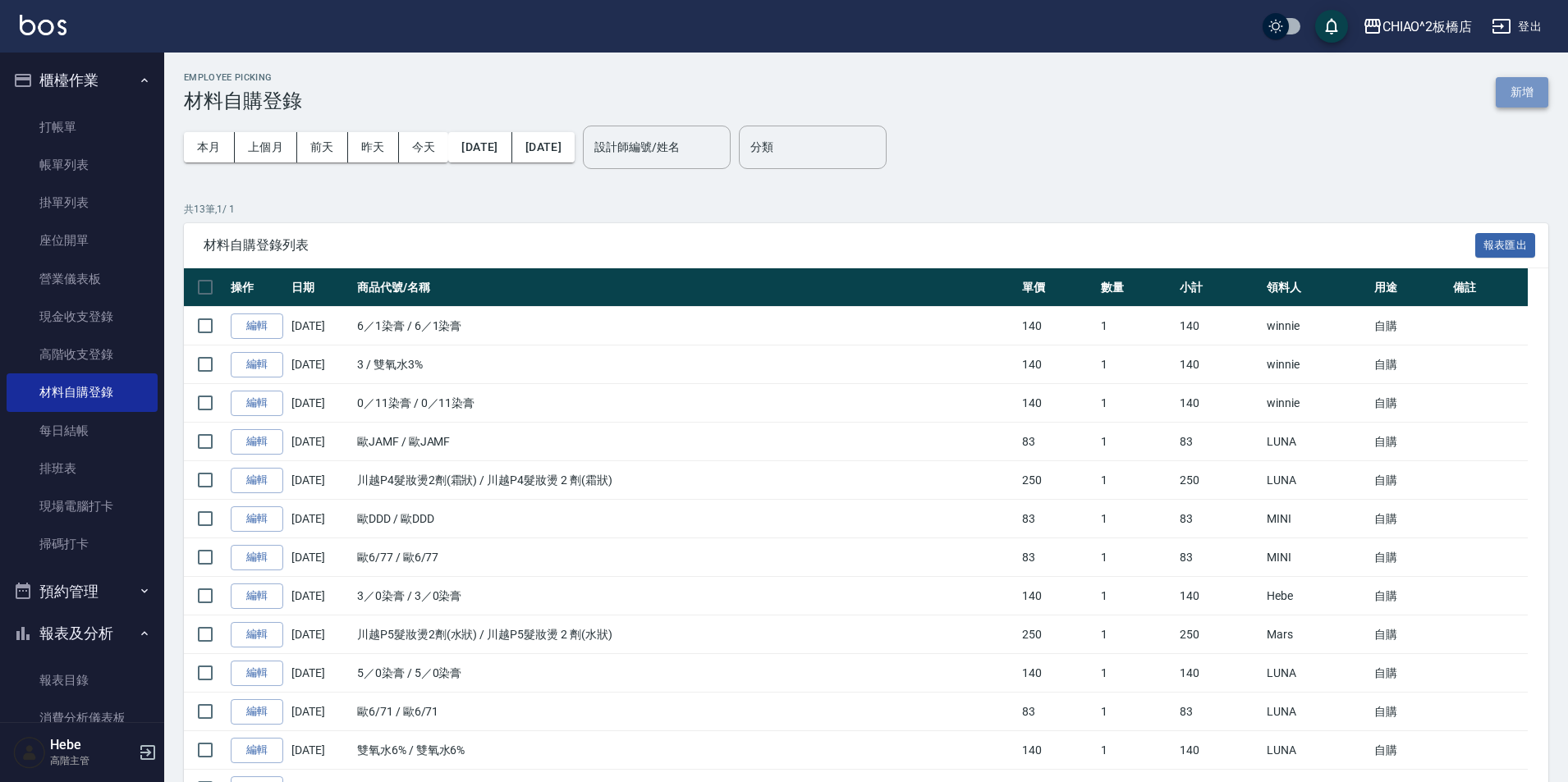
click at [1509, 86] on button "新增" at bounding box center [1522, 92] width 53 height 30
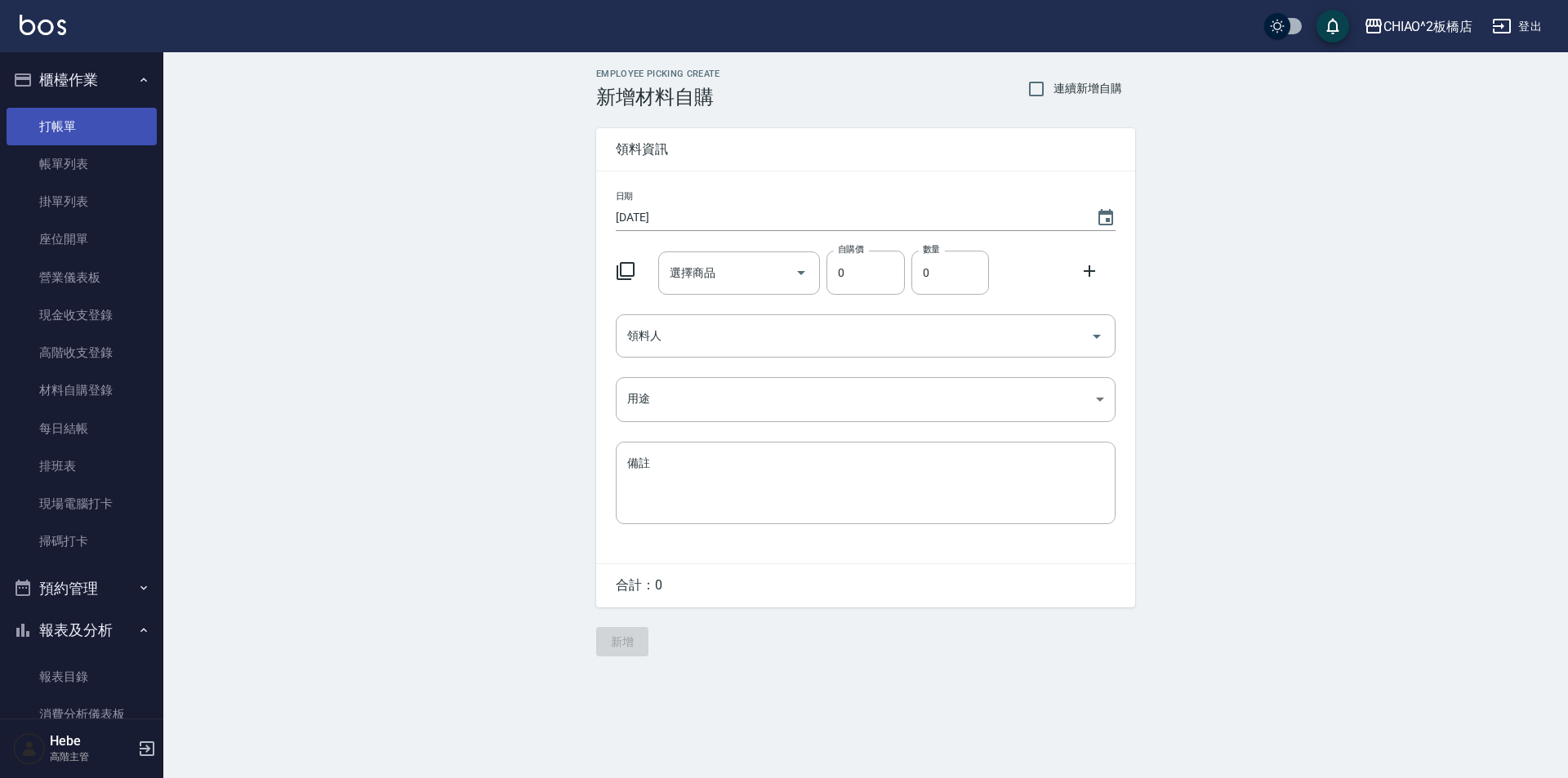
click at [119, 133] on link "打帳單" at bounding box center [81, 126] width 150 height 38
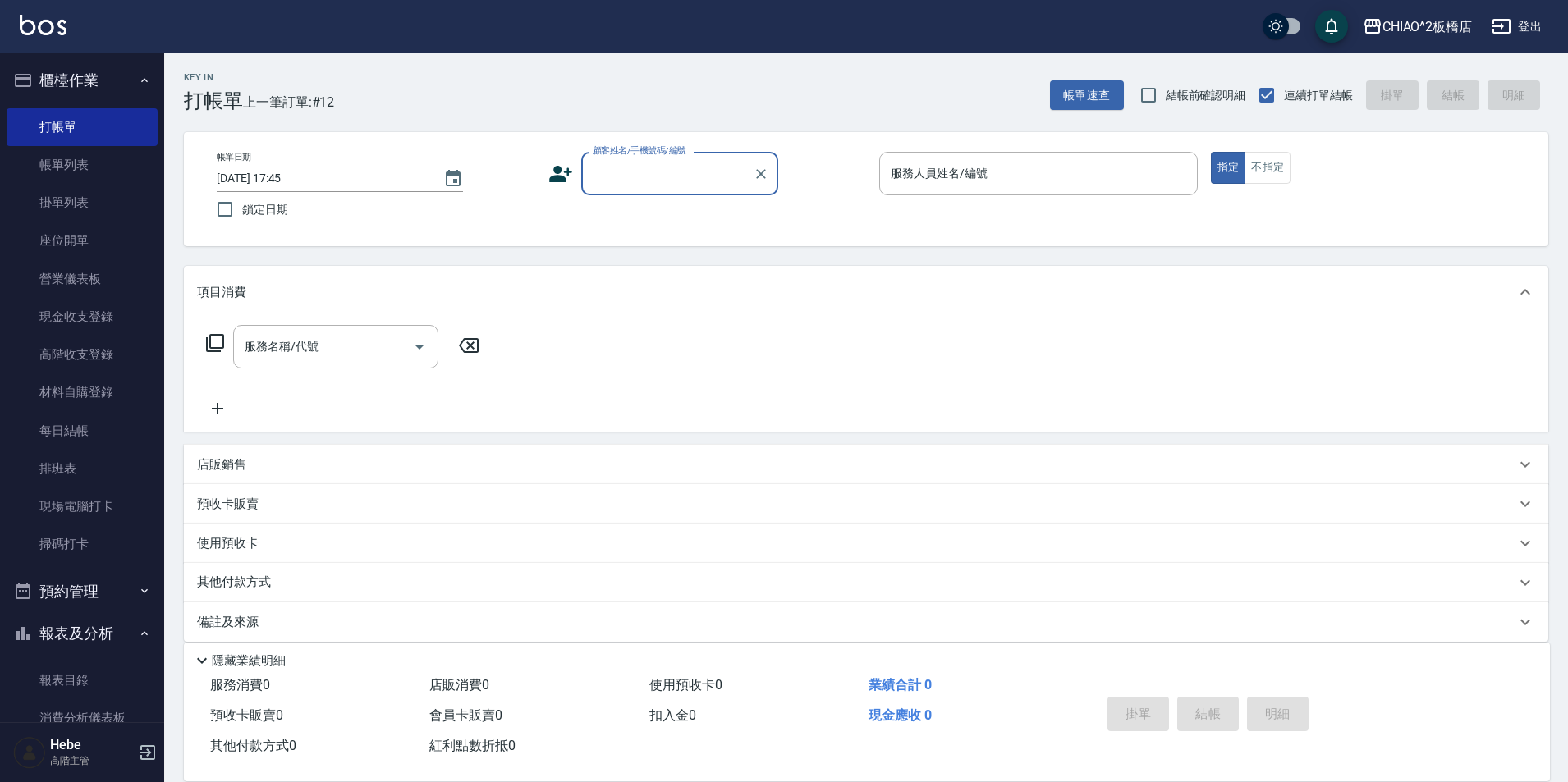
type input "X"
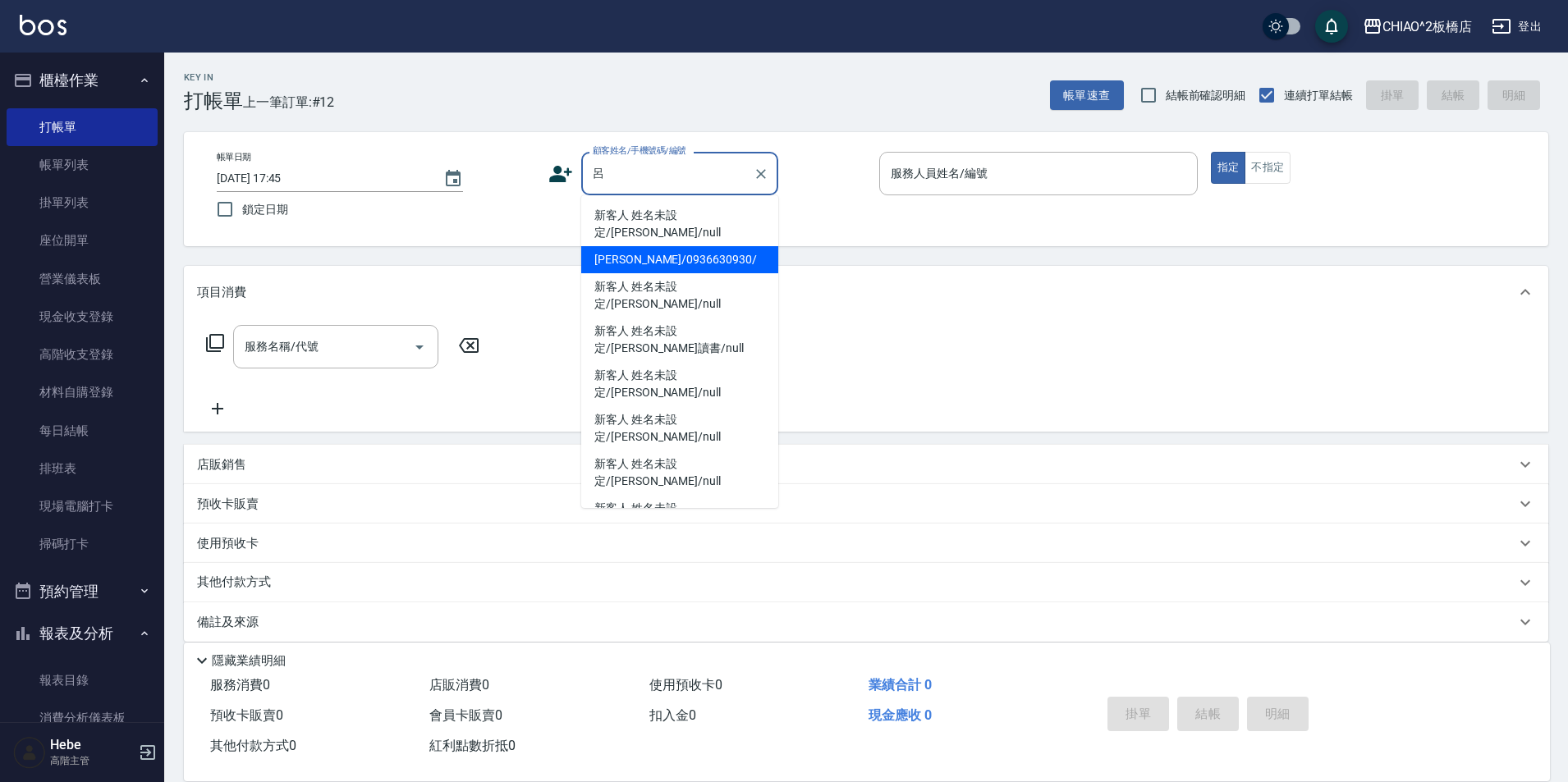
click at [655, 247] on li "[PERSON_NAME]/0936630930/" at bounding box center [679, 260] width 197 height 27
type input "[PERSON_NAME]/0936630930/"
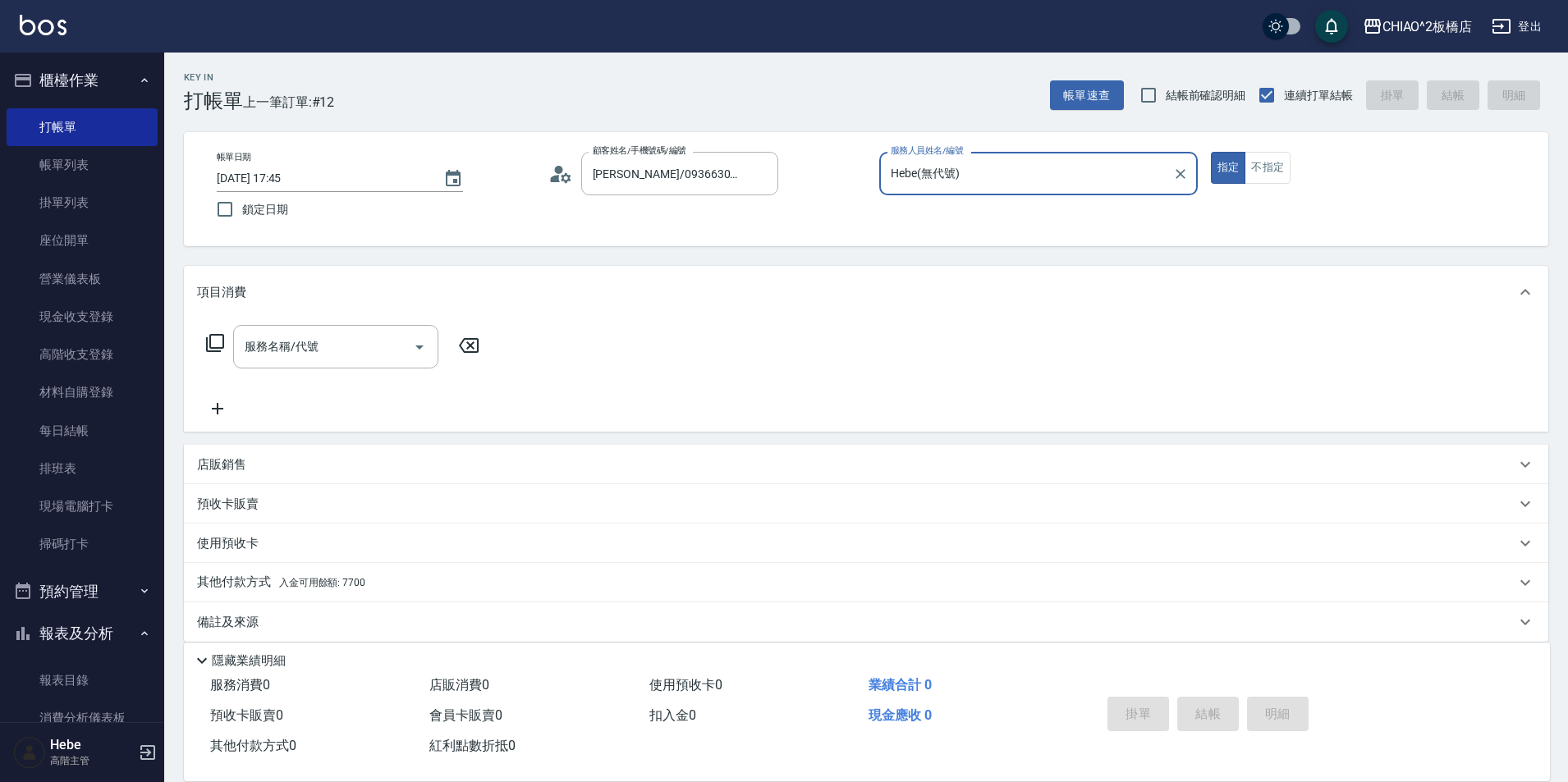
type input "Hebe(無代號)"
click at [942, 178] on input "Hebe(無代號)" at bounding box center [1026, 173] width 279 height 29
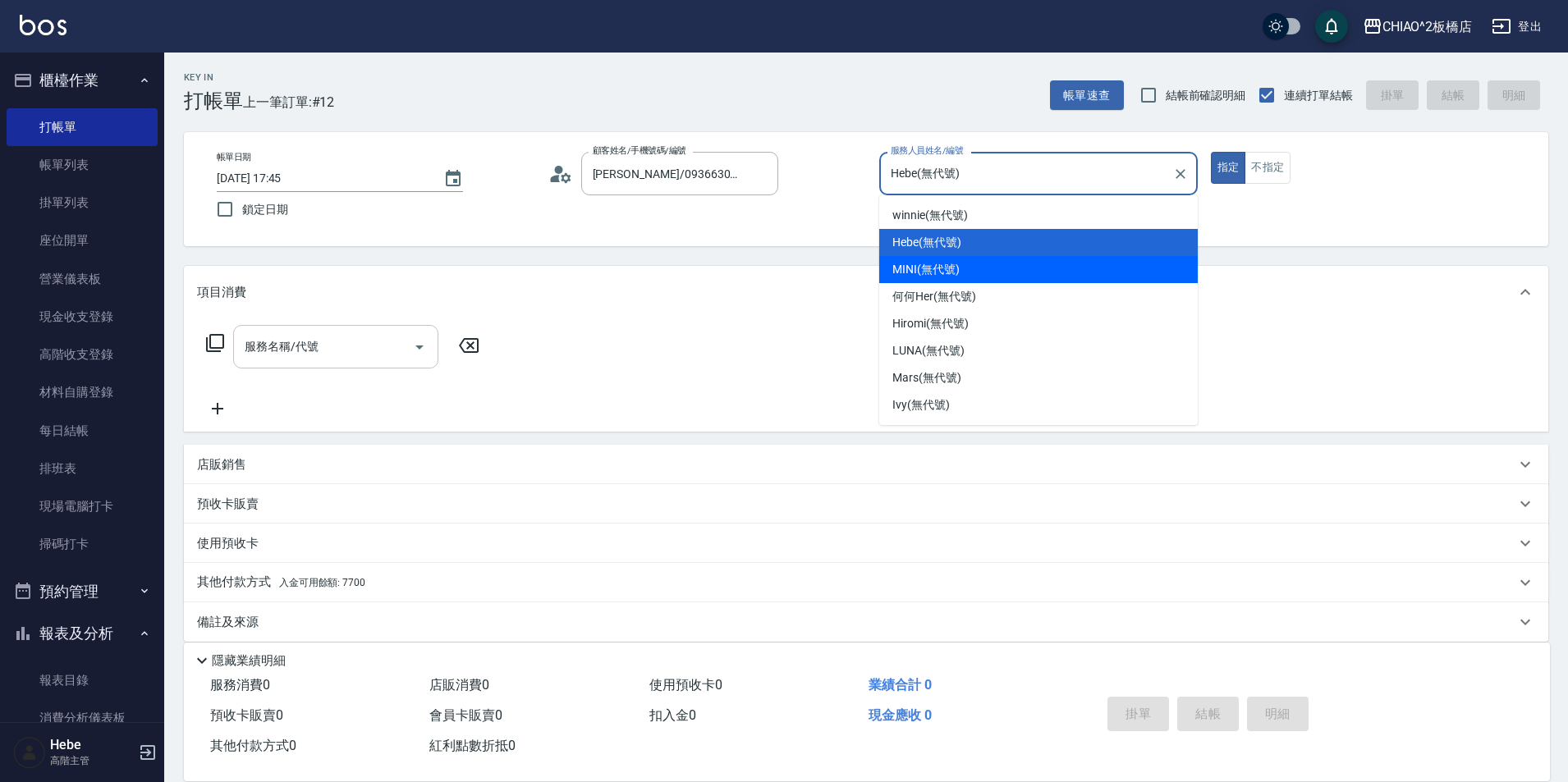
click at [331, 352] on input "服務名稱/代號" at bounding box center [324, 347] width 166 height 29
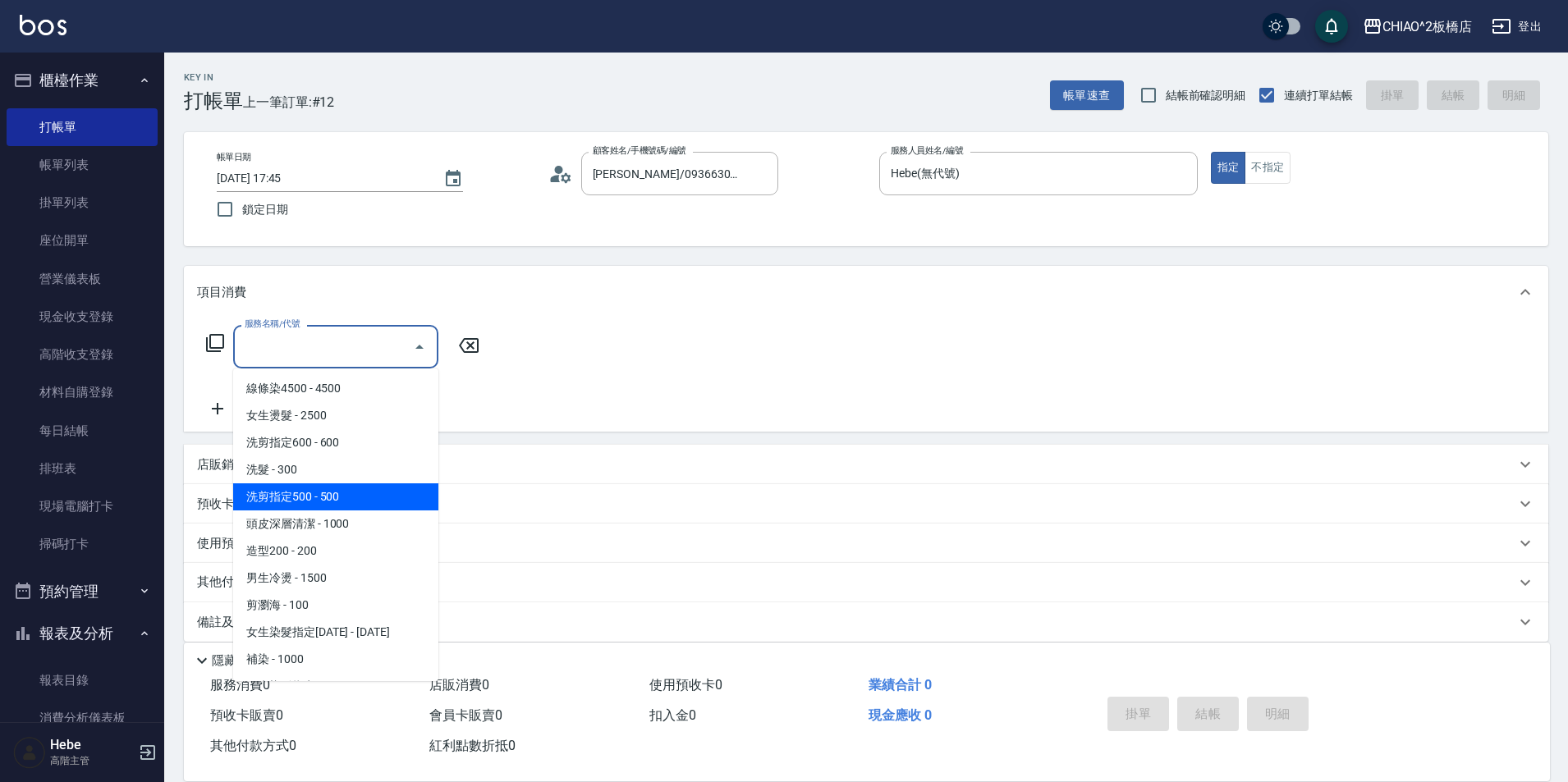
click at [328, 496] on span "洗剪指定500 - 500" at bounding box center [335, 496] width 205 height 27
type input "洗剪指定500(96681)"
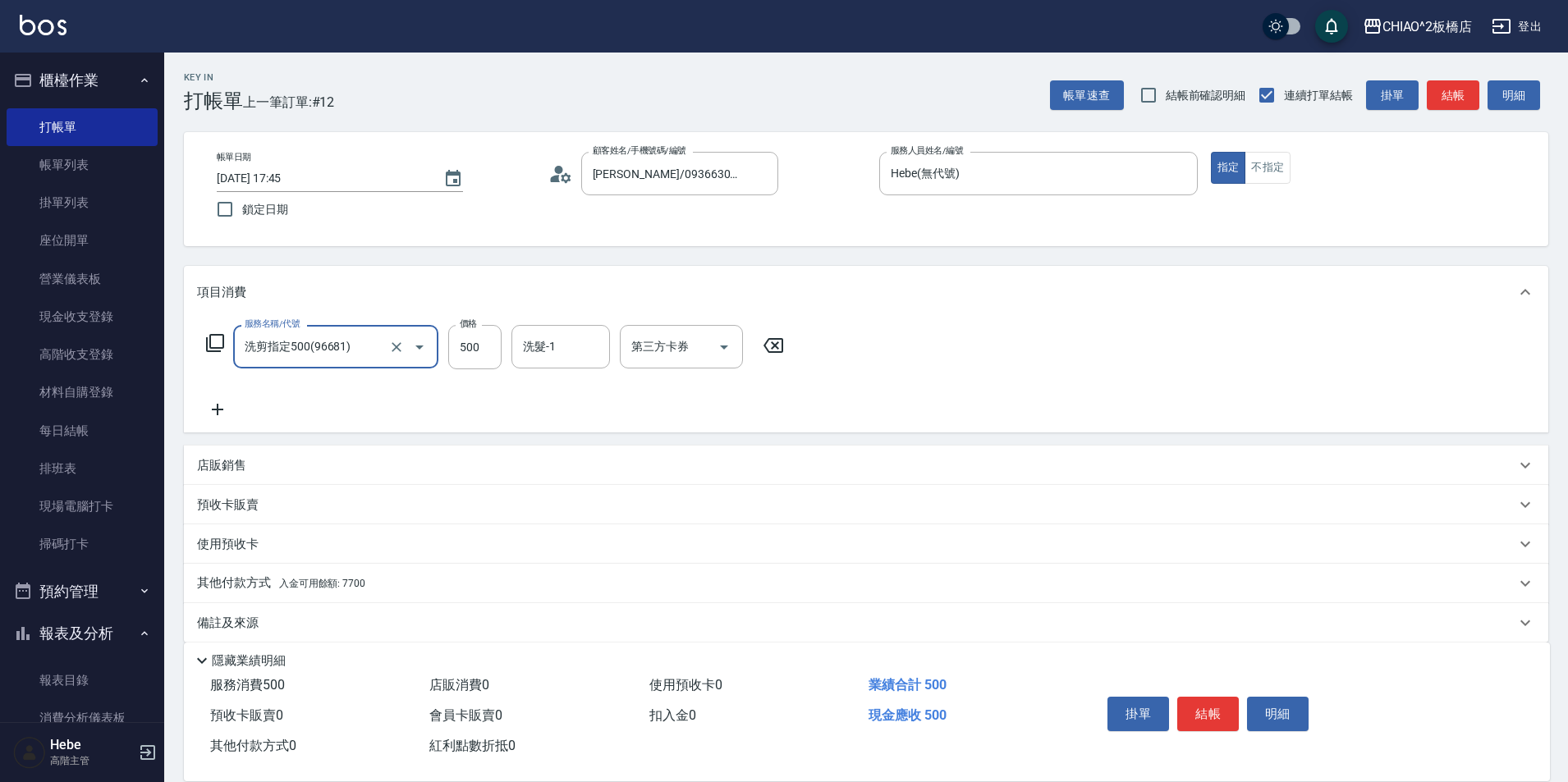
click at [212, 406] on icon at bounding box center [217, 409] width 41 height 20
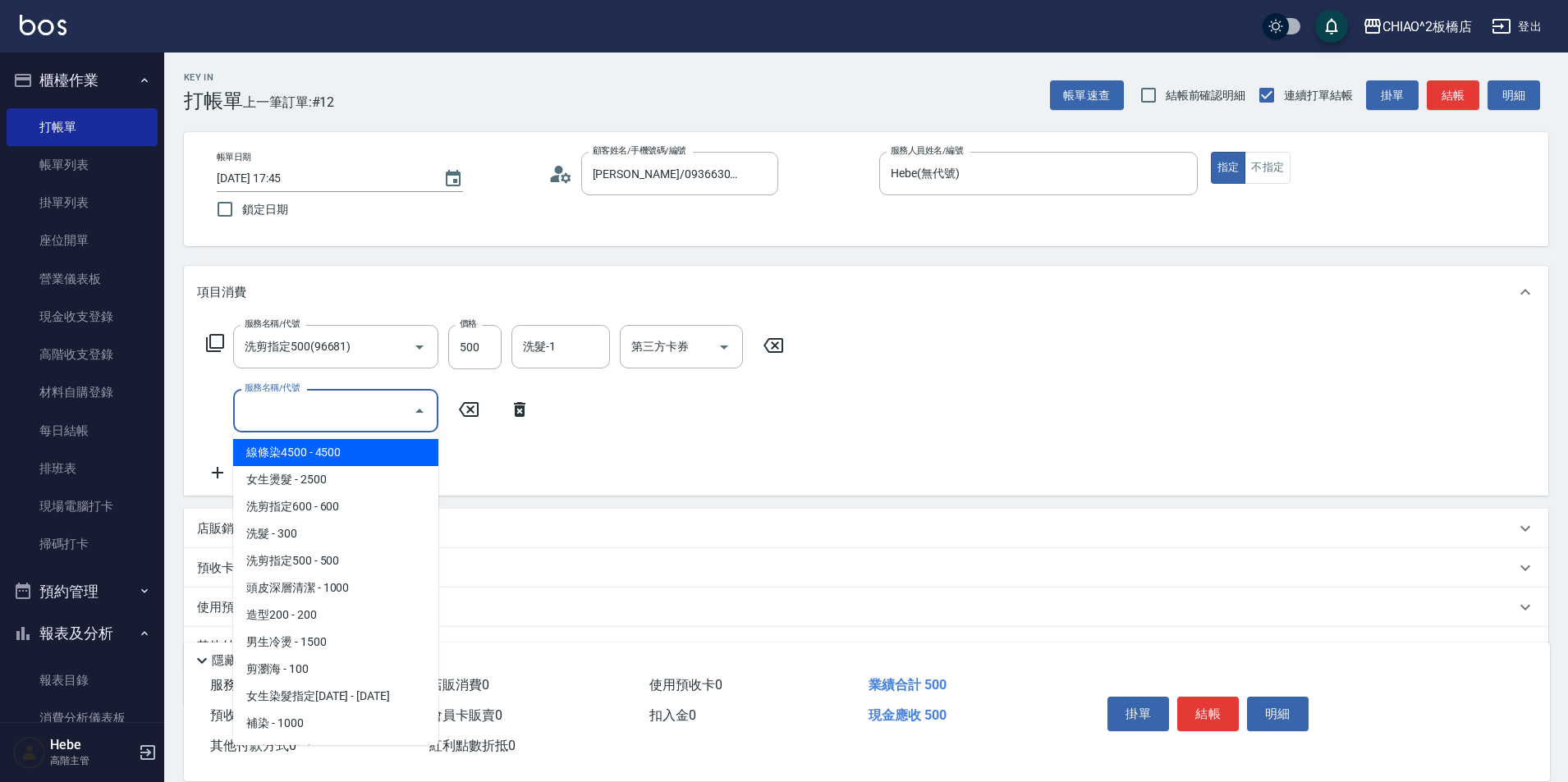
click at [281, 412] on input "服務名稱/代號" at bounding box center [324, 410] width 166 height 29
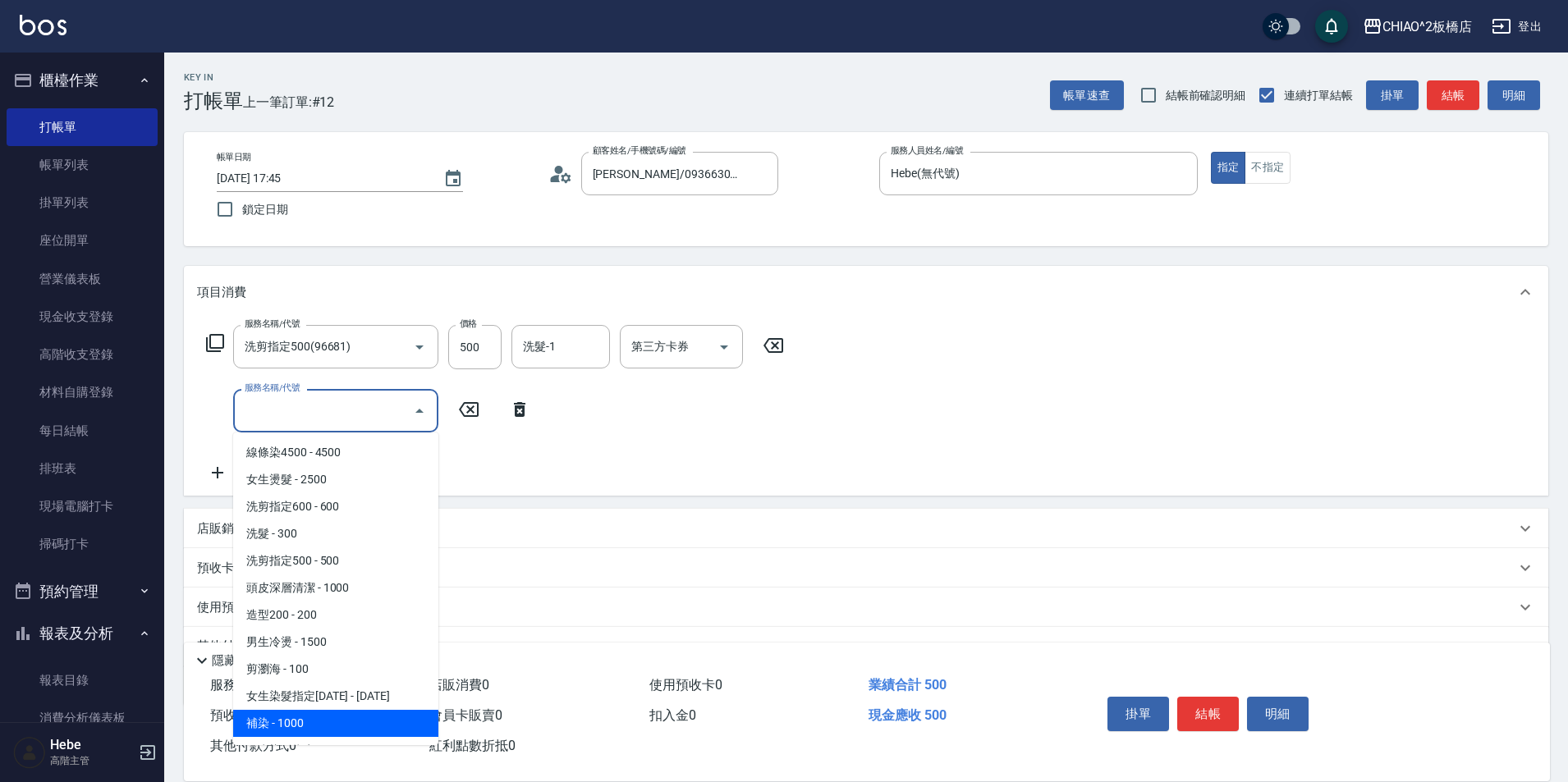
drag, startPoint x: 333, startPoint y: 718, endPoint x: 267, endPoint y: 546, distance: 184.2
click at [332, 718] on span "補染 - 1000" at bounding box center [335, 723] width 205 height 27
type input "補染(96701)"
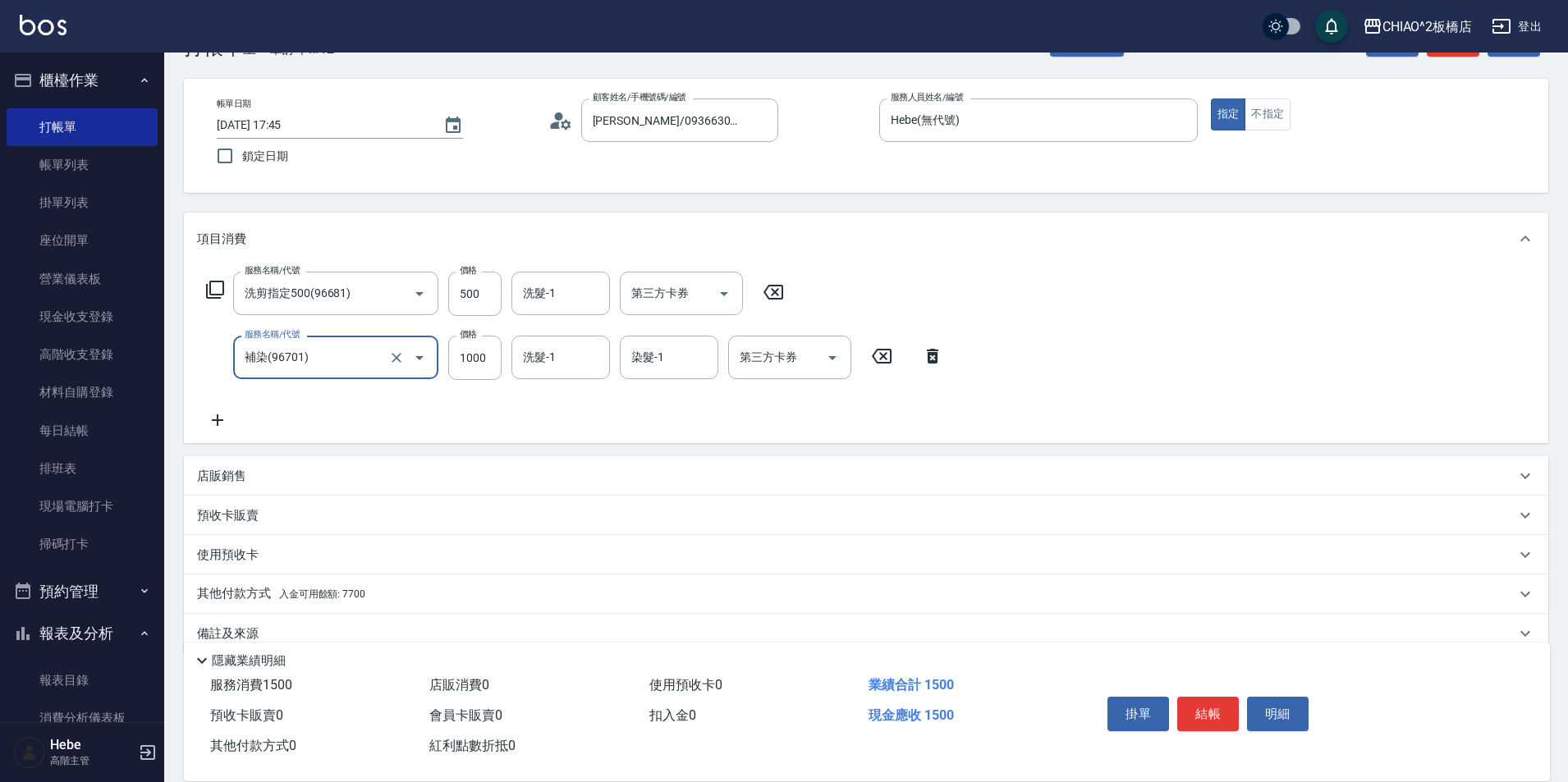
scroll to position [82, 0]
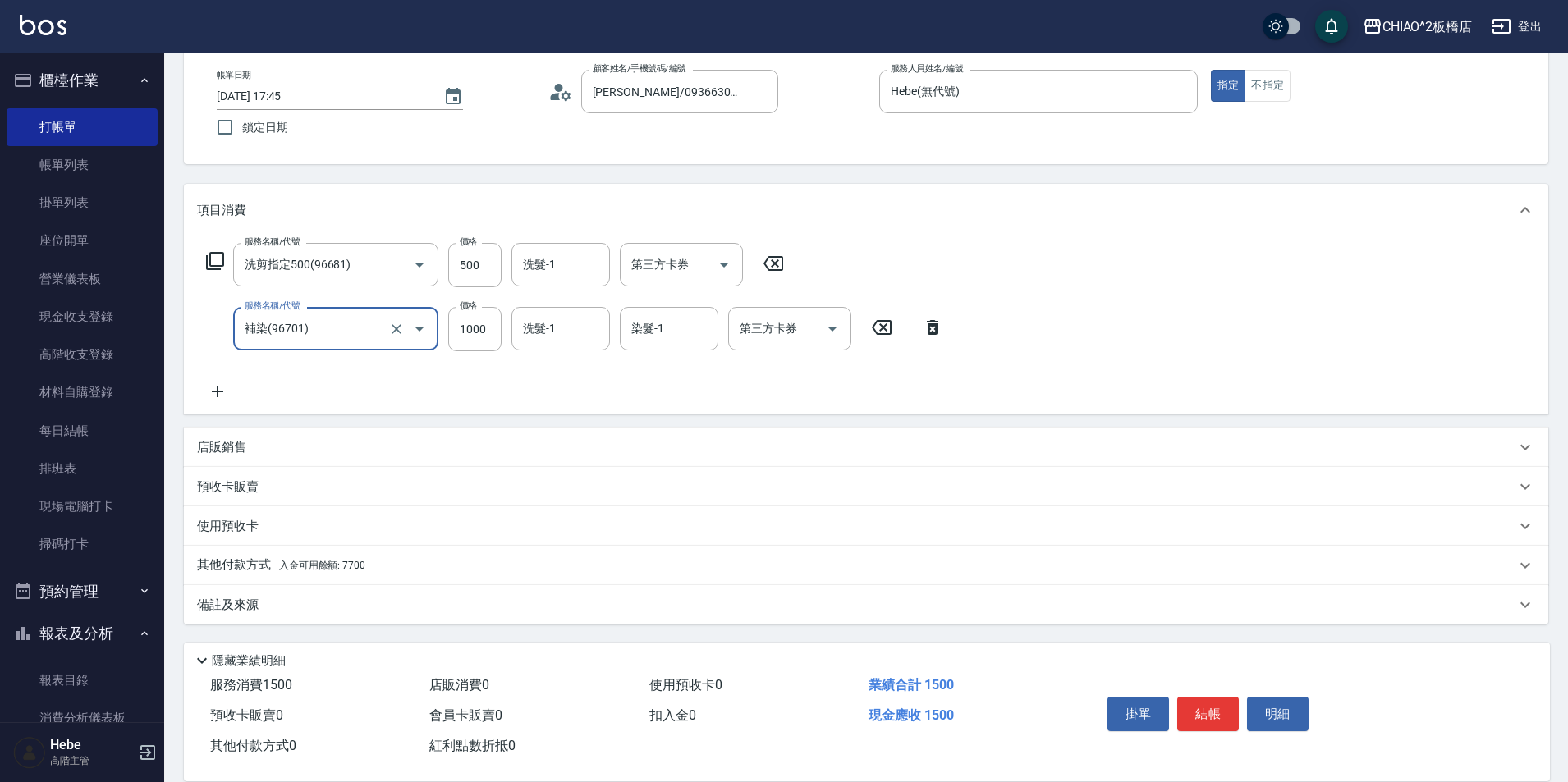
click at [238, 564] on p "其他付款方式 入金可用餘額: 7700" at bounding box center [281, 565] width 168 height 18
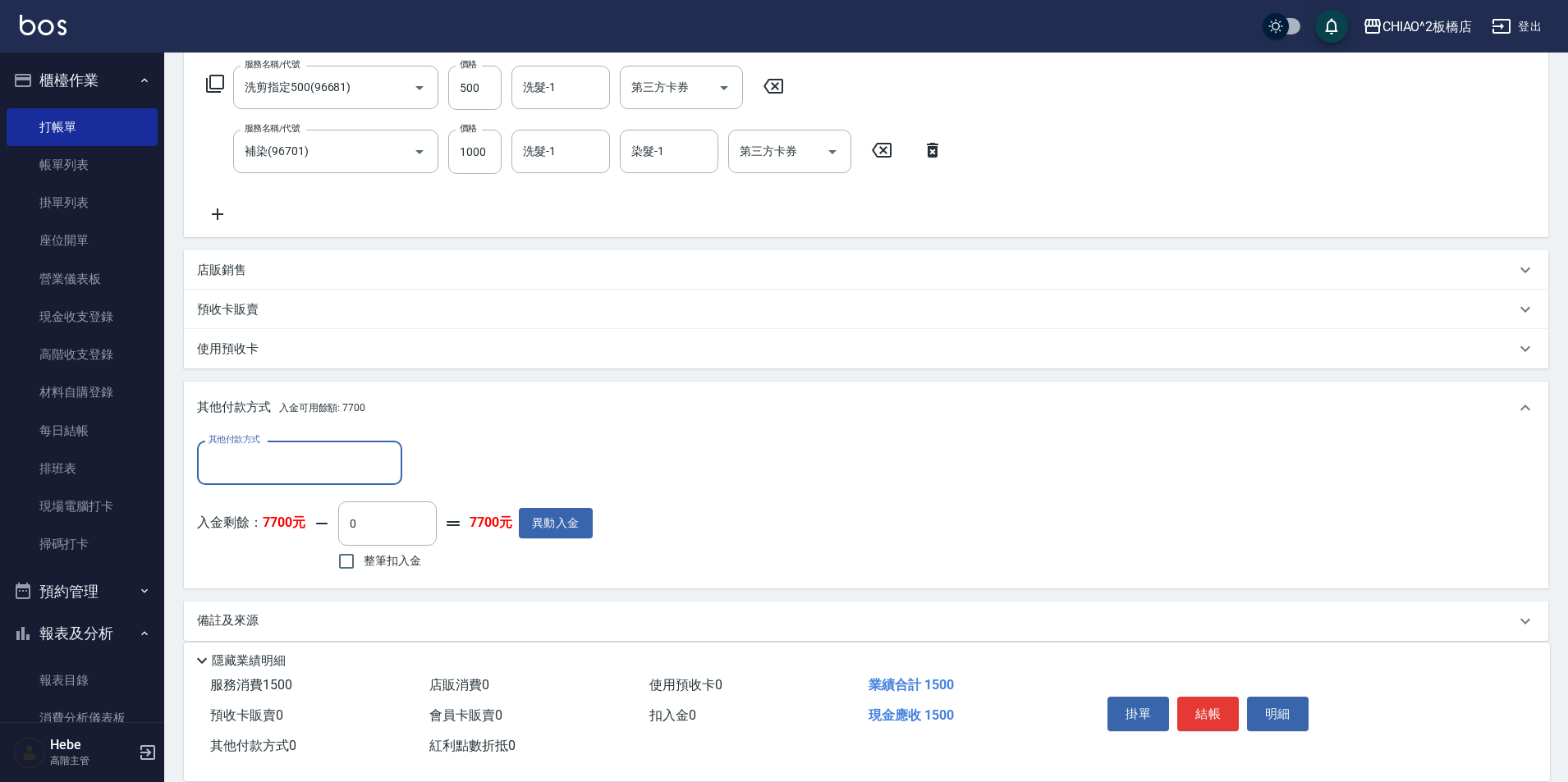
scroll to position [263, 0]
click at [245, 468] on input "其他付款方式" at bounding box center [300, 458] width 191 height 29
click at [438, 473] on div "其他付款方式 其他付款方式" at bounding box center [394, 459] width 395 height 44
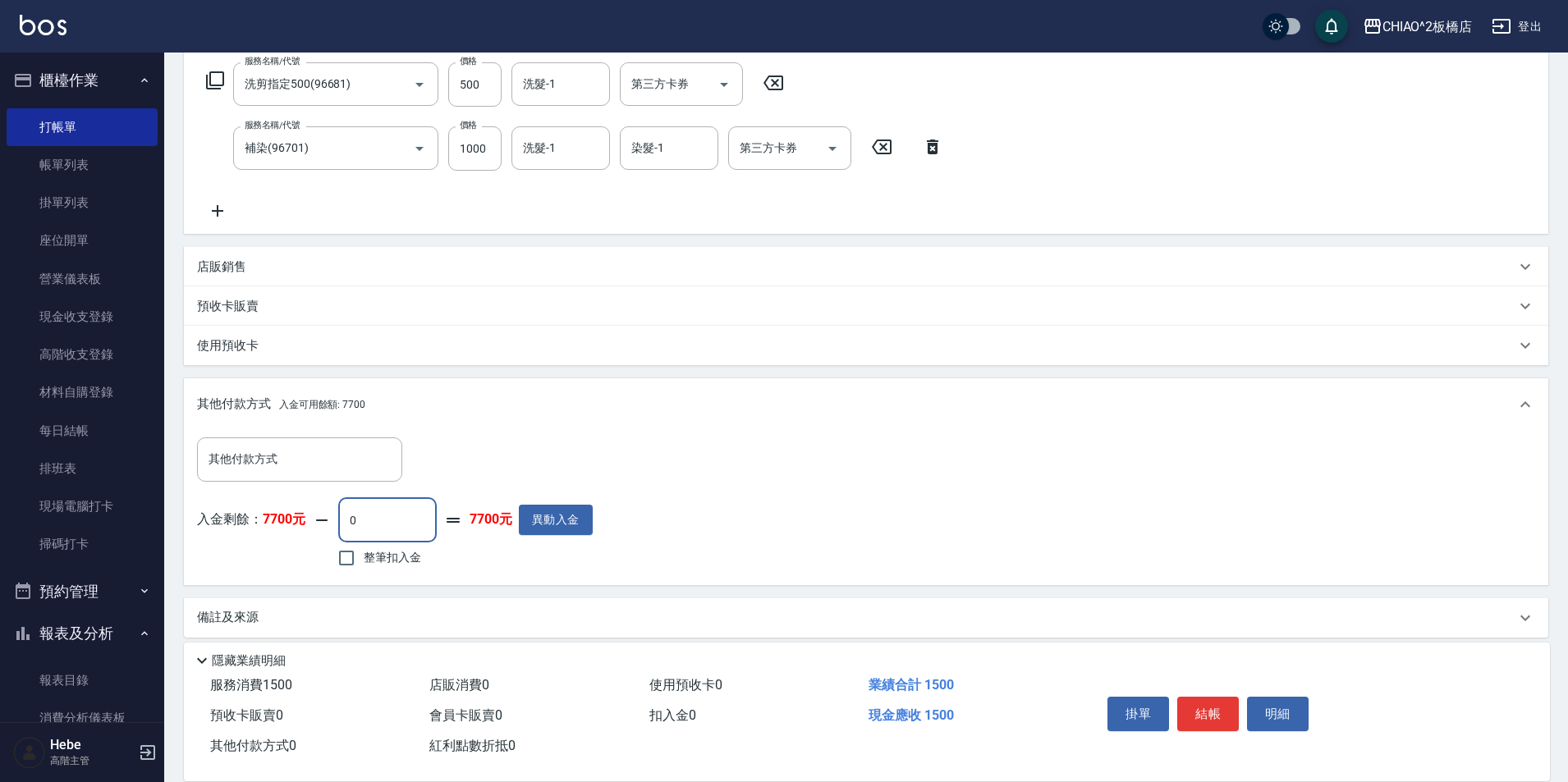
click at [392, 517] on input "0" at bounding box center [388, 520] width 99 height 44
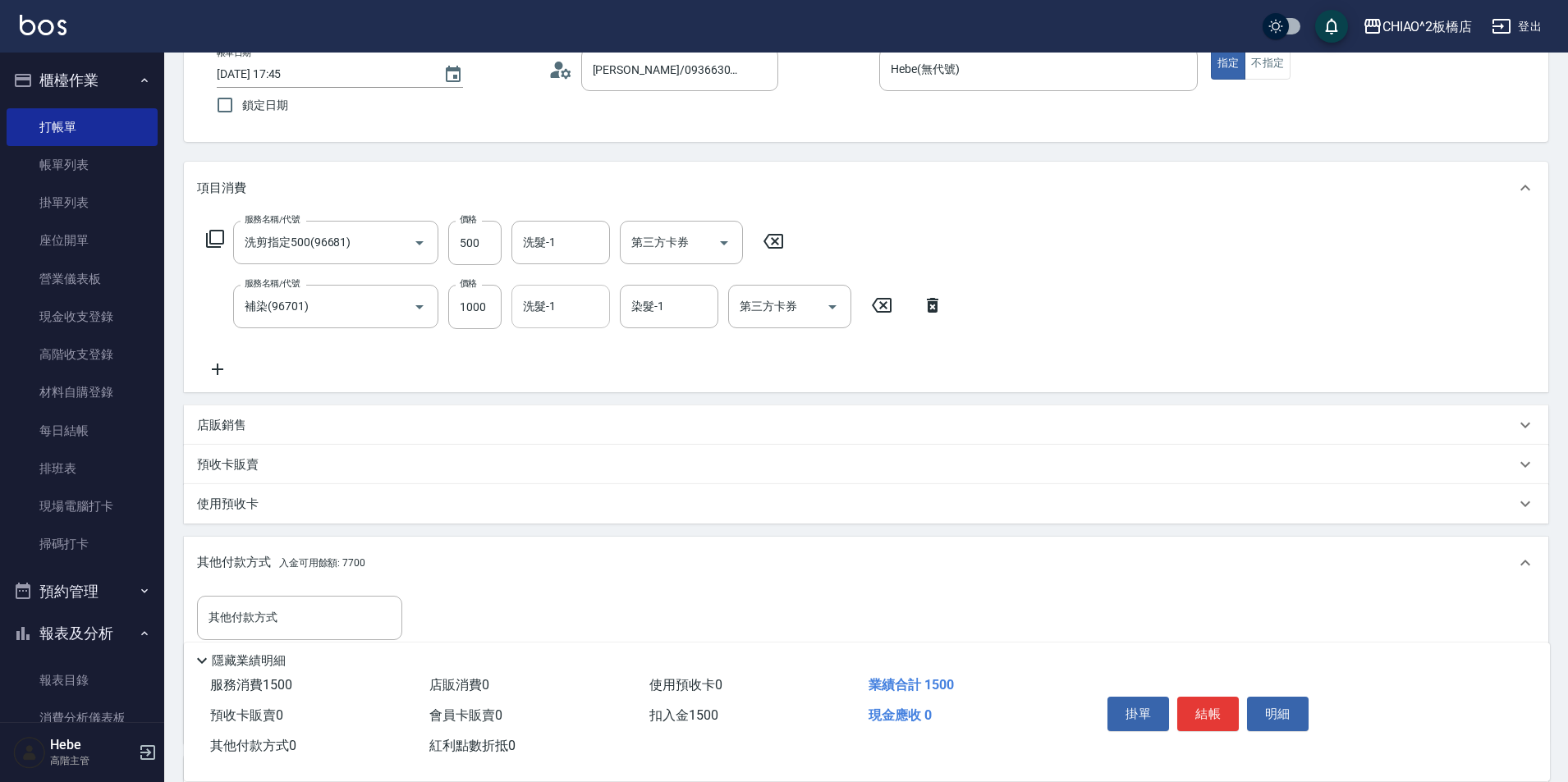
scroll to position [99, 0]
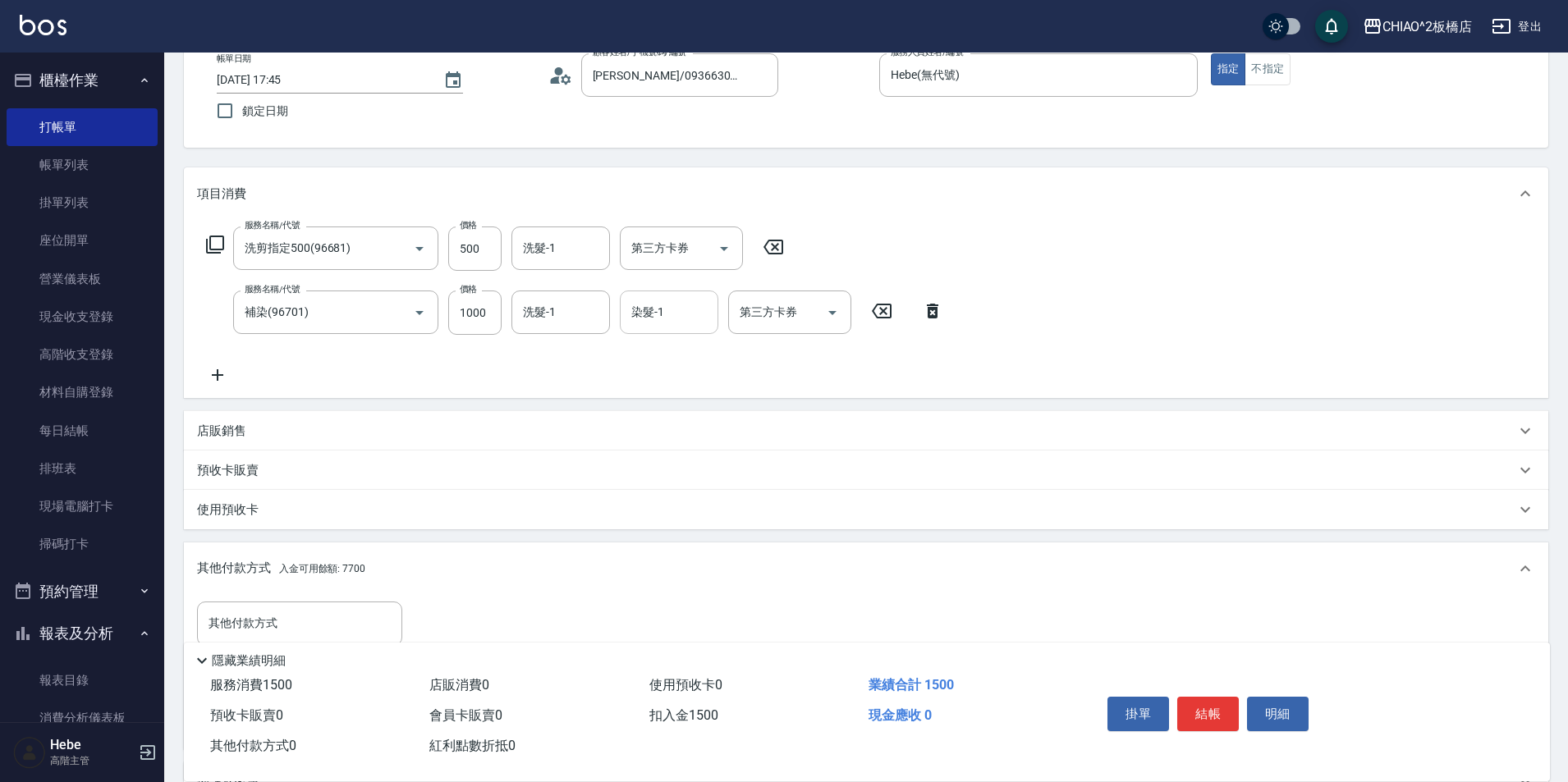
click at [643, 314] on input "染髮-1" at bounding box center [669, 312] width 84 height 29
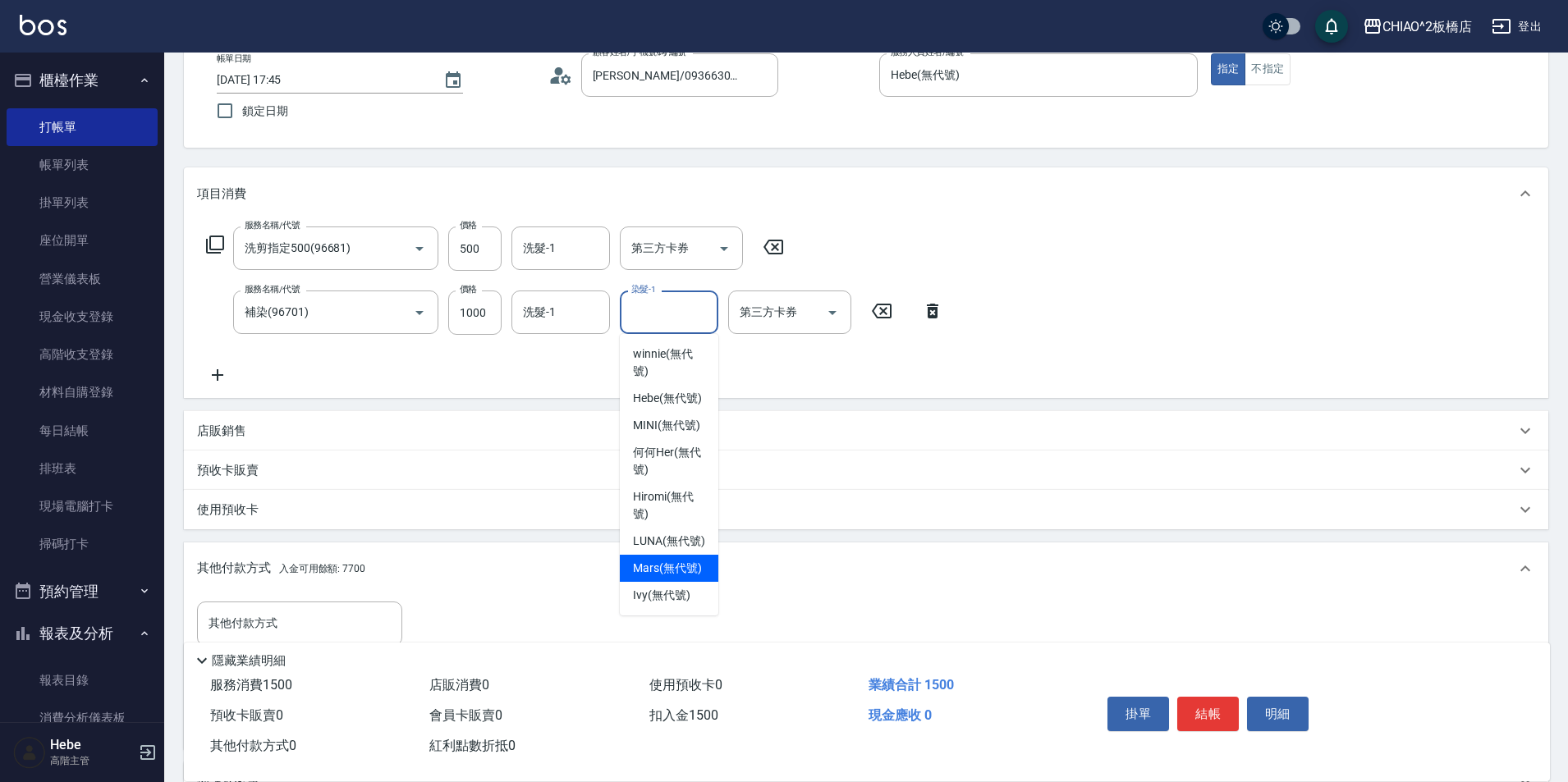
click at [658, 569] on span "Mars (無代號)" at bounding box center [667, 568] width 69 height 17
type input "0"
type input "Mars(無代號)"
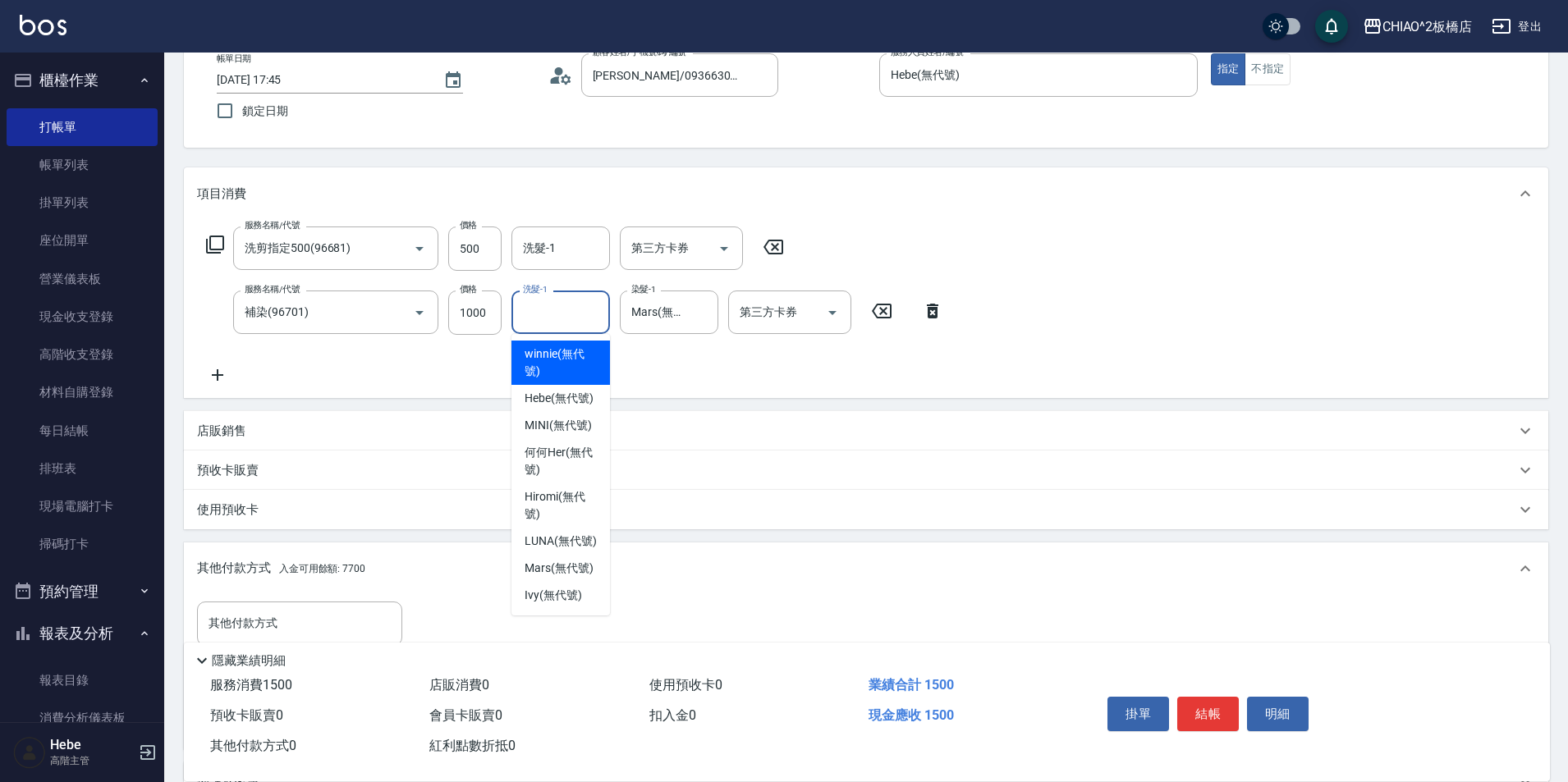
click at [560, 321] on input "洗髮-1" at bounding box center [560, 312] width 84 height 29
click at [555, 568] on span "Mars (無代號)" at bounding box center [558, 568] width 69 height 17
type input "Mars(無代號)"
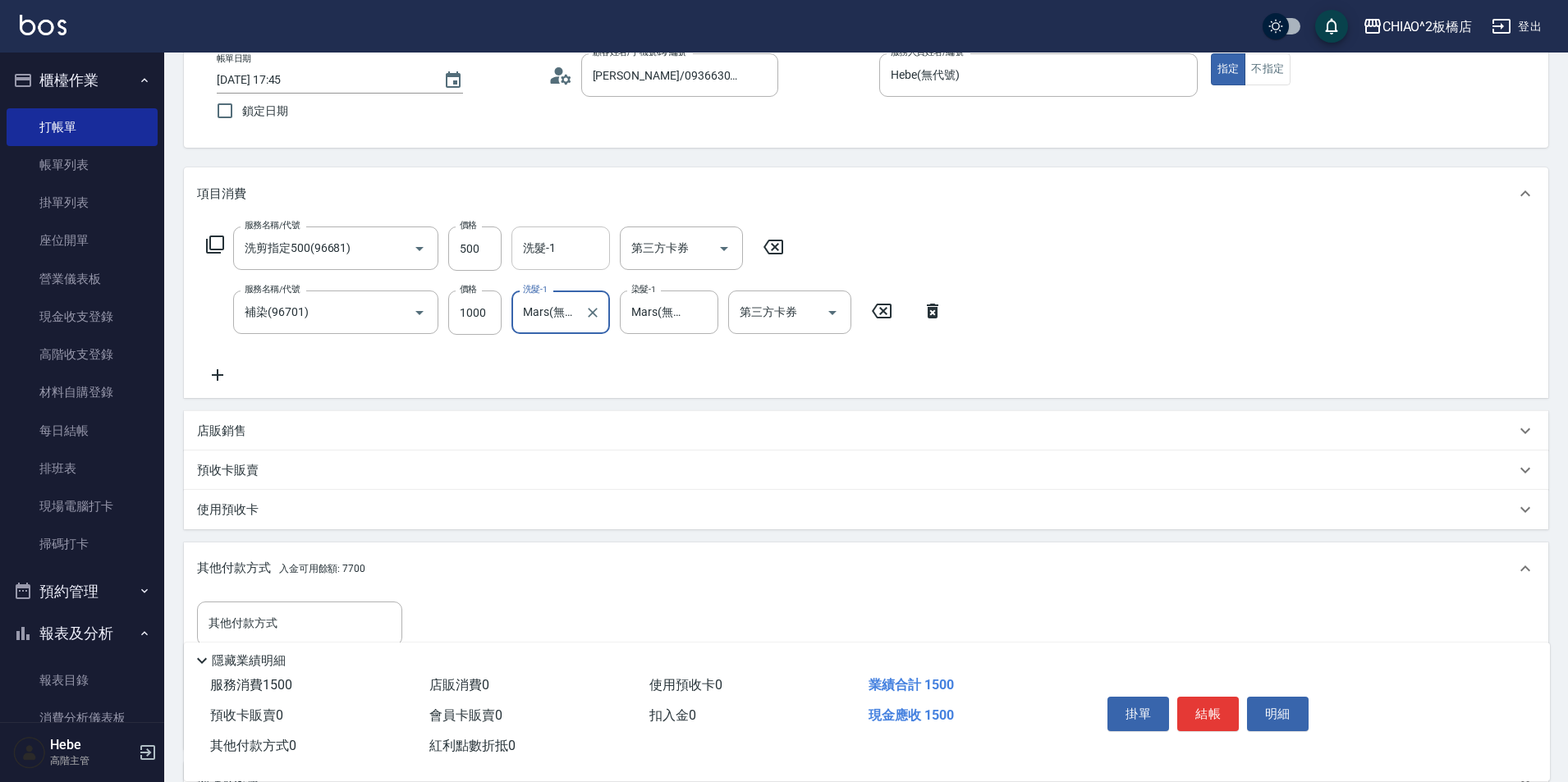
click at [558, 236] on input "洗髮-1" at bounding box center [560, 248] width 84 height 29
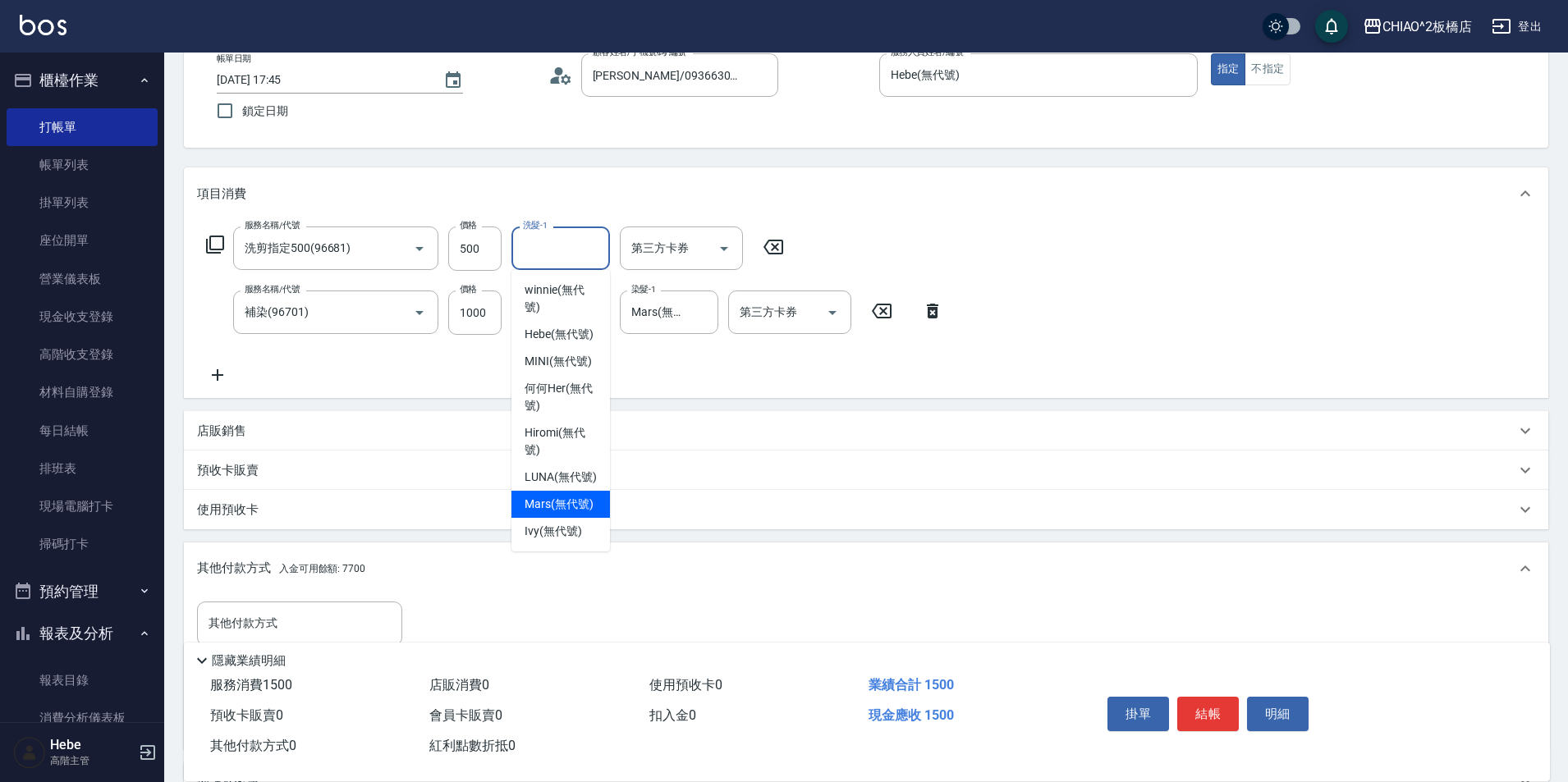
click at [533, 504] on span "Mars (無代號)" at bounding box center [558, 503] width 69 height 17
type input "Mars(無代號)"
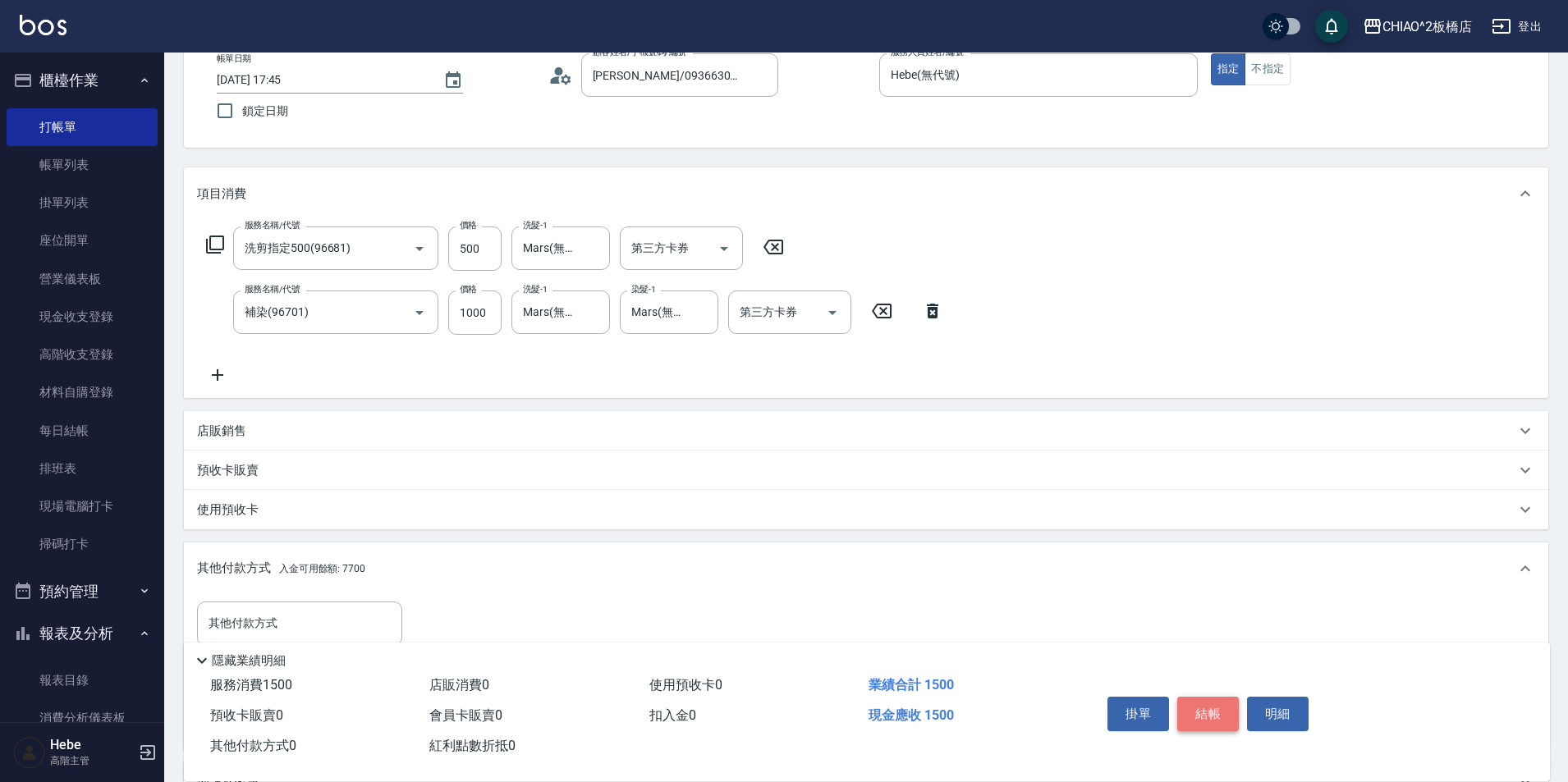
click at [1200, 707] on button "結帳" at bounding box center [1208, 714] width 62 height 35
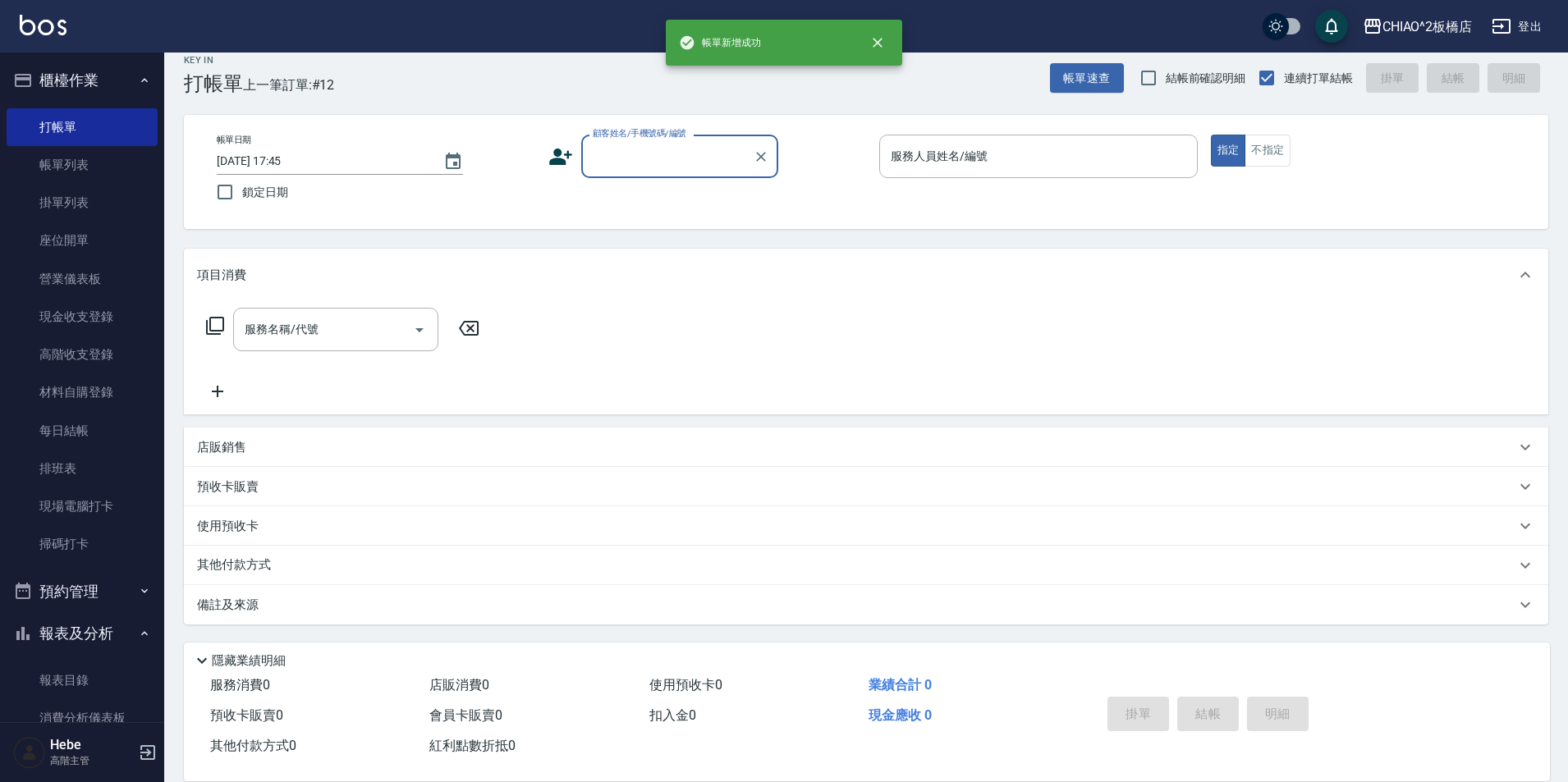
scroll to position [17, 0]
